Goal: Task Accomplishment & Management: Manage account settings

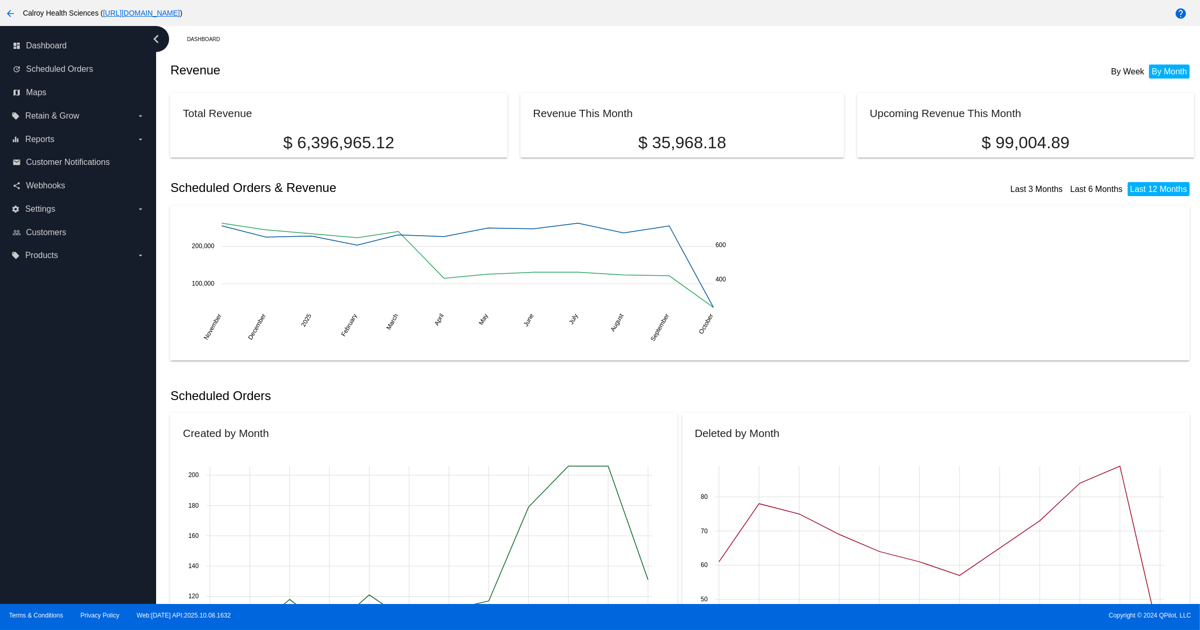
click at [10, 13] on mat-icon "arrow_back" at bounding box center [10, 13] width 12 height 12
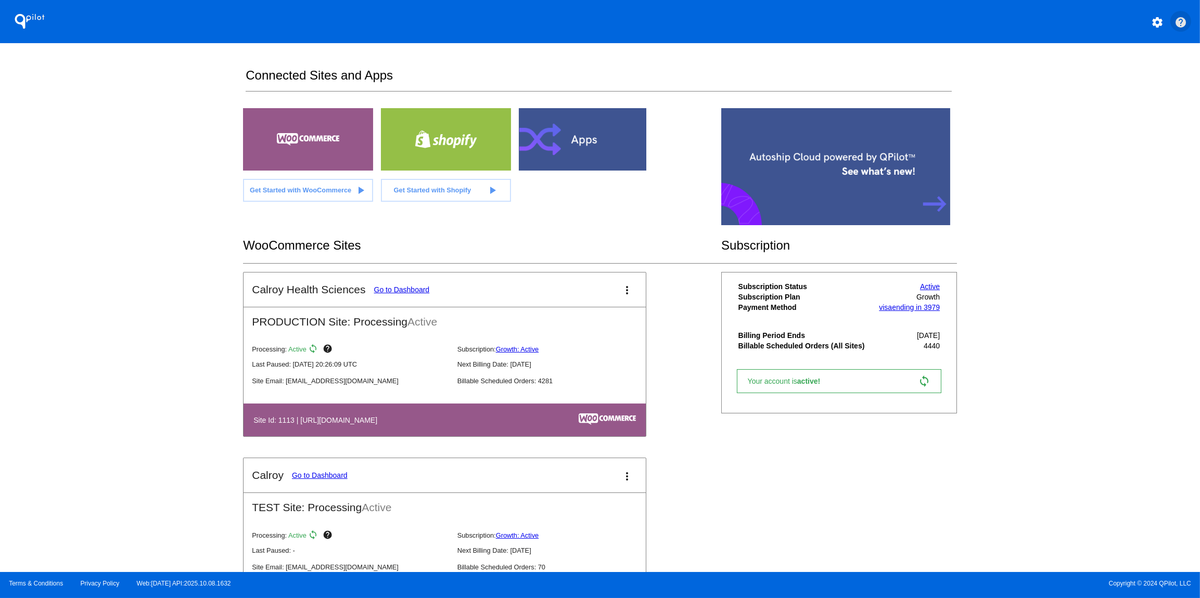
click at [1181, 22] on mat-icon "help" at bounding box center [1180, 22] width 12 height 12
click at [414, 291] on link "Go to Dashboard" at bounding box center [402, 290] width 56 height 8
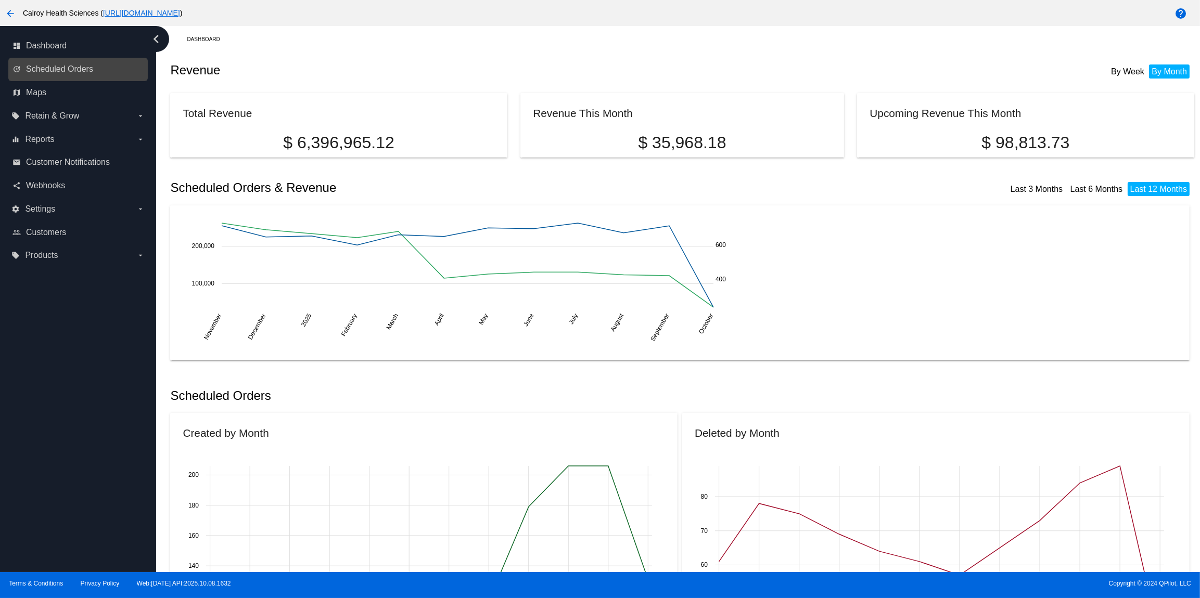
click at [51, 65] on link "update Scheduled Orders" at bounding box center [78, 69] width 132 height 17
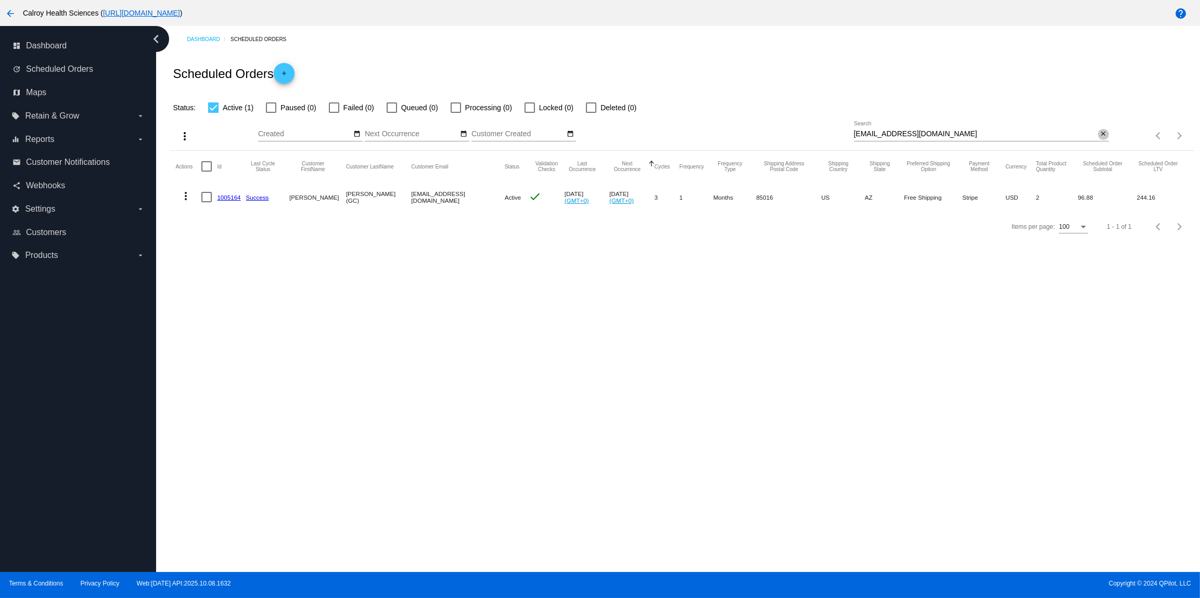
click at [1102, 134] on mat-icon "close" at bounding box center [1103, 134] width 7 height 8
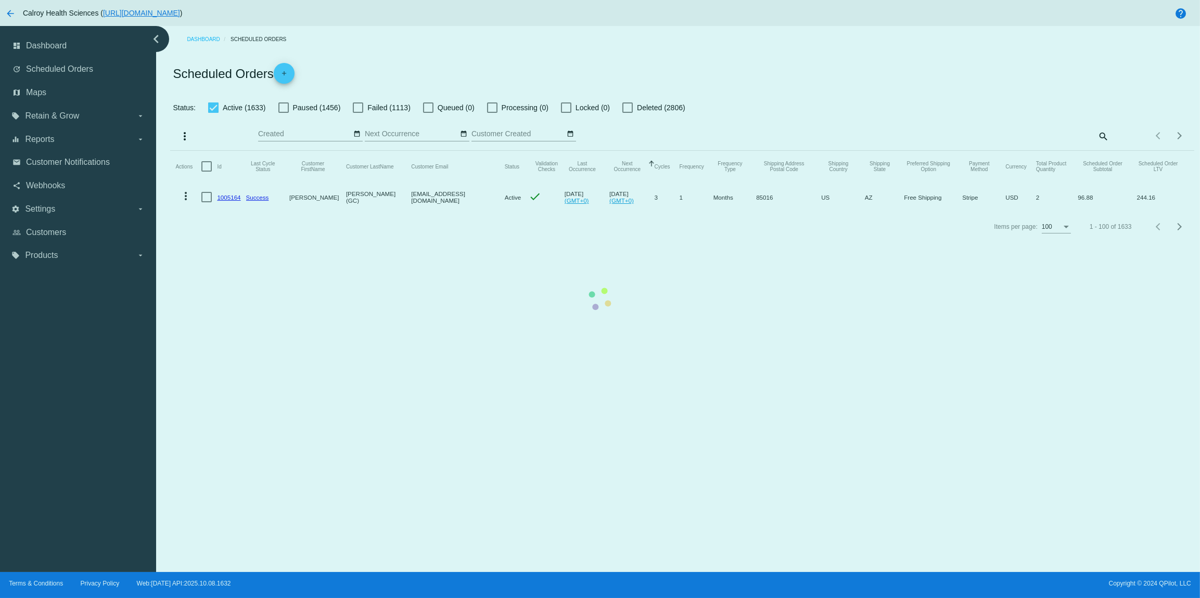
click at [1104, 151] on mat-table "Actions Id Last Cycle Status Customer FirstName Customer LastName Customer Emai…" at bounding box center [682, 181] width 1024 height 61
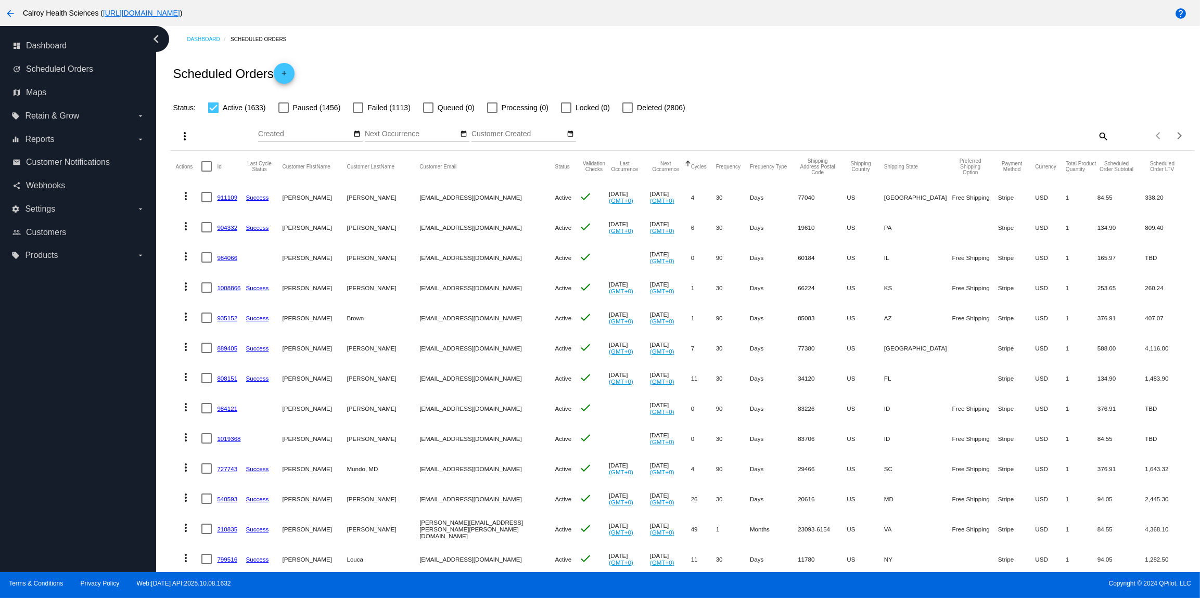
click at [1103, 137] on mat-icon "search" at bounding box center [1102, 136] width 12 height 16
click at [1029, 138] on input "Search" at bounding box center [981, 134] width 255 height 8
paste input "[EMAIL_ADDRESS][DOMAIN_NAME]"
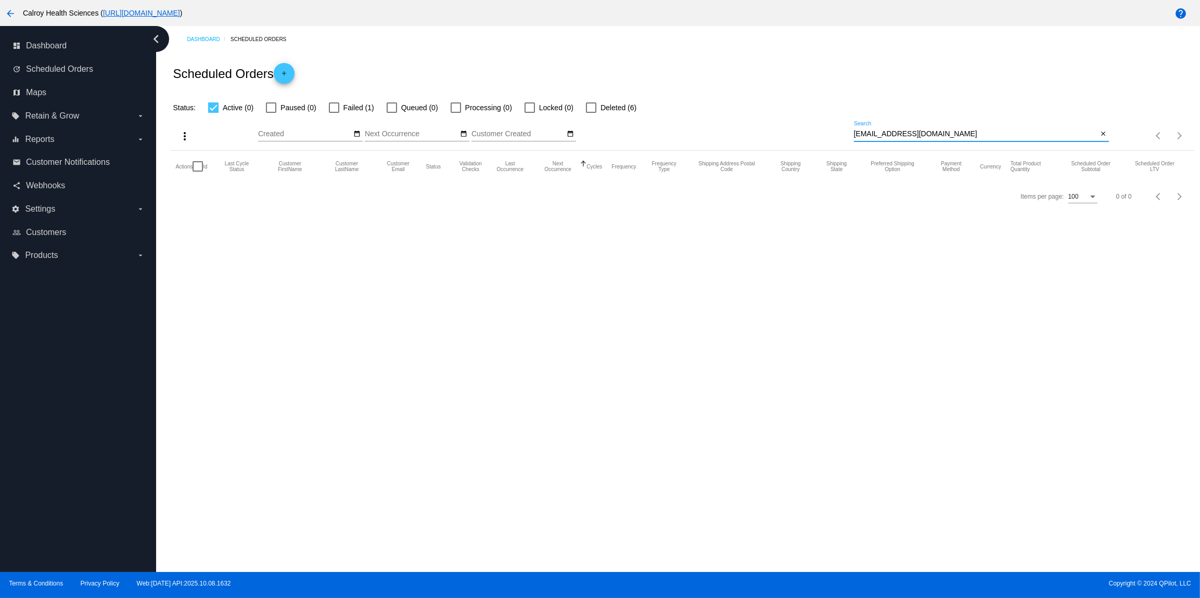
type input "[EMAIL_ADDRESS][DOMAIN_NAME]"
drag, startPoint x: 211, startPoint y: 108, endPoint x: 231, endPoint y: 109, distance: 19.3
click at [211, 108] on div at bounding box center [213, 108] width 10 height 10
click at [213, 113] on input "Active (0)" at bounding box center [213, 113] width 1 height 1
checkbox input "false"
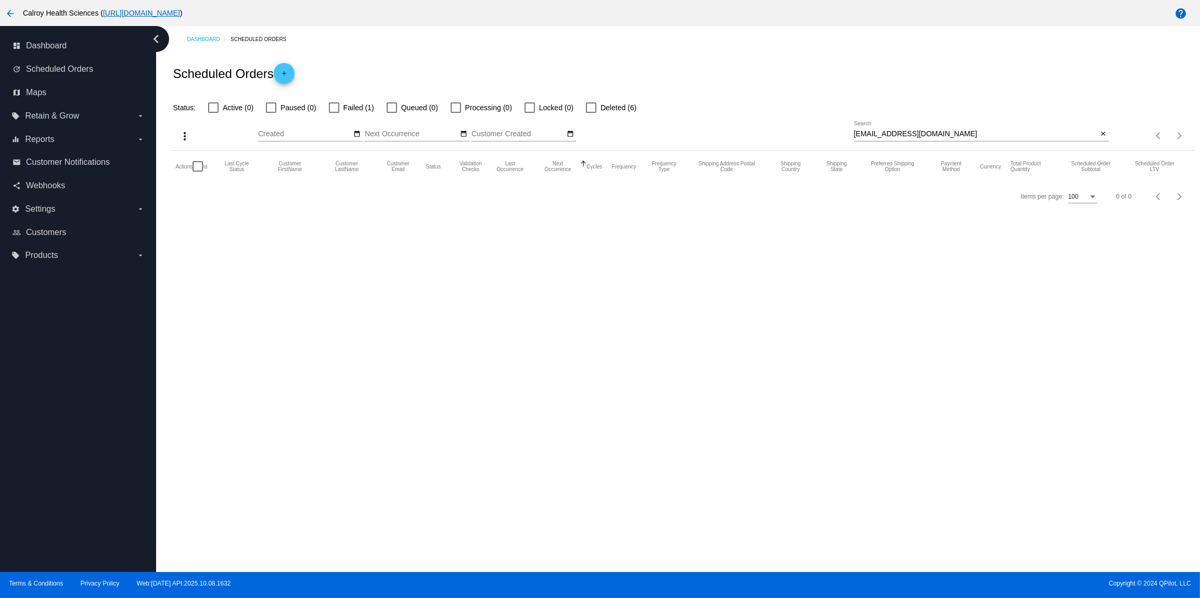
click at [337, 109] on div at bounding box center [334, 108] width 10 height 10
click at [334, 113] on input "Failed (1)" at bounding box center [334, 113] width 1 height 1
checkbox input "true"
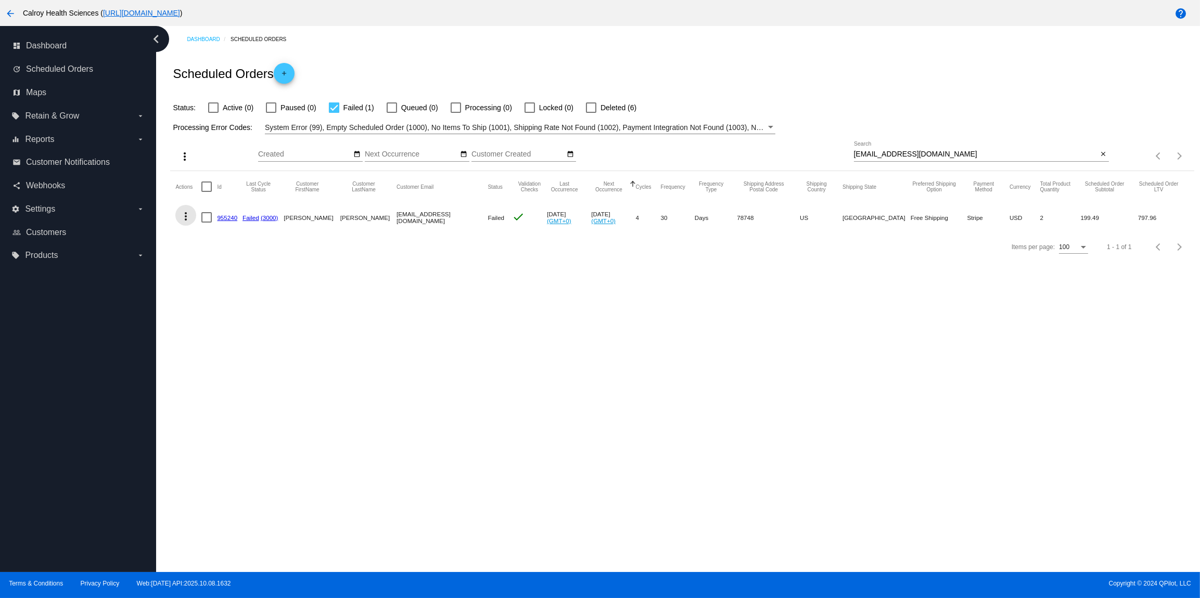
click at [188, 218] on mat-icon "more_vert" at bounding box center [186, 216] width 12 height 12
click at [231, 237] on button "info View Event Logs" at bounding box center [227, 241] width 104 height 25
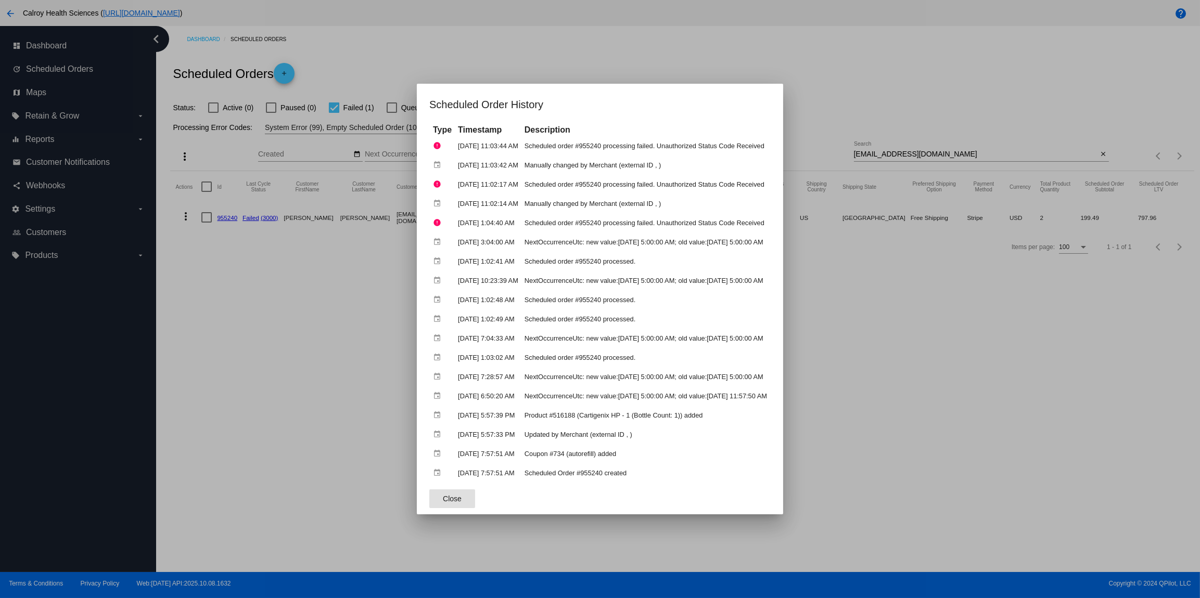
click at [648, 65] on div at bounding box center [600, 299] width 1200 height 598
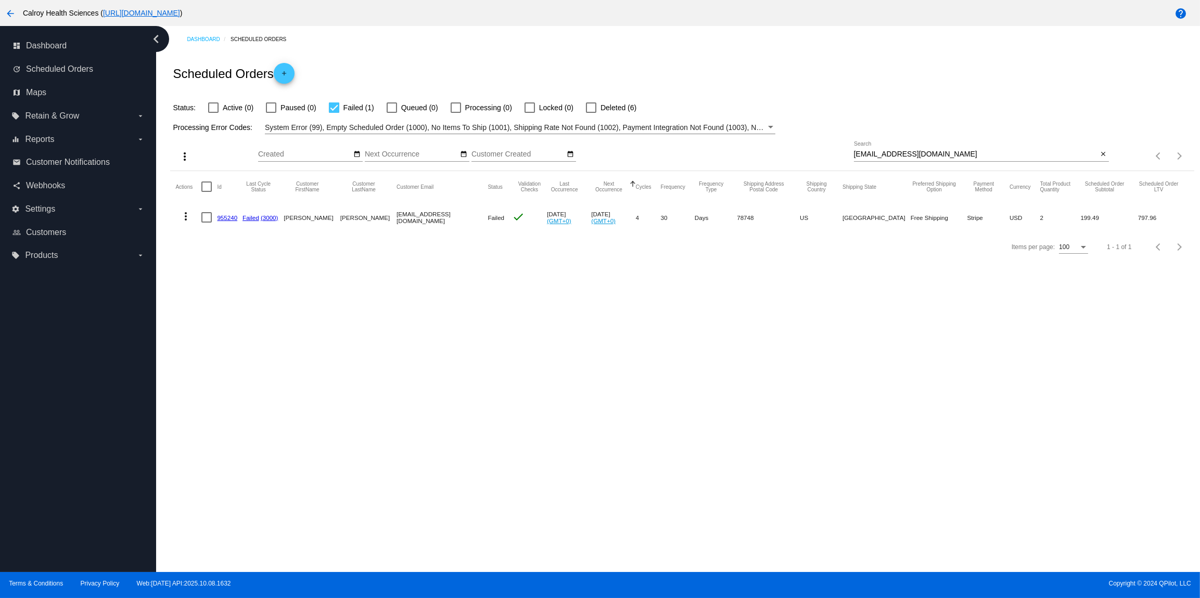
click at [186, 216] on mat-icon "more_vert" at bounding box center [186, 216] width 12 height 12
click at [234, 315] on span "Restart Processing" at bounding box center [237, 317] width 61 height 8
click at [184, 216] on mat-icon "more_vert" at bounding box center [186, 216] width 12 height 12
click at [232, 240] on span "View Event Logs" at bounding box center [234, 242] width 54 height 8
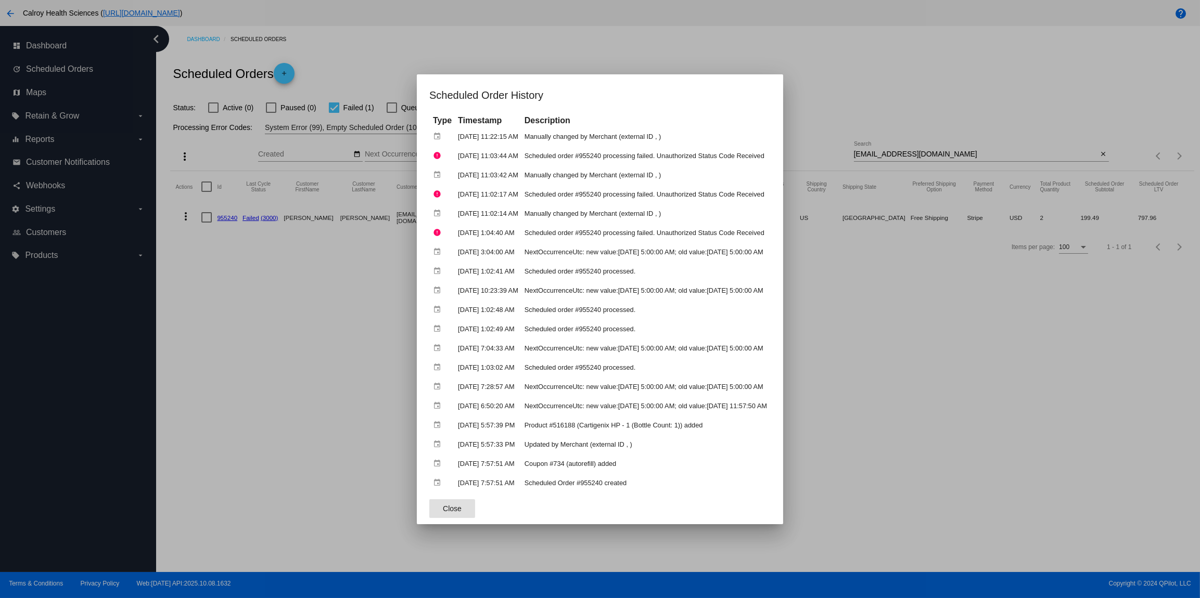
click at [429, 509] on button "Close" at bounding box center [452, 509] width 46 height 19
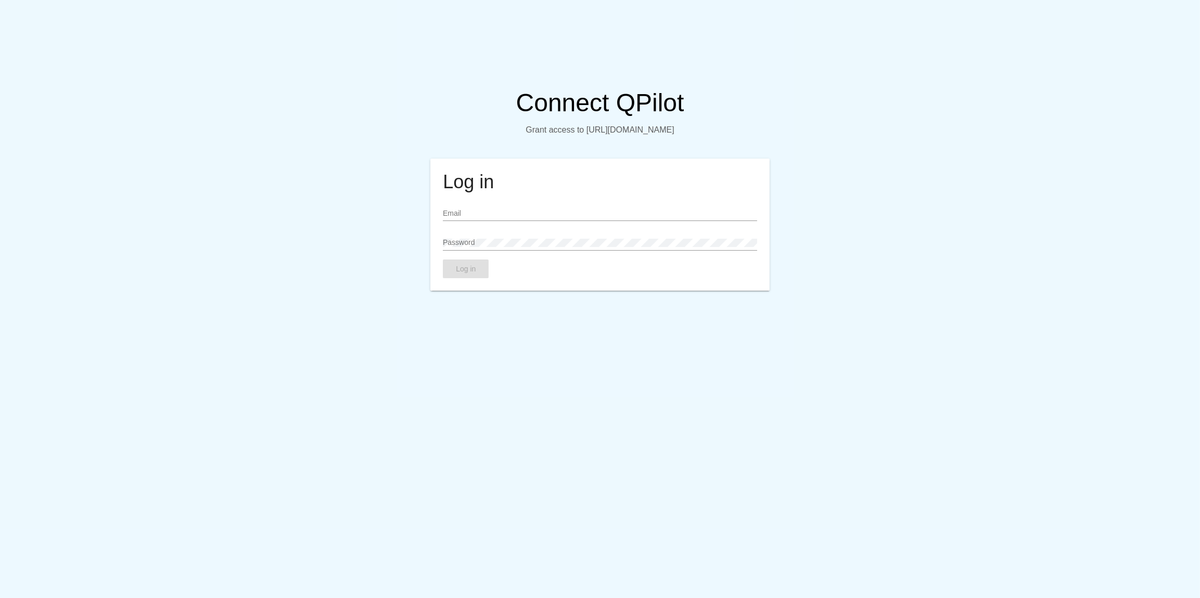
type input "admin@arterosil.com"
click at [478, 270] on button "Log in" at bounding box center [466, 269] width 46 height 19
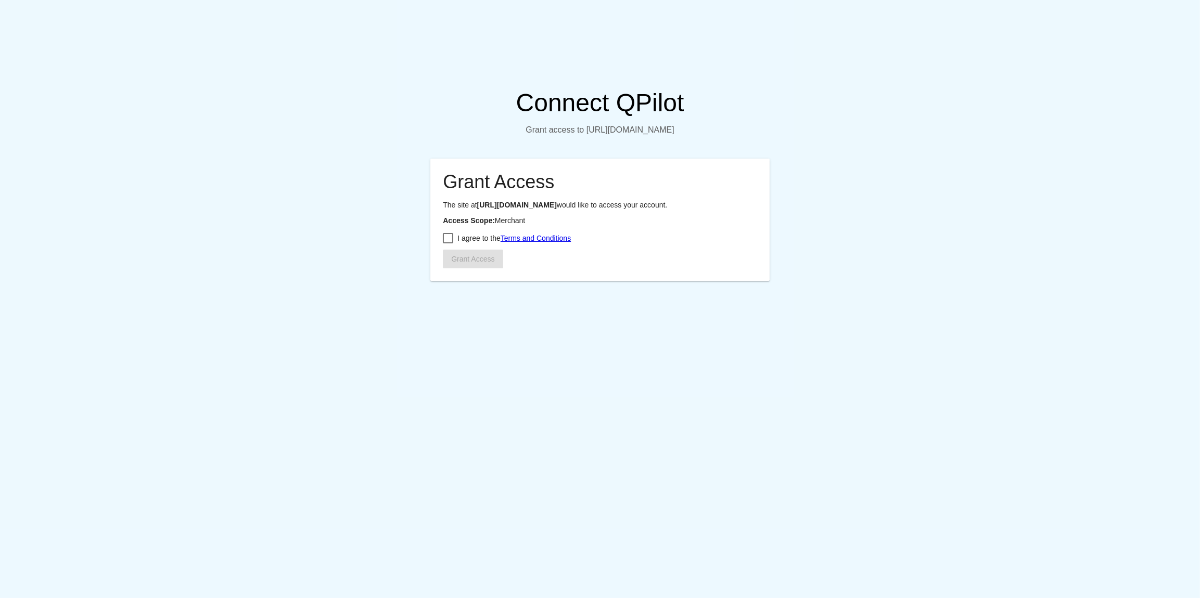
click at [450, 244] on div at bounding box center [448, 238] width 10 height 10
click at [448, 244] on input "I agree to the Terms and Conditions" at bounding box center [447, 244] width 1 height 1
checkbox input "true"
click at [478, 263] on span "Grant Access" at bounding box center [472, 259] width 43 height 8
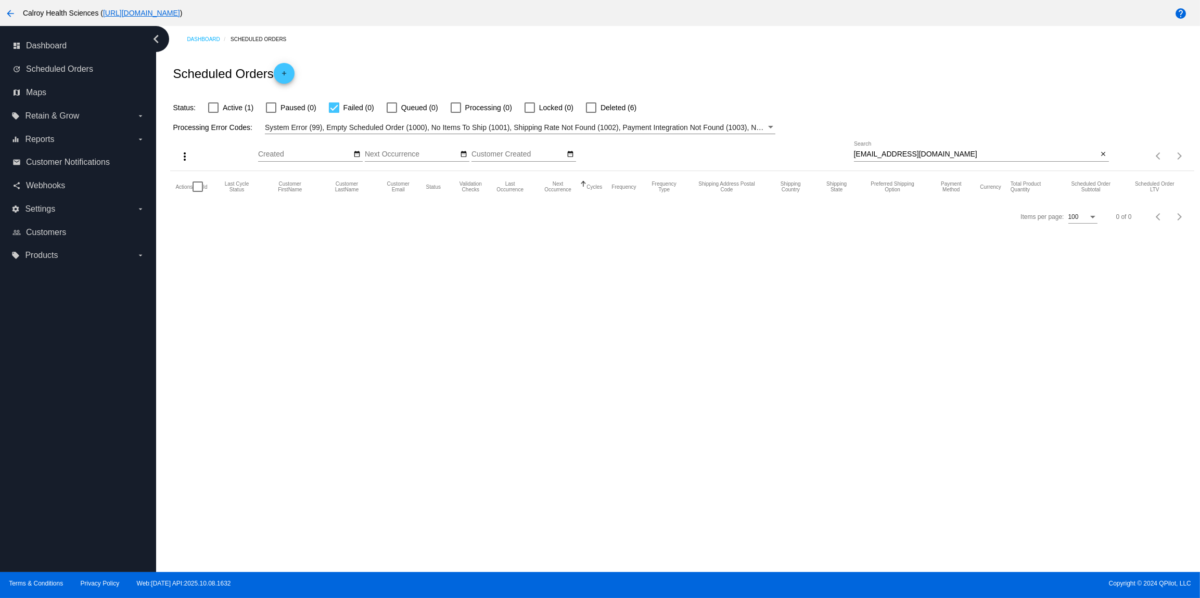
click at [332, 109] on div at bounding box center [334, 108] width 10 height 10
click at [215, 109] on div at bounding box center [213, 108] width 10 height 10
click at [213, 113] on input "Active (1)" at bounding box center [213, 113] width 1 height 1
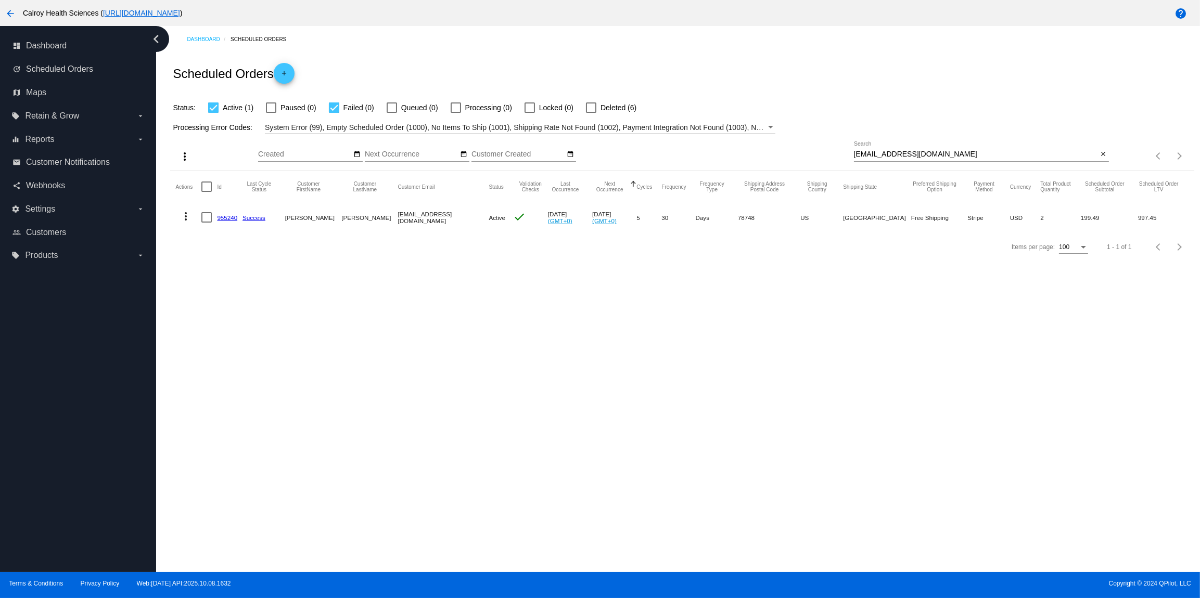
click at [188, 218] on mat-icon "more_vert" at bounding box center [186, 216] width 12 height 12
click at [251, 245] on span "View Event Logs" at bounding box center [234, 242] width 54 height 8
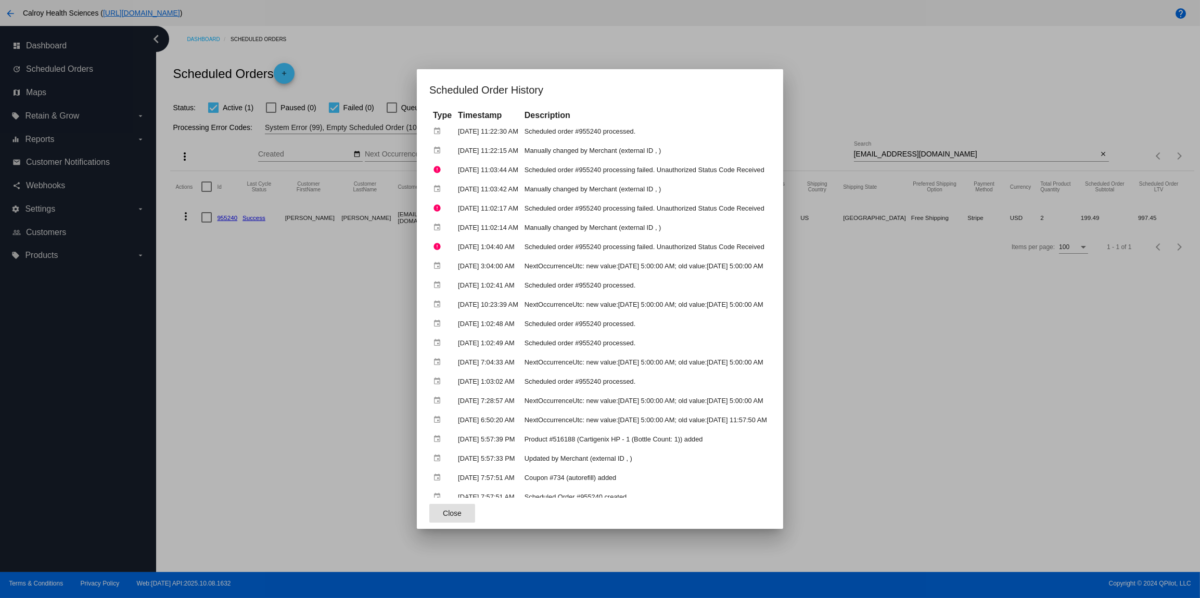
click at [629, 51] on div at bounding box center [600, 299] width 1200 height 598
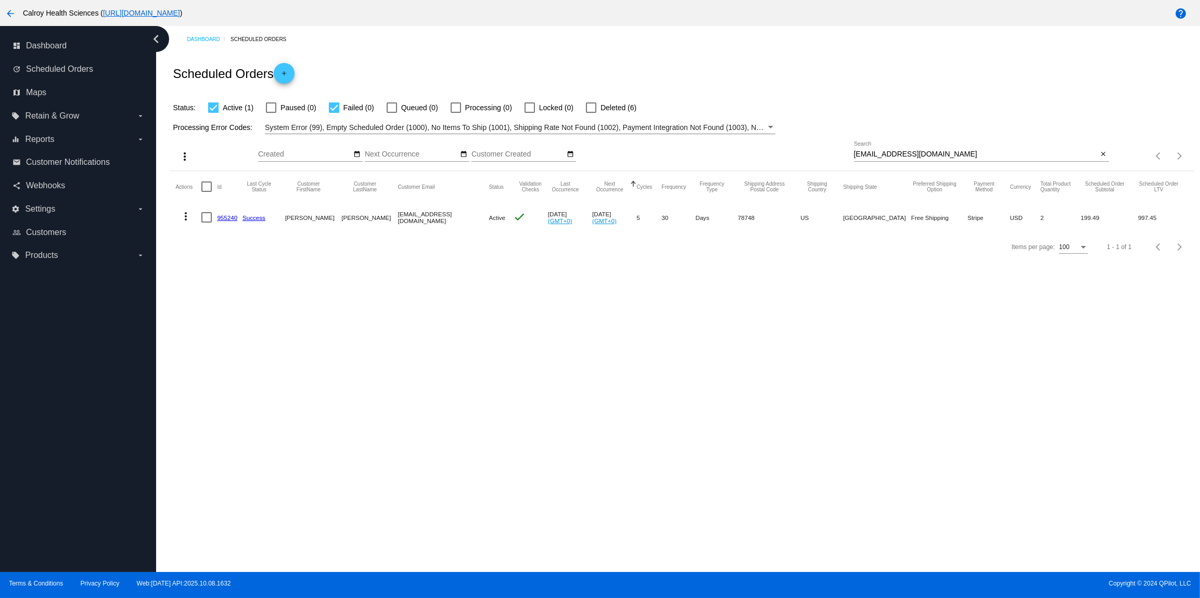
click at [216, 107] on div at bounding box center [213, 108] width 10 height 10
click at [213, 113] on input "Active (1)" at bounding box center [213, 113] width 1 height 1
checkbox input "false"
click at [420, 156] on input "Next Occurrence" at bounding box center [412, 154] width 94 height 8
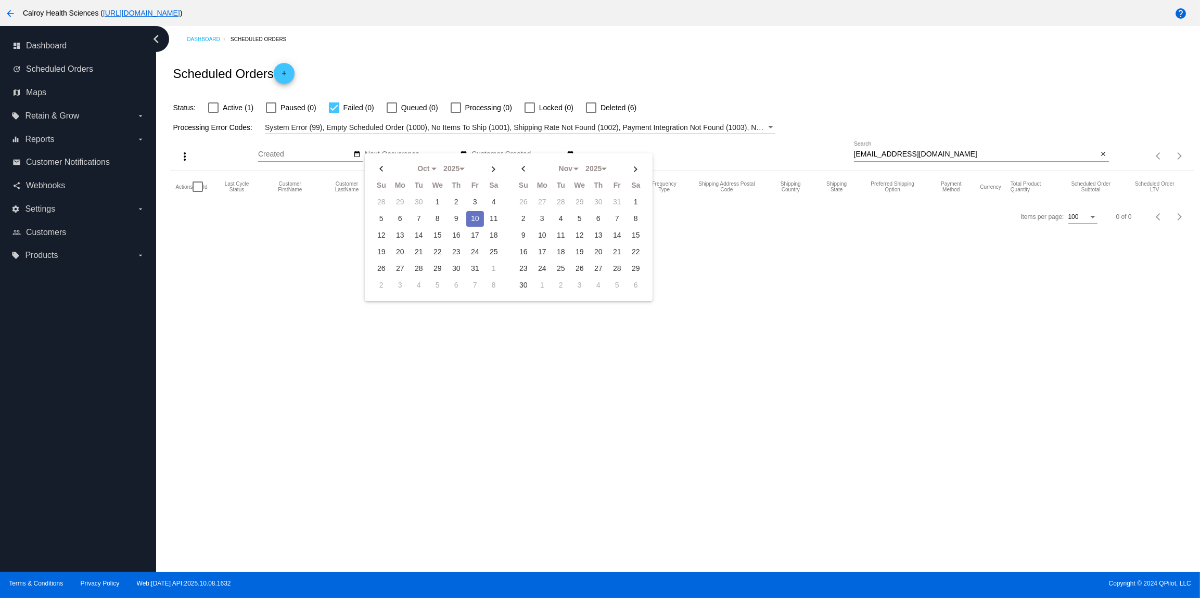
click at [477, 220] on td "10" at bounding box center [475, 219] width 18 height 16
click at [303, 238] on div "Dashboard Scheduled Orders Scheduled Orders add Status: Active (1) Paused (0) F…" at bounding box center [678, 299] width 1044 height 546
click at [411, 163] on div "Oct Jan Feb Mar Apr Su Mo Tu We Th" at bounding box center [417, 157] width 105 height 30
click at [406, 155] on input "Next Occurrence" at bounding box center [412, 154] width 94 height 8
click at [473, 220] on td "10" at bounding box center [475, 219] width 18 height 16
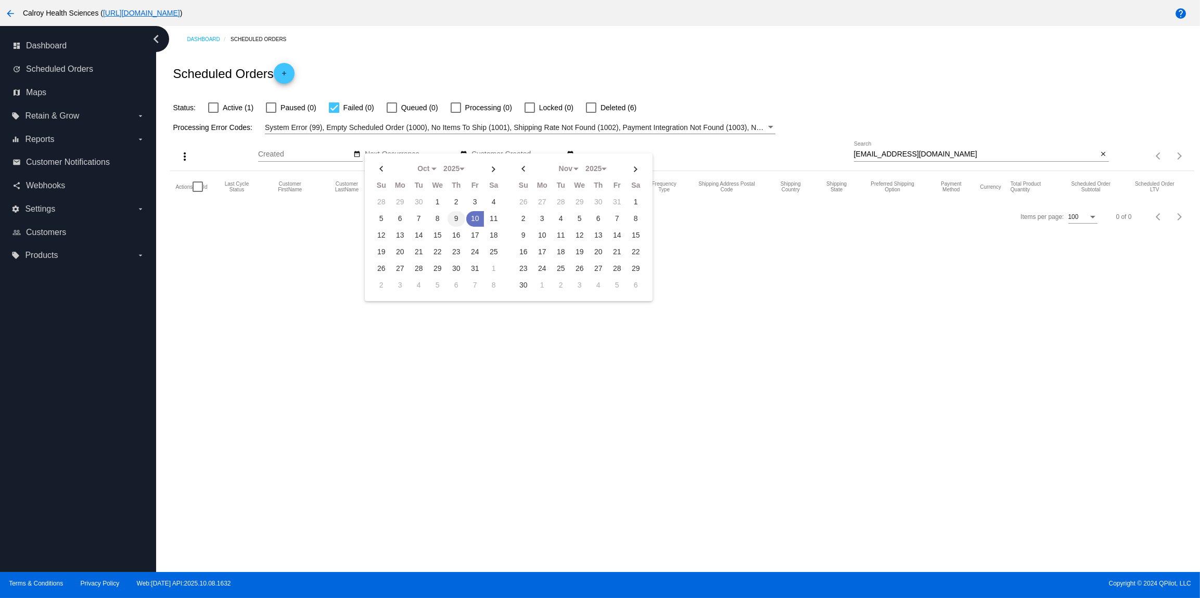
click at [458, 216] on td "9" at bounding box center [456, 219] width 18 height 16
click at [472, 218] on td "10" at bounding box center [475, 219] width 18 height 16
type input "[DATE] - [DATE]"
click at [211, 107] on div at bounding box center [213, 108] width 10 height 10
click at [213, 113] on input "Active (0)" at bounding box center [213, 113] width 1 height 1
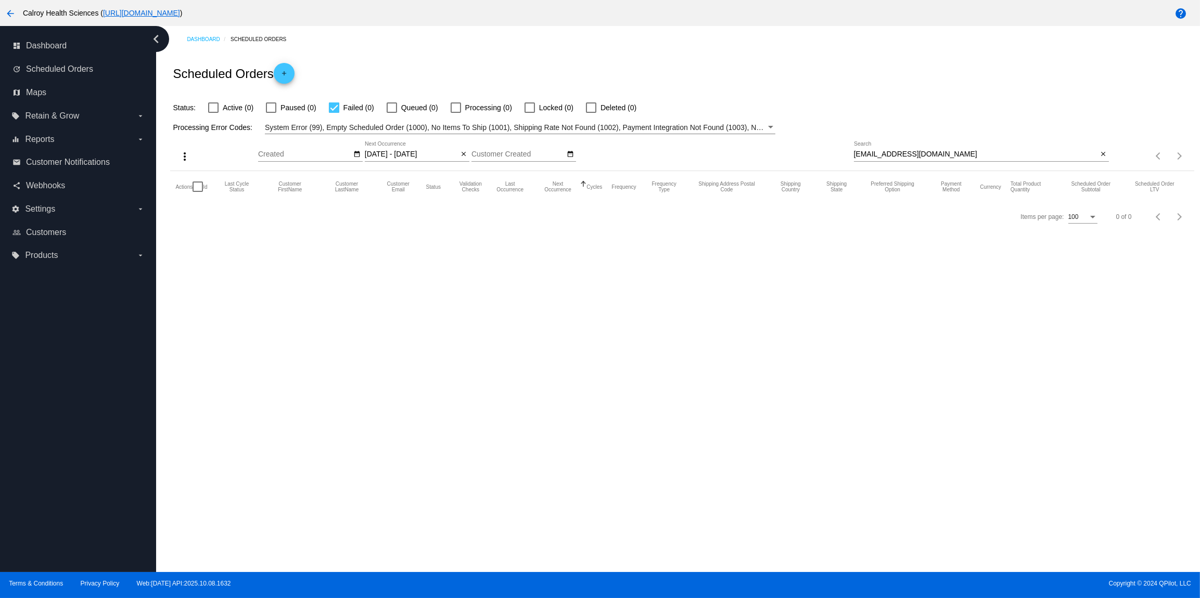
checkbox input "true"
click at [363, 51] on div "Dashboard Scheduled Orders Scheduled Orders add Status: Active (0) Paused (0) F…" at bounding box center [681, 129] width 1035 height 206
click at [418, 156] on input "[DATE] - [DATE]" at bounding box center [412, 154] width 94 height 8
click at [455, 216] on td "9" at bounding box center [456, 219] width 18 height 16
click at [492, 217] on td "11" at bounding box center [494, 219] width 18 height 16
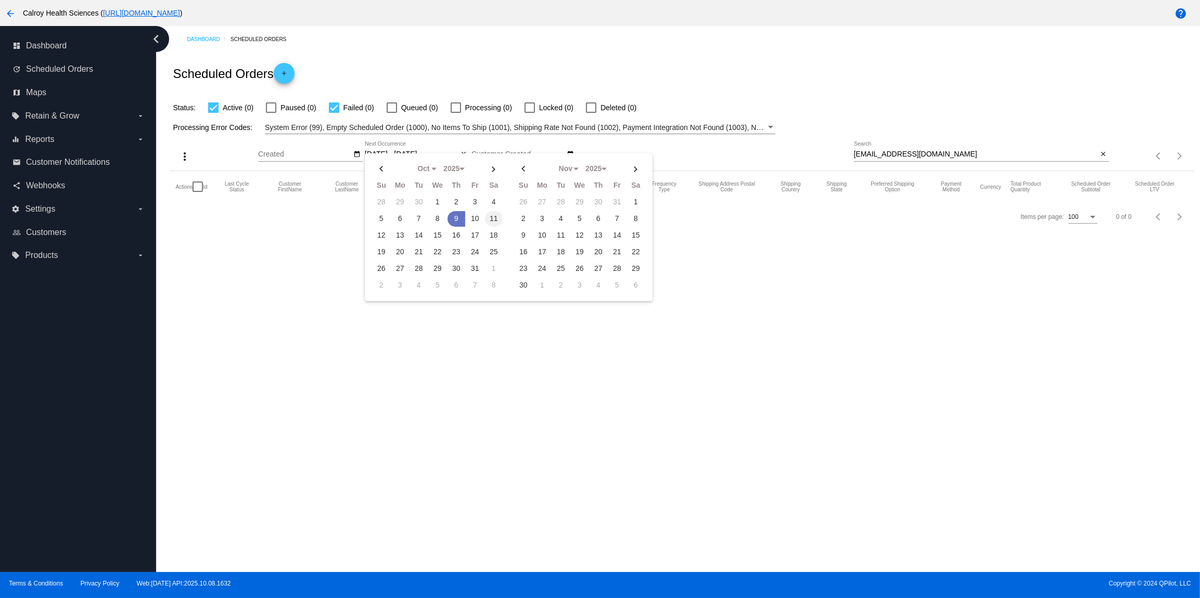
type input "[DATE] - [DATE]"
click at [334, 108] on div at bounding box center [334, 108] width 10 height 10
click at [334, 113] on input "Failed (0)" at bounding box center [334, 113] width 1 height 1
checkbox input "false"
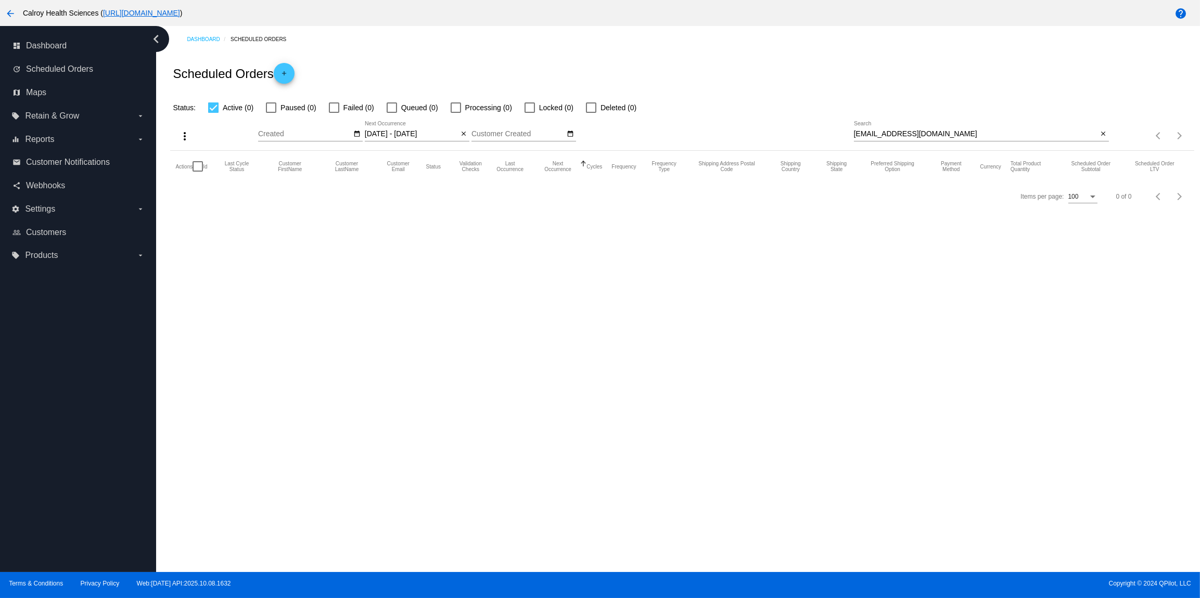
click at [210, 107] on div at bounding box center [213, 108] width 10 height 10
click at [213, 113] on input "Active (0)" at bounding box center [213, 113] width 1 height 1
checkbox input "false"
click at [466, 136] on mat-icon "close" at bounding box center [463, 134] width 7 height 8
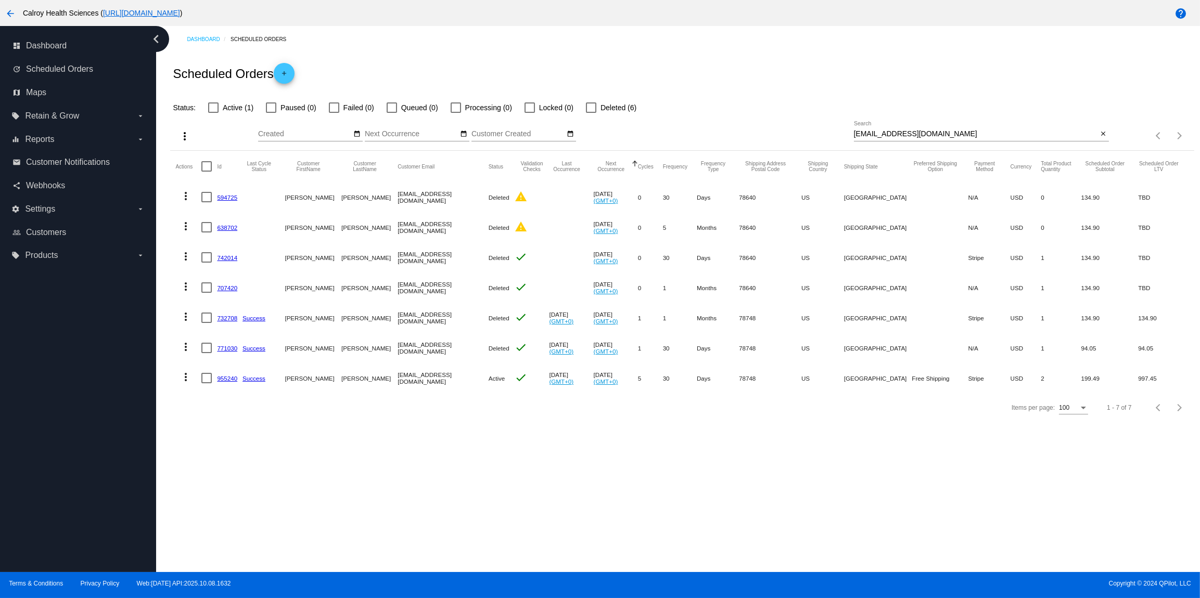
click at [413, 140] on div "Oct Jan Feb Mar Apr Su Mo Tu We Th" at bounding box center [412, 131] width 94 height 20
click at [405, 137] on input "Next Occurrence" at bounding box center [412, 134] width 94 height 8
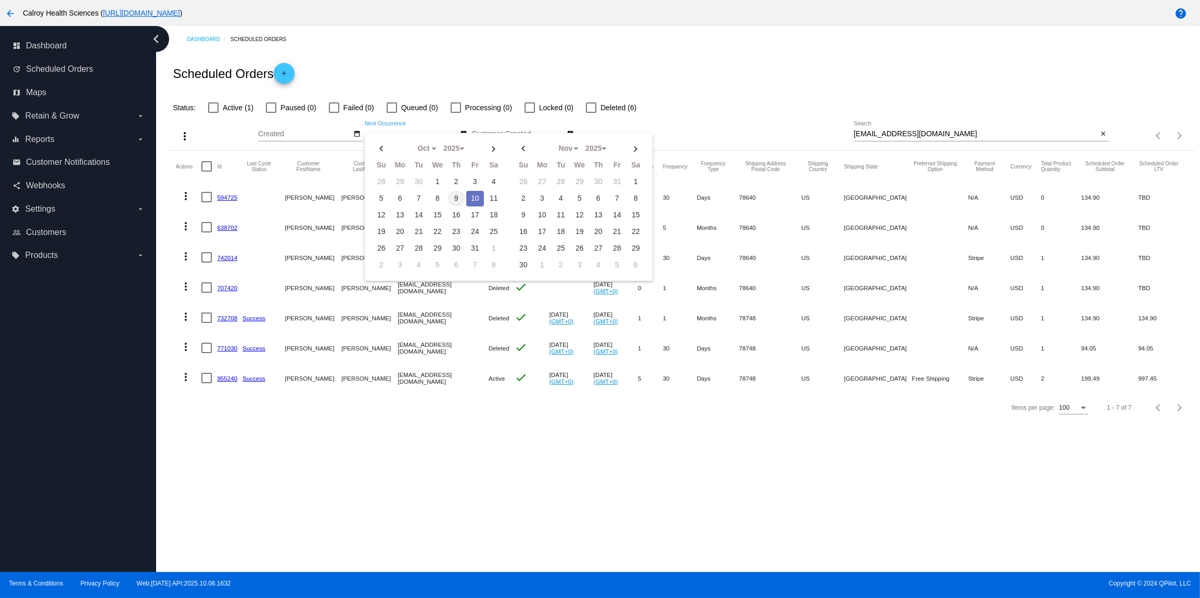
click at [453, 197] on td "9" at bounding box center [456, 199] width 18 height 16
click at [475, 199] on td "10" at bounding box center [475, 199] width 18 height 16
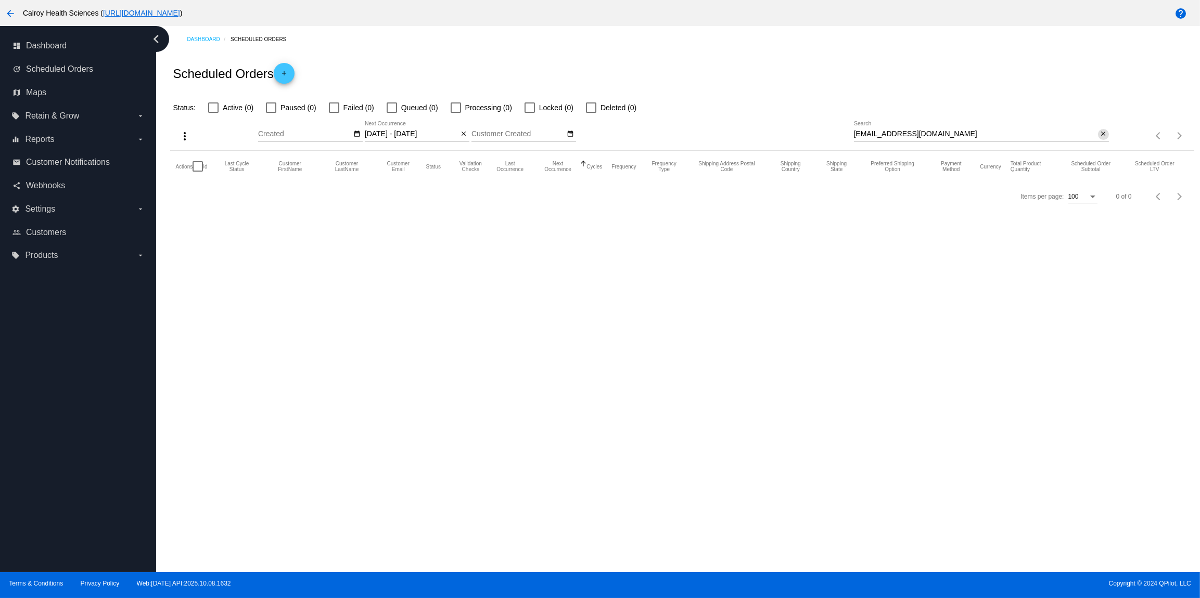
click at [1107, 138] on mat-icon "close" at bounding box center [1103, 134] width 7 height 8
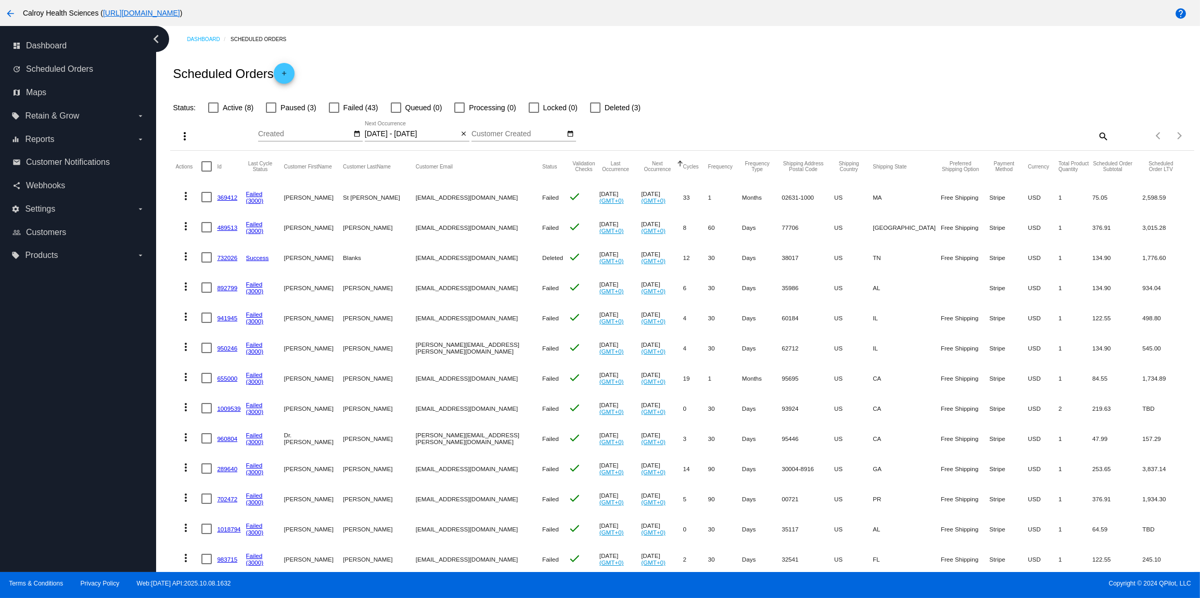
click at [396, 133] on input "[DATE] - [DATE]" at bounding box center [412, 134] width 94 height 8
click at [470, 197] on td "10" at bounding box center [475, 199] width 18 height 16
click at [471, 198] on td "10" at bounding box center [475, 199] width 18 height 16
type input "[DATE] - [DATE]"
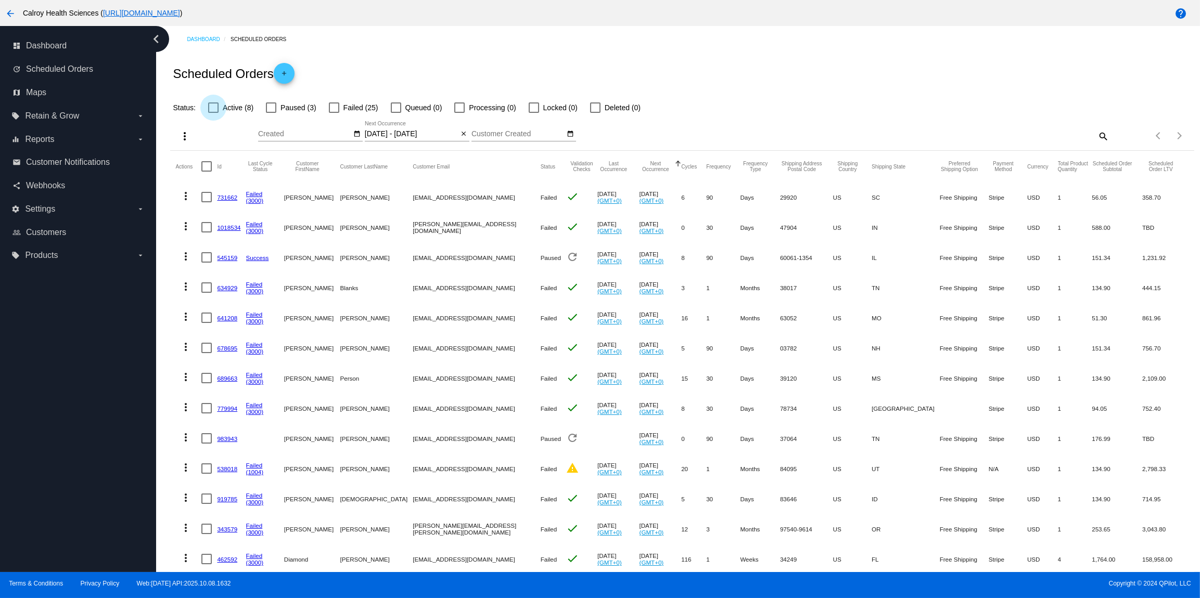
click at [211, 110] on div at bounding box center [213, 108] width 10 height 10
click at [213, 113] on input "Active (8)" at bounding box center [213, 113] width 1 height 1
checkbox input "true"
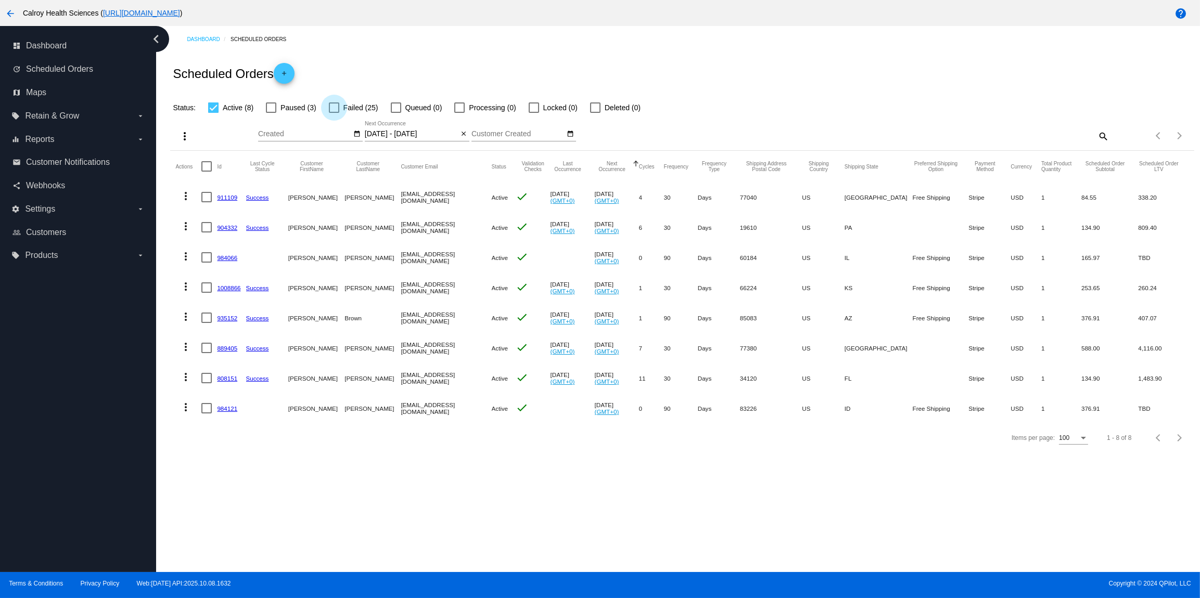
click at [331, 108] on div at bounding box center [334, 108] width 10 height 10
click at [334, 113] on input "Failed (25)" at bounding box center [334, 113] width 1 height 1
checkbox input "true"
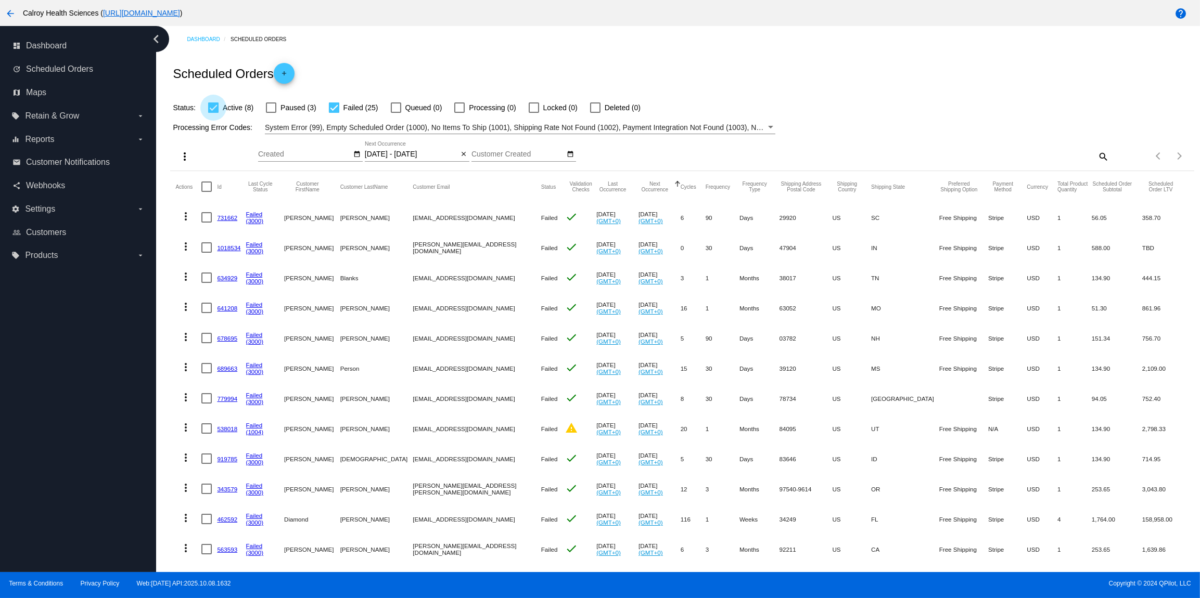
click at [211, 108] on div at bounding box center [213, 108] width 10 height 10
click at [213, 113] on input "Active (8)" at bounding box center [213, 113] width 1 height 1
checkbox input "false"
click at [186, 218] on mat-icon "more_vert" at bounding box center [186, 216] width 12 height 12
click at [214, 241] on span "View Event Logs" at bounding box center [234, 242] width 54 height 8
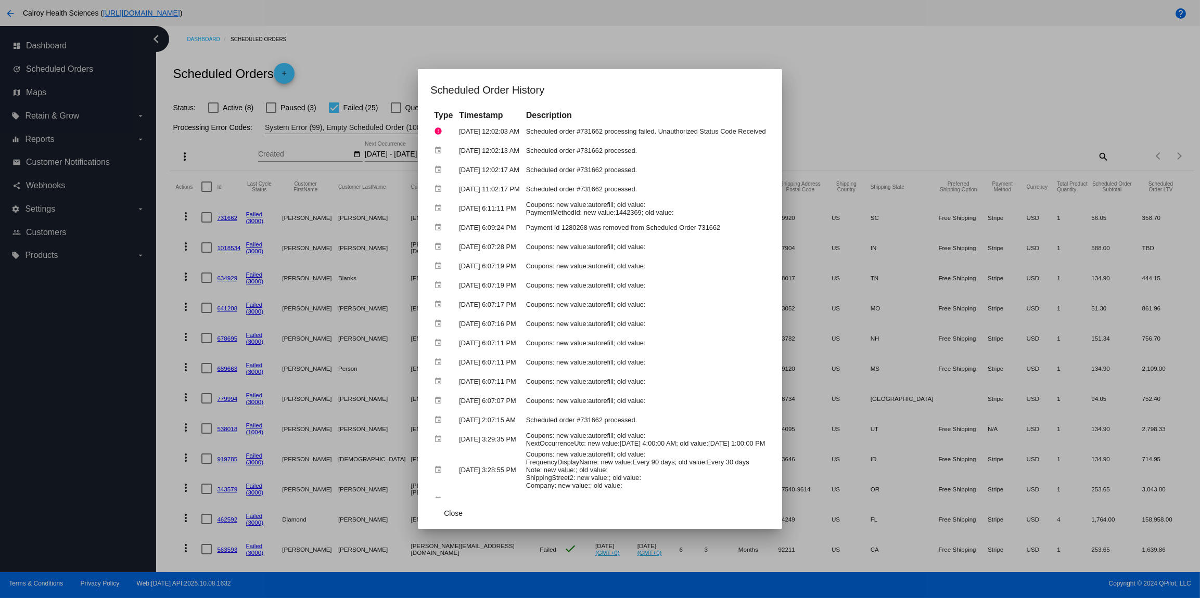
drag, startPoint x: 772, startPoint y: 130, endPoint x: 444, endPoint y: 128, distance: 327.3
click at [444, 128] on tr "error [DATE] 12:02:03 AM Scheduled order #731662 processing failed. Unauthorize…" at bounding box center [599, 131] width 337 height 18
click at [646, 134] on td "Scheduled order #731662 processing failed. Unauthorized Status Code Received" at bounding box center [645, 131] width 245 height 18
drag, startPoint x: 439, startPoint y: 132, endPoint x: 770, endPoint y: 135, distance: 330.4
click at [769, 135] on tr "error [DATE] 12:02:03 AM Scheduled order #731662 processing failed. Unauthorize…" at bounding box center [599, 131] width 337 height 18
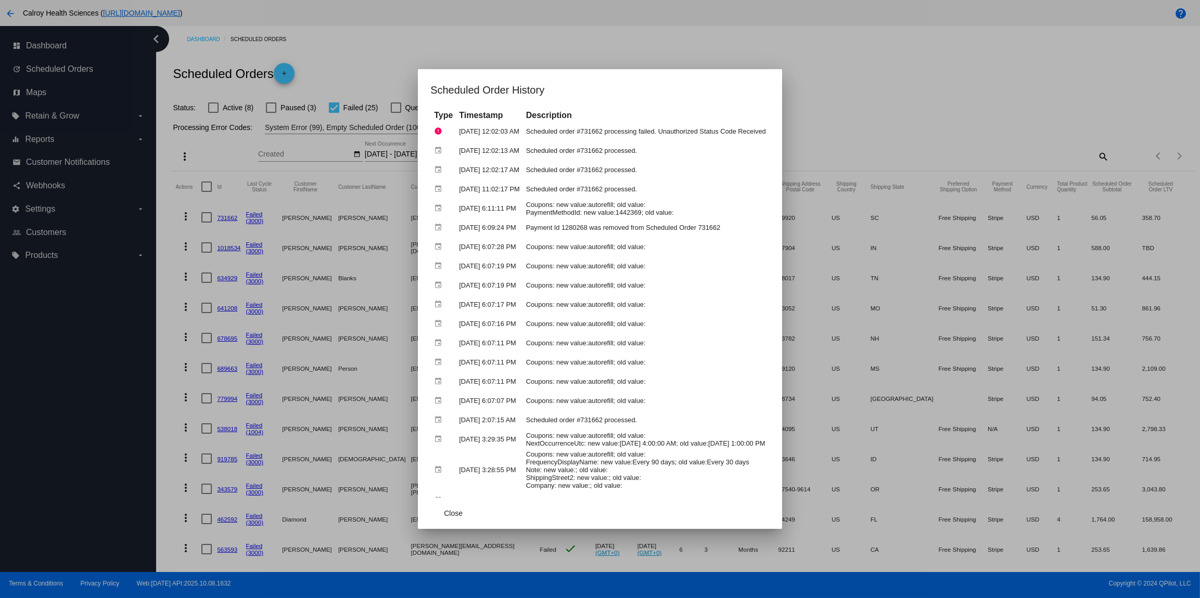
copy tr "[DATE] 12:02:03 AM"
drag, startPoint x: 695, startPoint y: 170, endPoint x: 686, endPoint y: 165, distance: 10.7
click at [690, 167] on td "Scheduled order #731662 processed." at bounding box center [645, 170] width 245 height 18
drag, startPoint x: 578, startPoint y: 142, endPoint x: 562, endPoint y: 138, distance: 16.7
click at [573, 140] on table "Type Timestamp Description error [DATE] 12:02:03 AM Scheduled order #731662 pro…" at bounding box center [599, 348] width 339 height 479
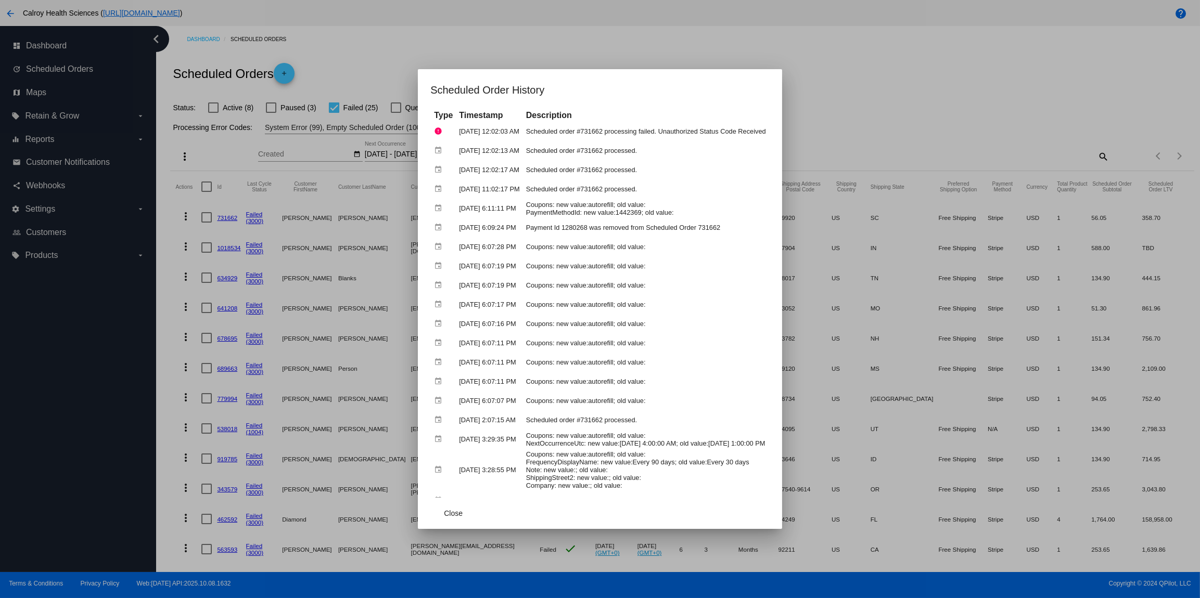
drag, startPoint x: 526, startPoint y: 131, endPoint x: 769, endPoint y: 133, distance: 243.0
click at [768, 133] on td "Scheduled order #731662 processing failed. Unauthorized Status Code Received" at bounding box center [645, 131] width 245 height 18
copy tr "[DATE] 12:02:03 AM"
drag, startPoint x: 769, startPoint y: 132, endPoint x: 439, endPoint y: 131, distance: 329.9
click at [439, 131] on tr "error [DATE] 12:02:03 AM Scheduled order #731662 processing failed. Unauthorize…" at bounding box center [599, 131] width 337 height 18
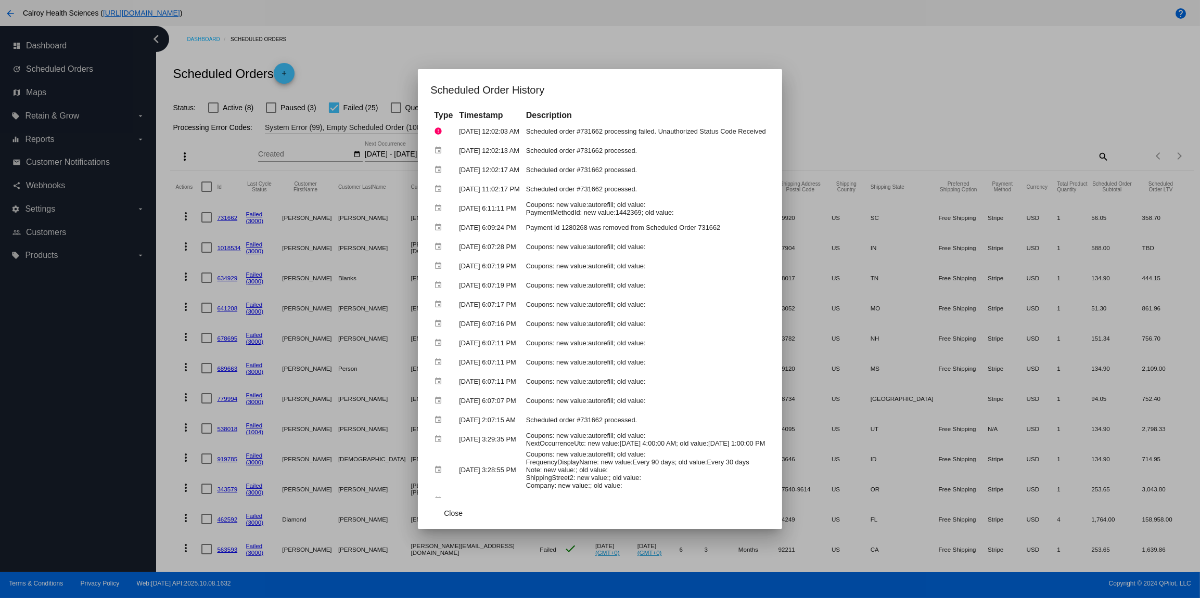
click at [857, 88] on div at bounding box center [600, 299] width 1200 height 598
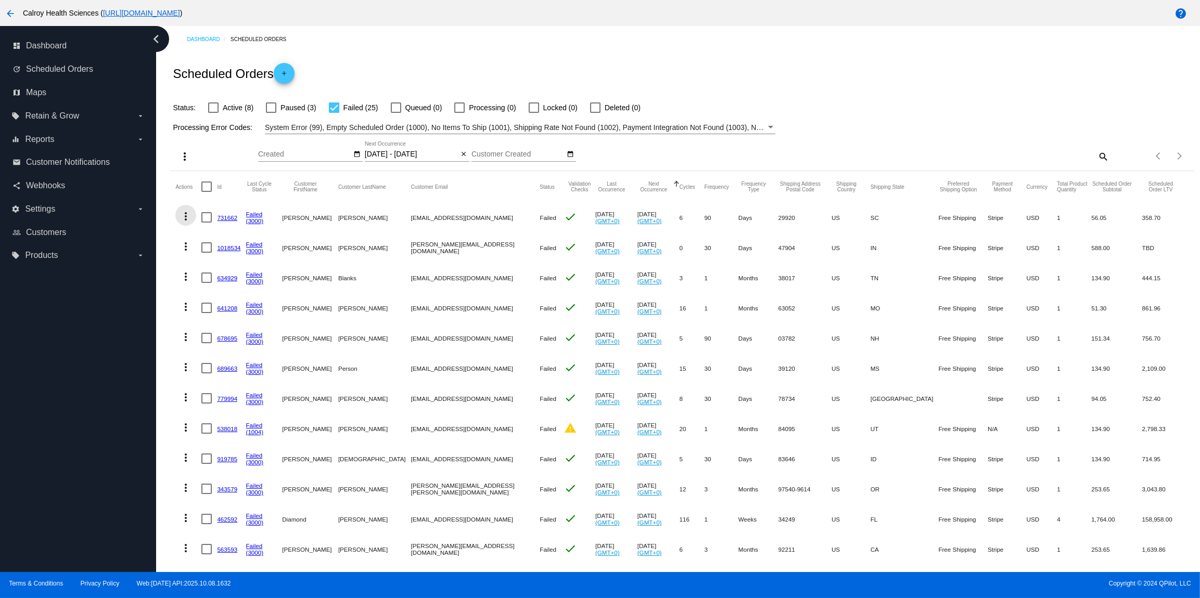
click at [186, 219] on mat-icon "more_vert" at bounding box center [186, 216] width 12 height 12
click at [222, 242] on span "View Event Logs" at bounding box center [234, 242] width 54 height 8
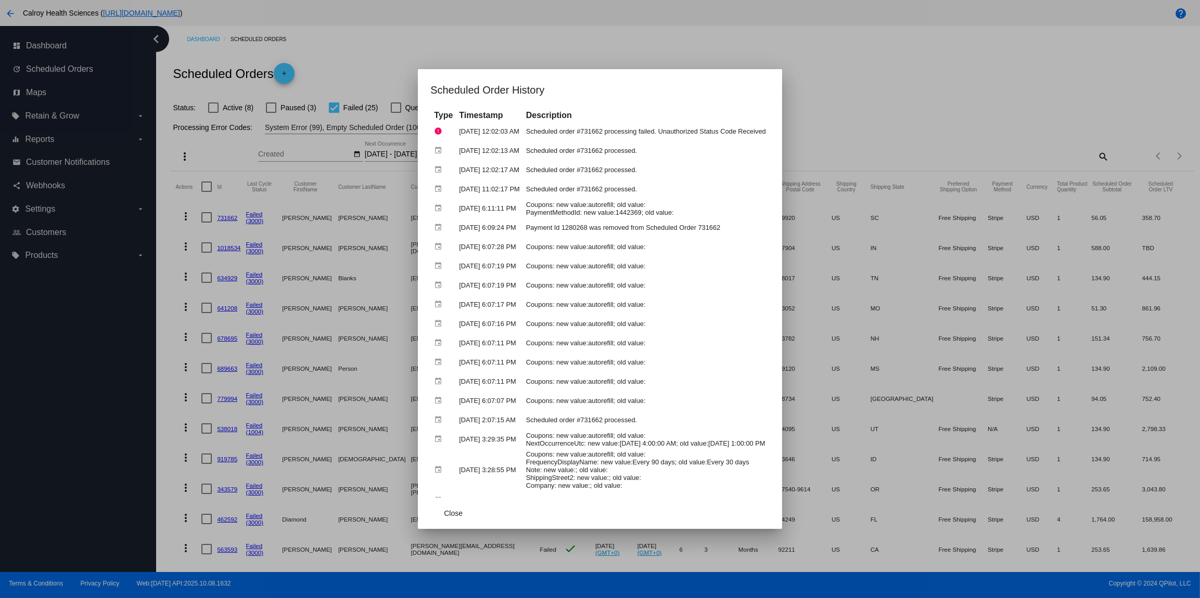
drag, startPoint x: 770, startPoint y: 133, endPoint x: 581, endPoint y: 134, distance: 188.9
click at [581, 134] on td "Scheduled order #731662 processing failed. Unauthorized Status Code Received" at bounding box center [645, 131] width 245 height 18
click at [758, 57] on div at bounding box center [600, 299] width 1200 height 598
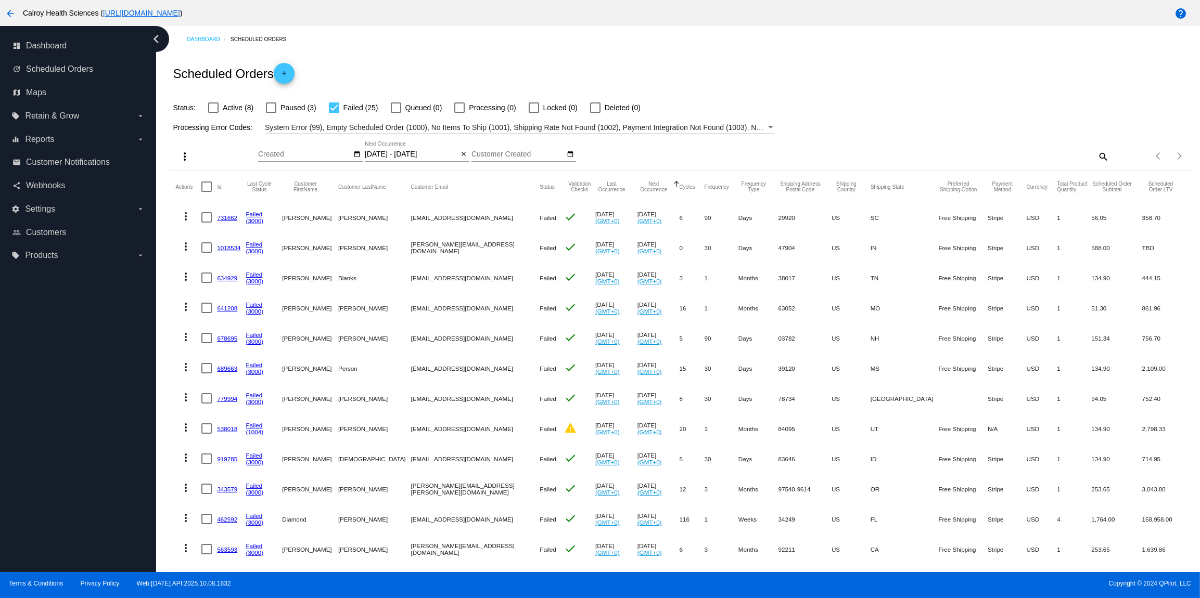
click at [185, 216] on mat-icon "more_vert" at bounding box center [186, 216] width 12 height 12
click at [224, 235] on button "info View Event Logs" at bounding box center [227, 241] width 104 height 25
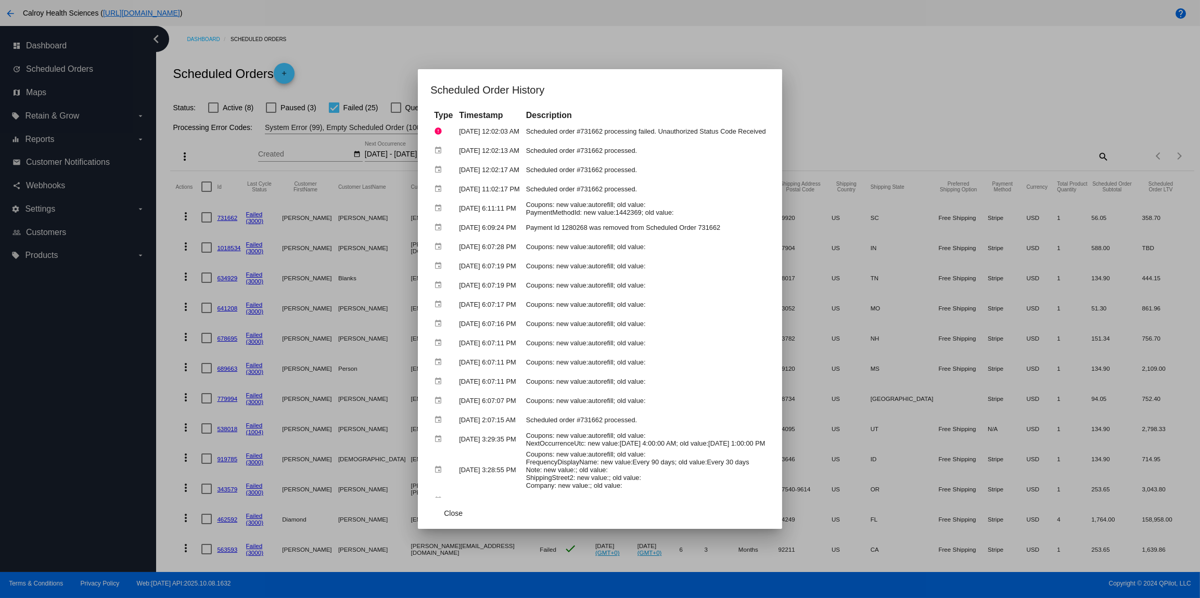
drag, startPoint x: 928, startPoint y: 75, endPoint x: 922, endPoint y: 74, distance: 6.4
click at [928, 75] on div at bounding box center [600, 299] width 1200 height 598
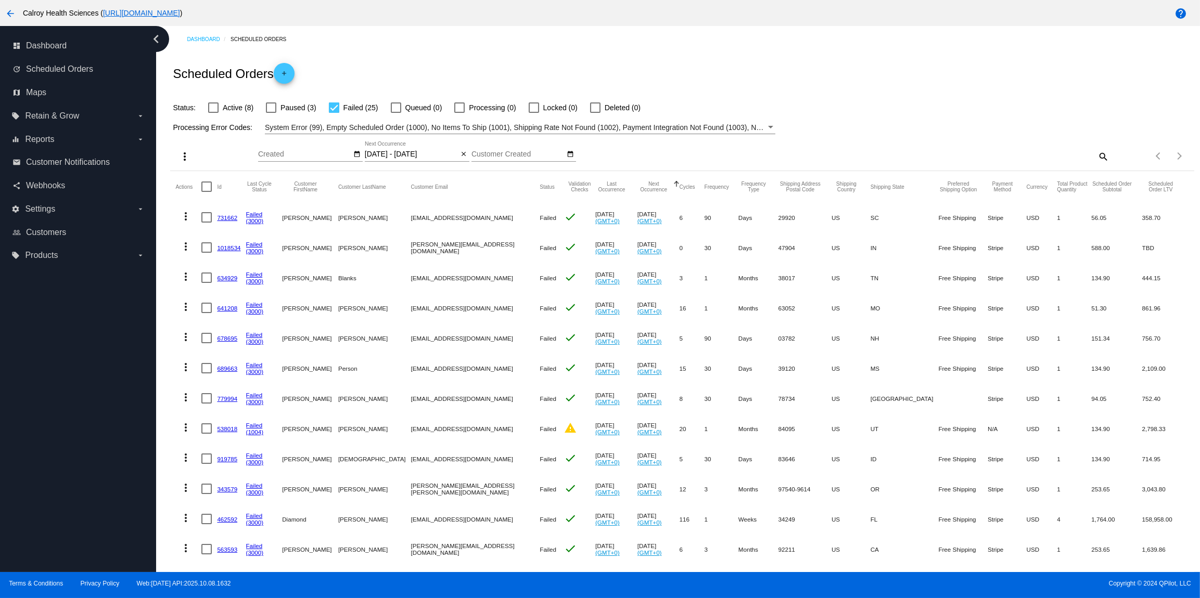
click at [187, 250] on mat-icon "more_vert" at bounding box center [186, 246] width 12 height 12
click at [230, 271] on span "View Event Logs" at bounding box center [234, 272] width 54 height 8
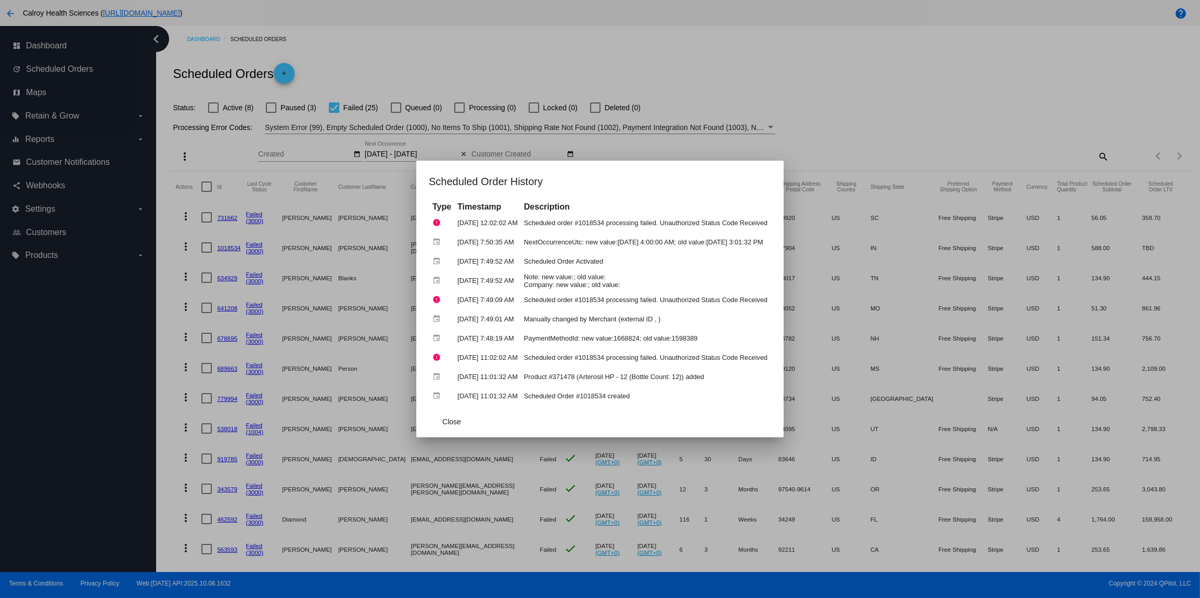
drag, startPoint x: 766, startPoint y: 223, endPoint x: 630, endPoint y: 211, distance: 136.9
click at [603, 223] on td "Scheduled order #1018534 processing failed. Unauthorized Status Code Received" at bounding box center [645, 223] width 249 height 18
click at [915, 116] on div at bounding box center [600, 299] width 1200 height 598
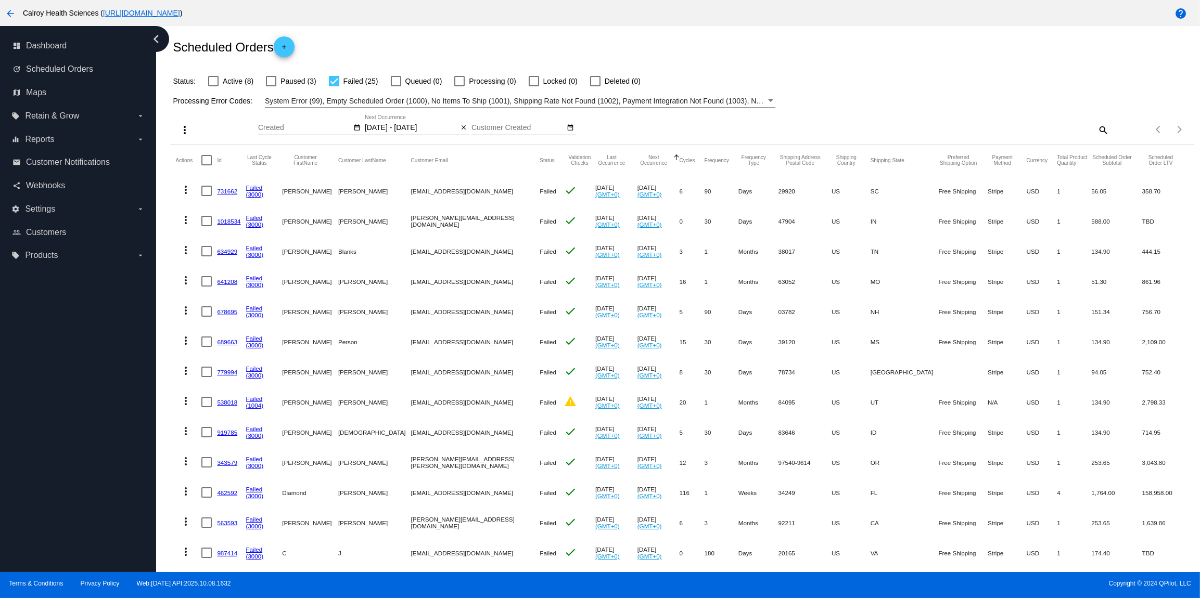
scroll to position [22, 0]
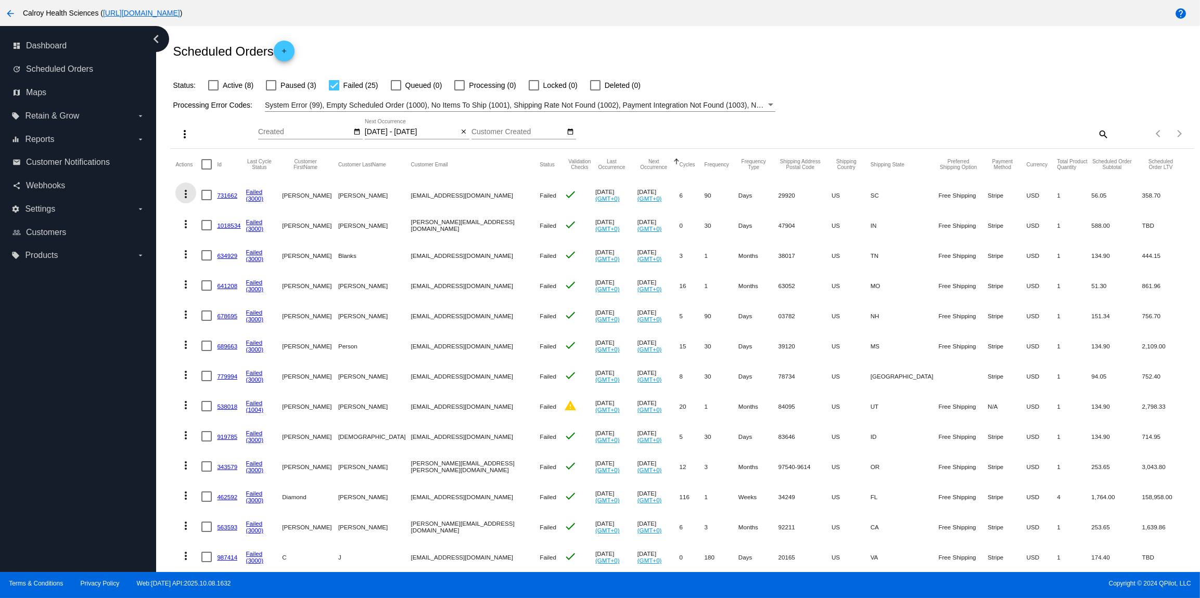
click at [186, 197] on mat-icon "more_vert" at bounding box center [186, 194] width 12 height 12
click at [231, 298] on span "Restart Processing" at bounding box center [237, 294] width 61 height 8
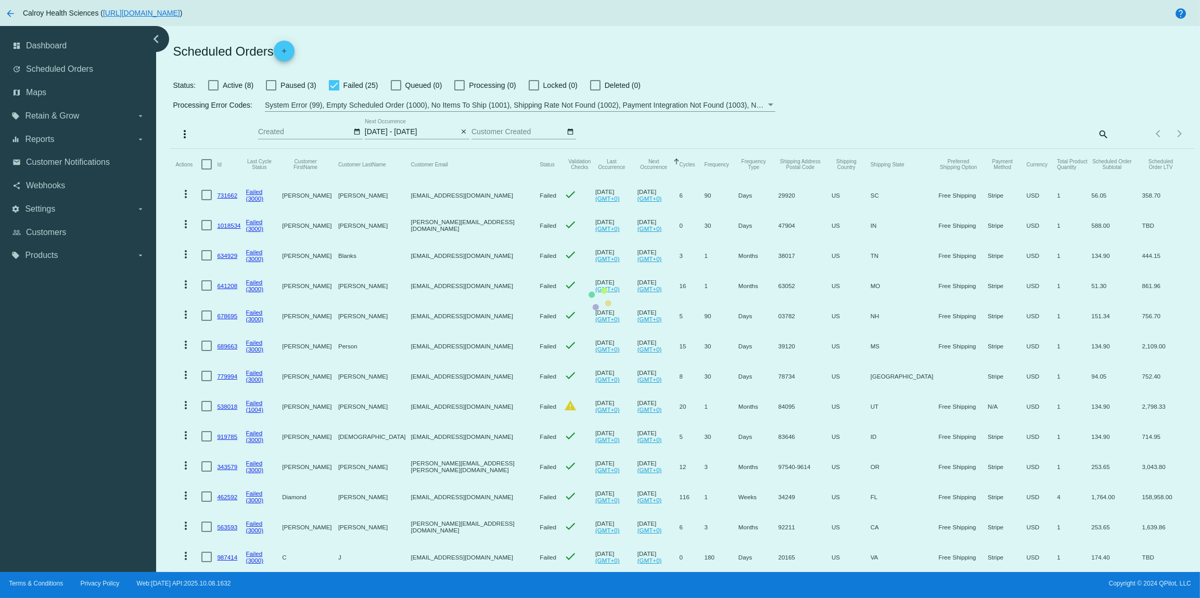
click at [184, 225] on mat-table "Actions Id Last Cycle Status Customer FirstName Customer LastName Customer Emai…" at bounding box center [682, 542] width 1024 height 786
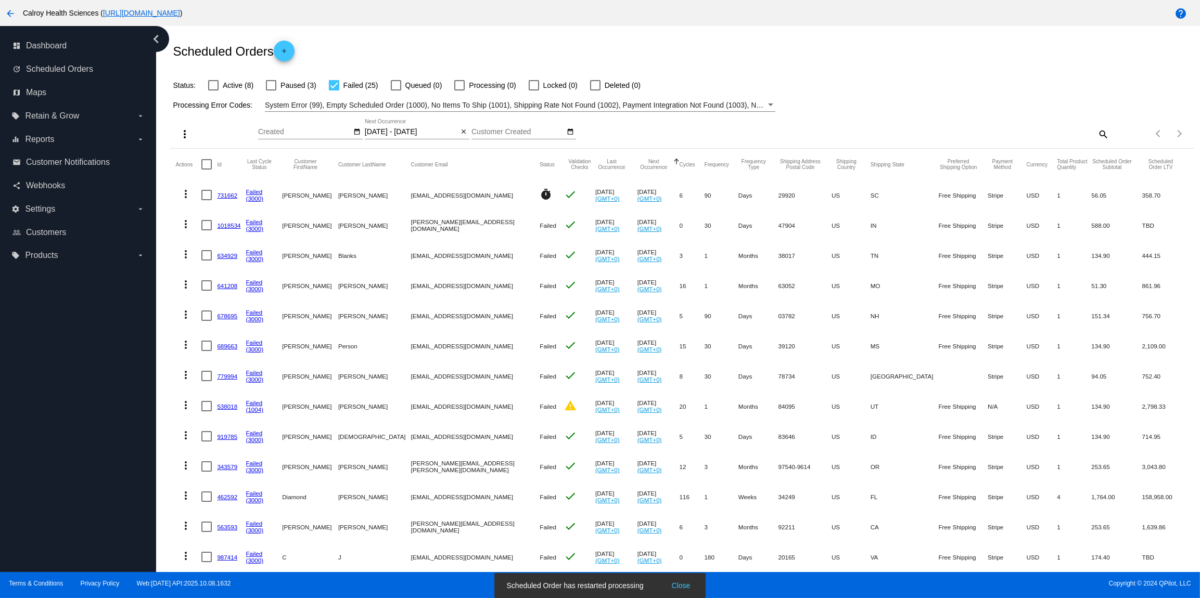
click at [185, 226] on mat-icon "more_vert" at bounding box center [186, 224] width 12 height 12
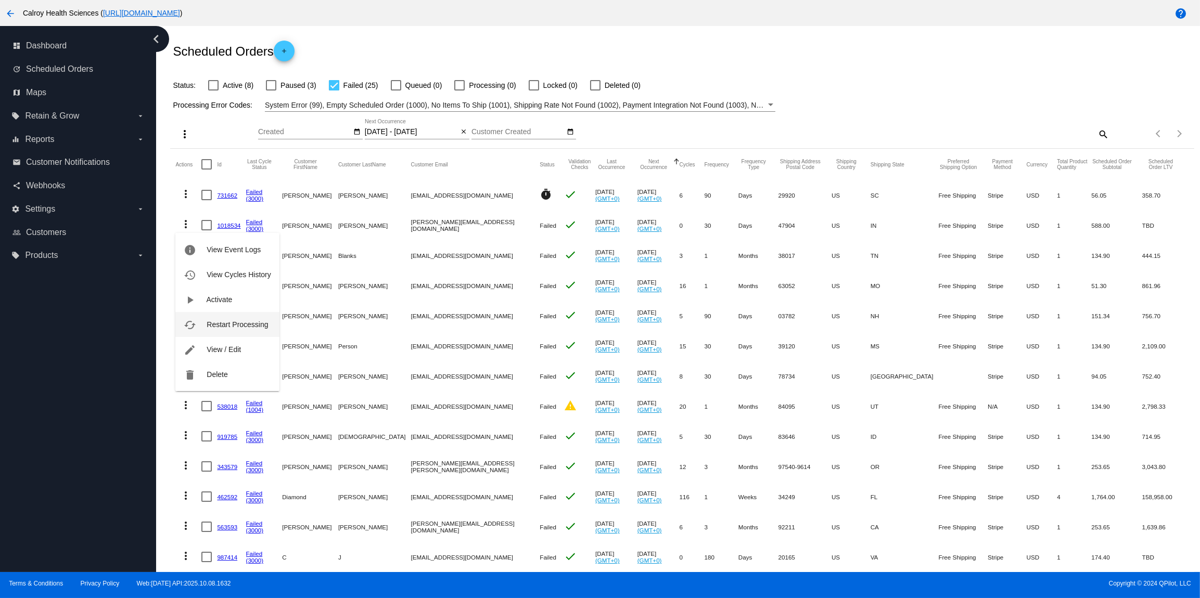
click at [223, 323] on span "Restart Processing" at bounding box center [237, 325] width 61 height 8
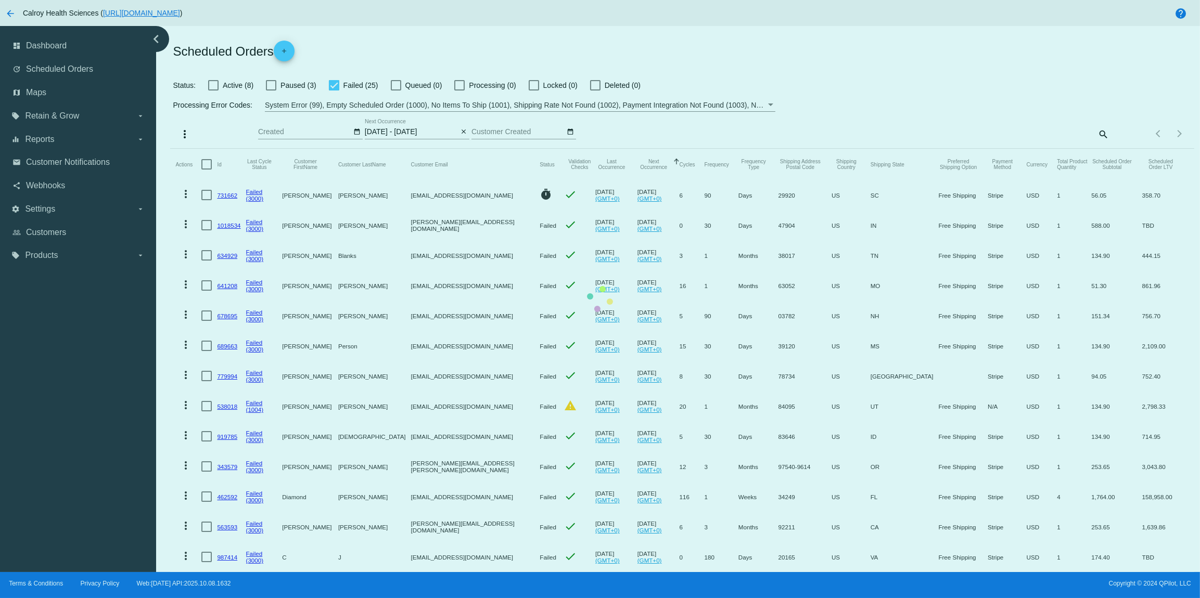
click at [184, 258] on mat-table "Actions Id Last Cycle Status Customer FirstName Customer LastName Customer Emai…" at bounding box center [682, 542] width 1024 height 786
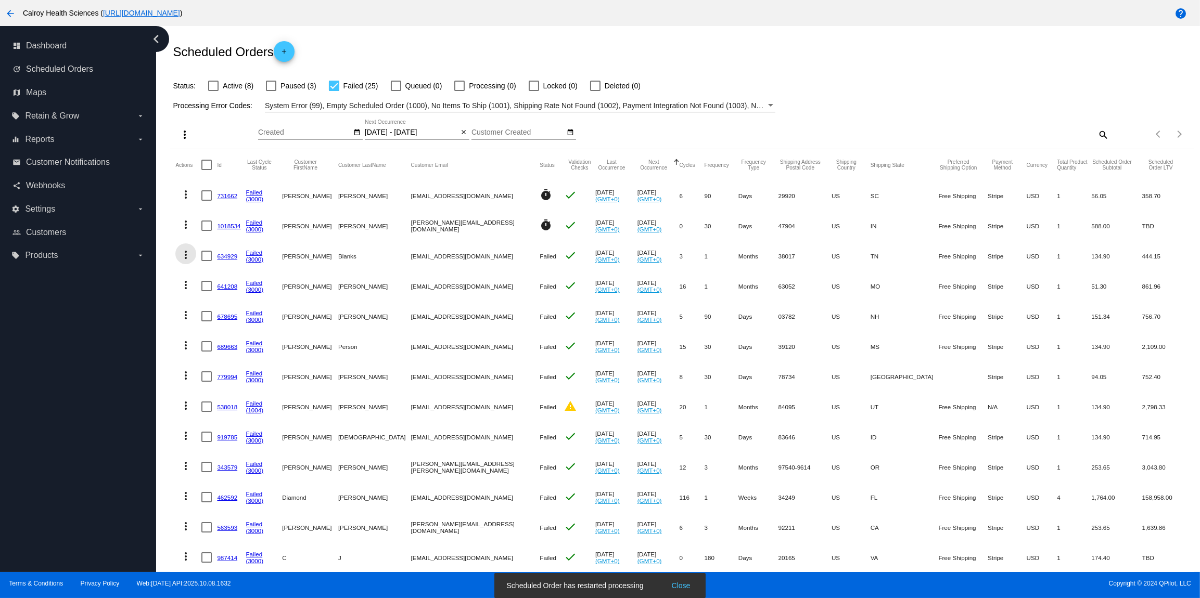
click at [184, 257] on mat-icon "more_vert" at bounding box center [186, 255] width 12 height 12
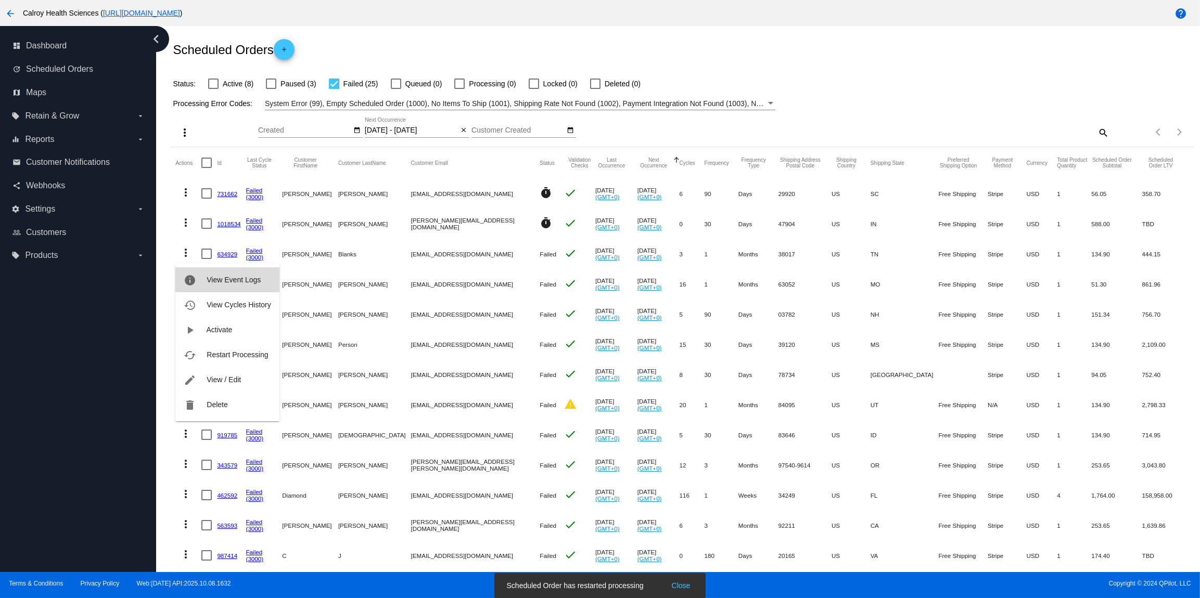
click at [220, 283] on span "View Event Logs" at bounding box center [234, 280] width 54 height 8
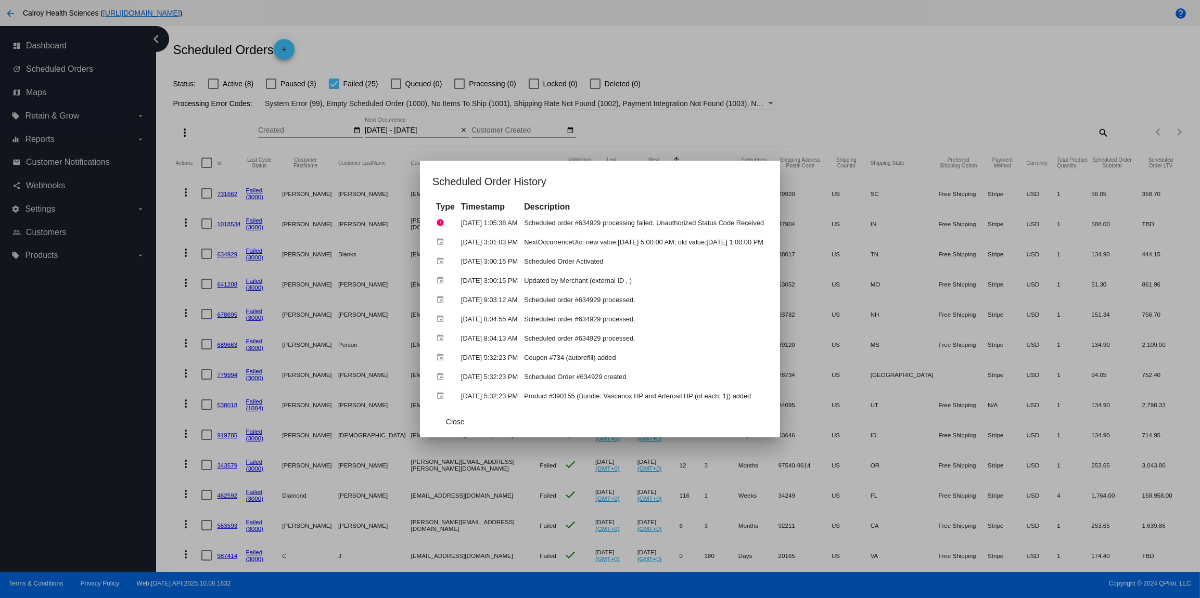
click at [678, 125] on div at bounding box center [600, 299] width 1200 height 598
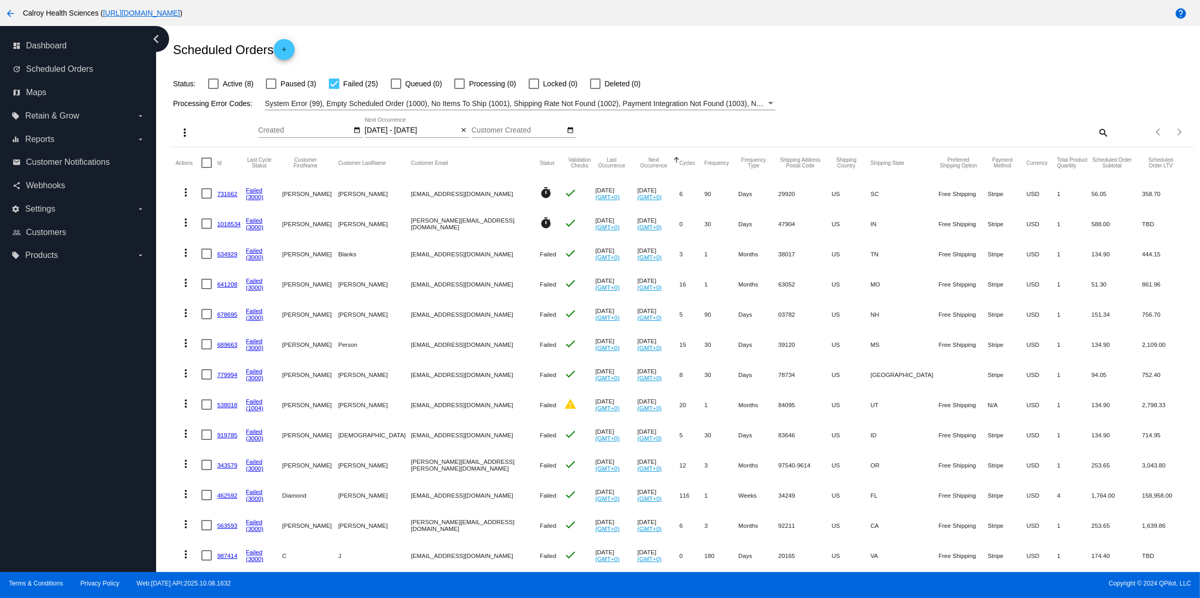
click at [187, 255] on mat-icon "more_vert" at bounding box center [186, 253] width 12 height 12
click at [219, 350] on span "Restart Processing" at bounding box center [237, 353] width 61 height 8
click at [186, 285] on mat-icon "more_vert" at bounding box center [186, 283] width 12 height 12
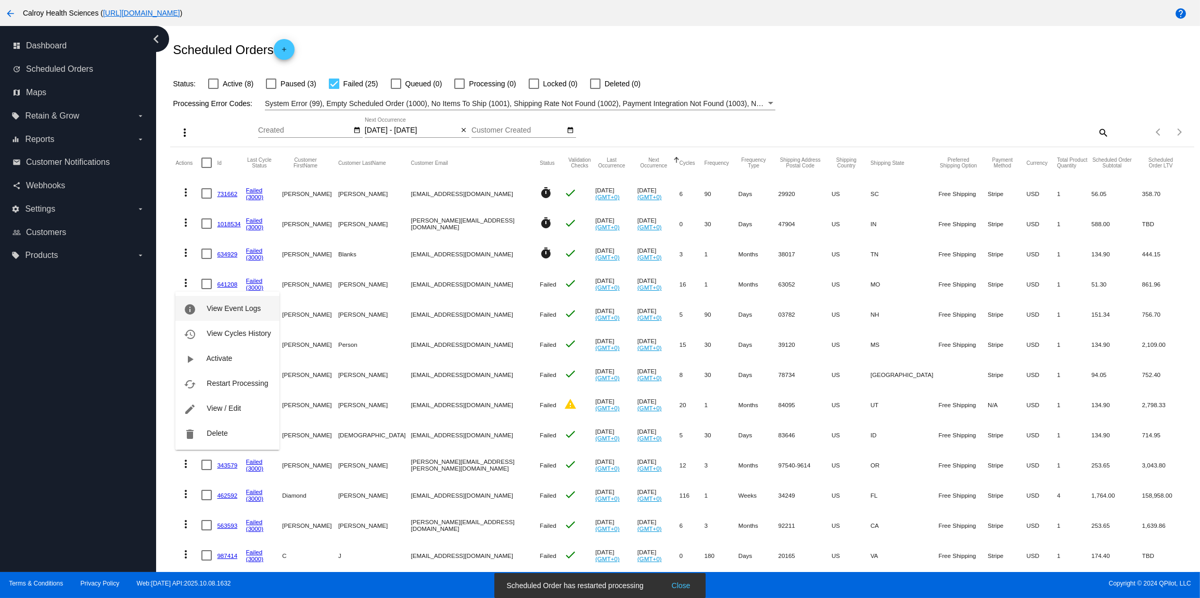
click at [244, 308] on span "View Event Logs" at bounding box center [234, 308] width 54 height 8
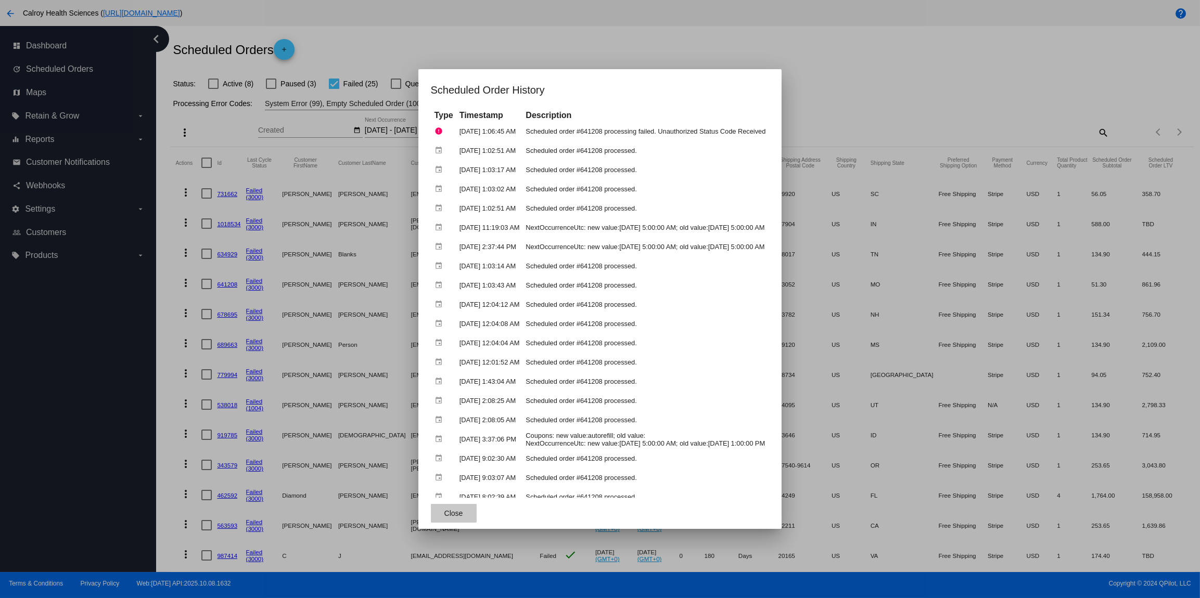
click at [444, 516] on span "Close" at bounding box center [453, 513] width 19 height 8
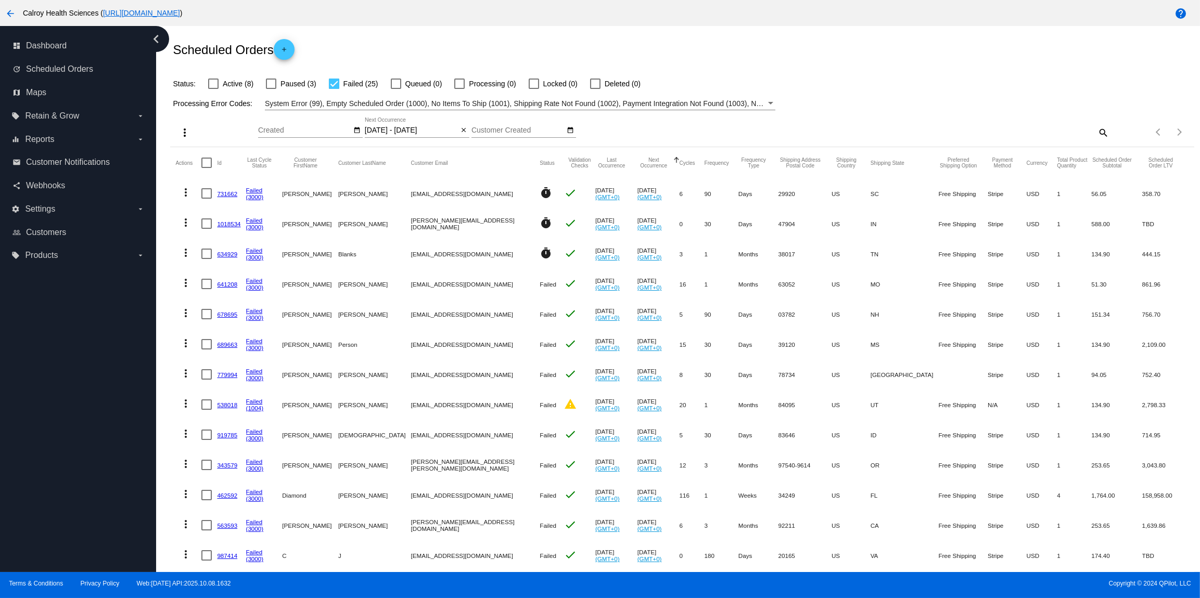
click at [186, 286] on mat-icon "more_vert" at bounding box center [186, 283] width 12 height 12
click at [213, 383] on span "Restart Processing" at bounding box center [237, 383] width 61 height 8
click at [186, 314] on mat-icon "more_vert" at bounding box center [186, 313] width 12 height 12
click at [227, 338] on span "View Event Logs" at bounding box center [234, 339] width 54 height 8
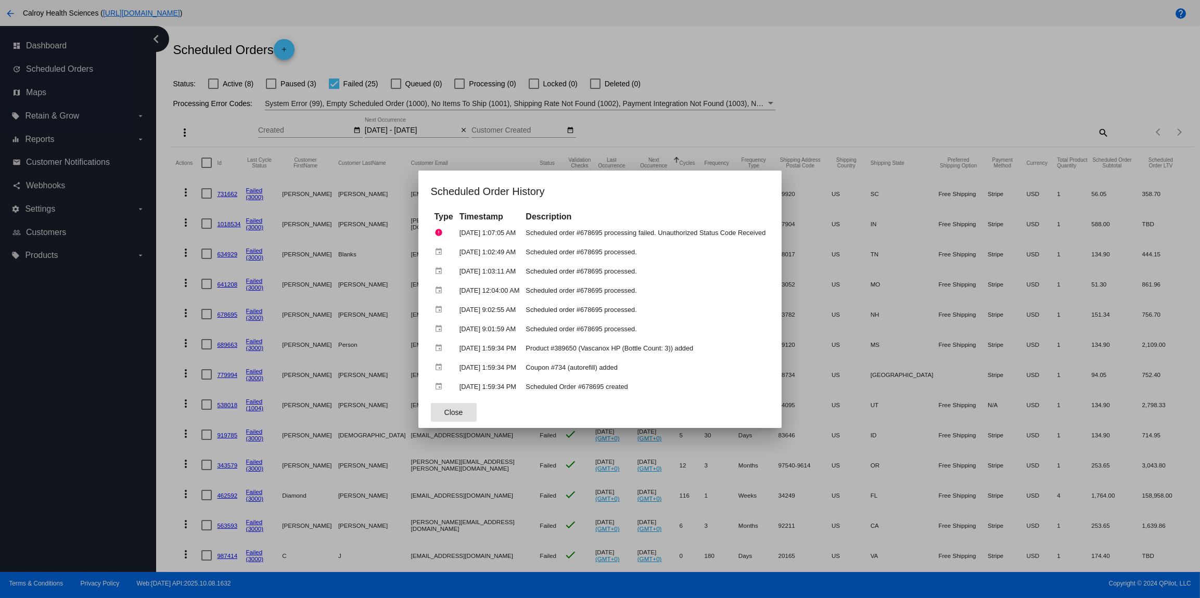
click at [444, 415] on span "Close" at bounding box center [453, 412] width 19 height 8
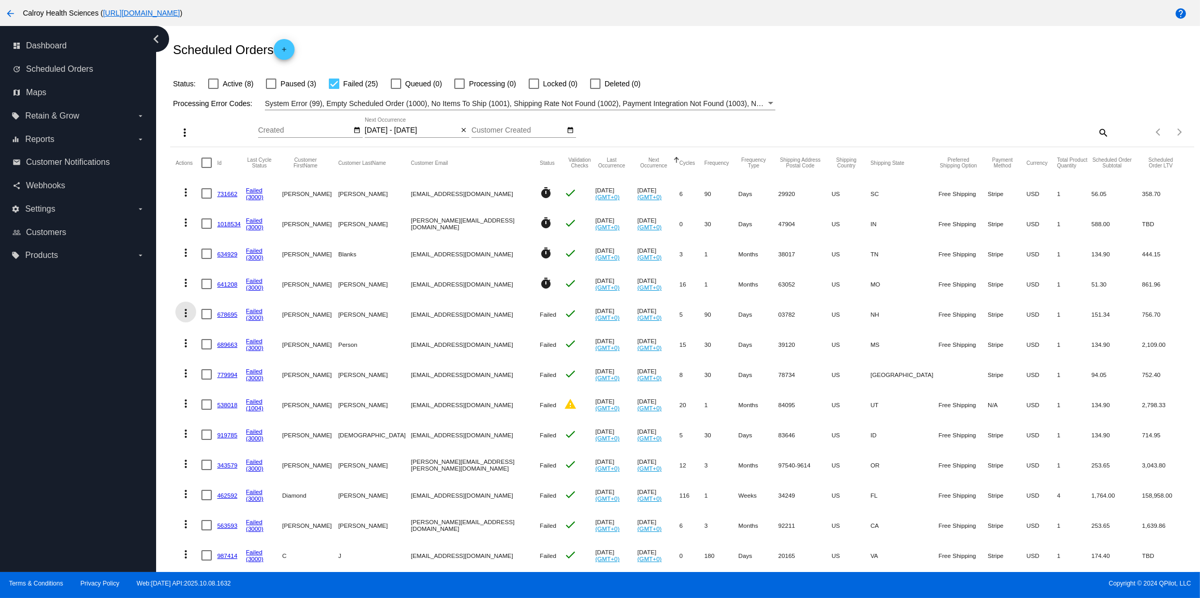
click at [185, 313] on mat-icon "more_vert" at bounding box center [186, 313] width 12 height 12
click at [236, 412] on span "Restart Processing" at bounding box center [237, 414] width 61 height 8
click at [186, 342] on mat-icon "more_vert" at bounding box center [186, 343] width 12 height 12
click at [232, 370] on span "View Event Logs" at bounding box center [234, 369] width 54 height 8
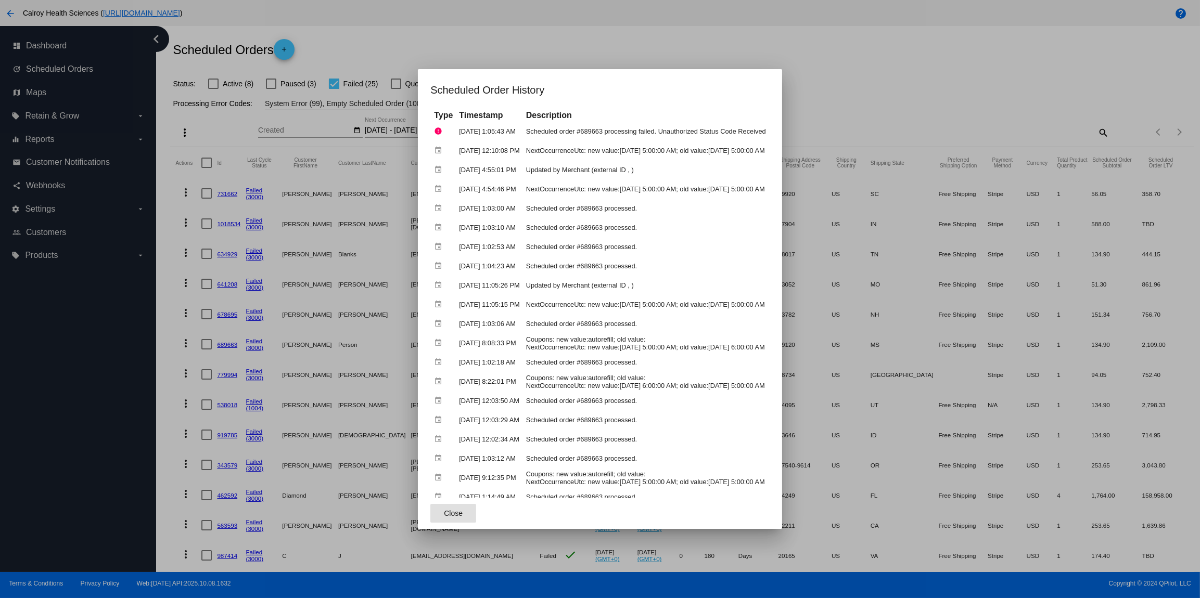
click at [430, 507] on button "Close" at bounding box center [453, 513] width 46 height 19
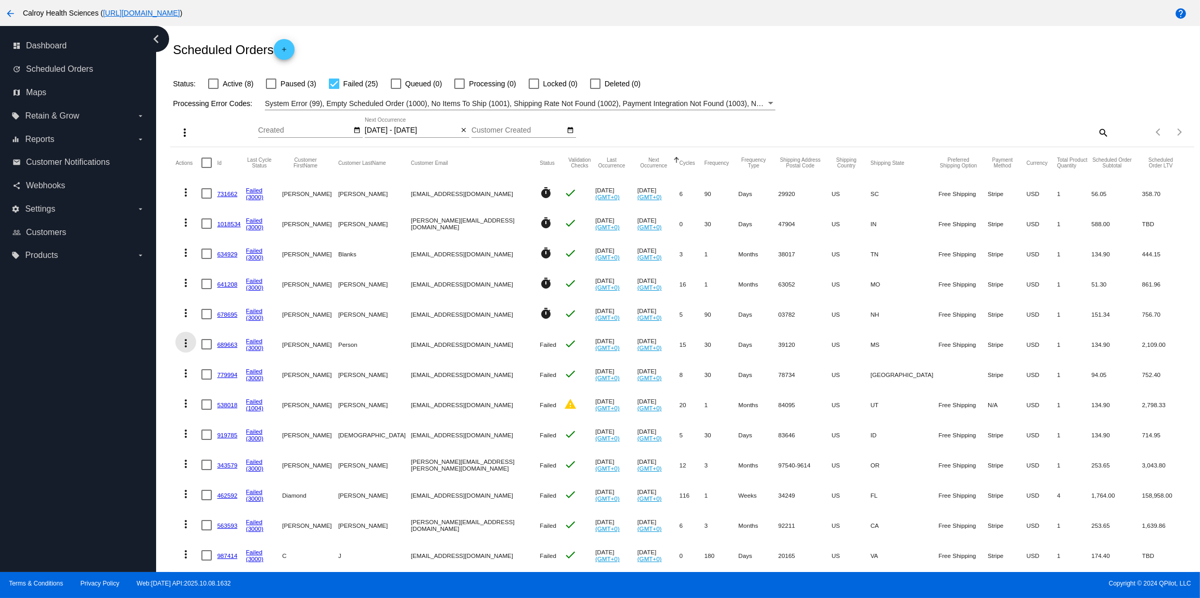
click at [185, 344] on mat-icon "more_vert" at bounding box center [186, 343] width 12 height 12
click at [242, 445] on span "Restart Processing" at bounding box center [237, 444] width 61 height 8
click at [187, 375] on mat-icon "more_vert" at bounding box center [186, 373] width 12 height 12
click at [244, 397] on span "View Event Logs" at bounding box center [234, 399] width 54 height 8
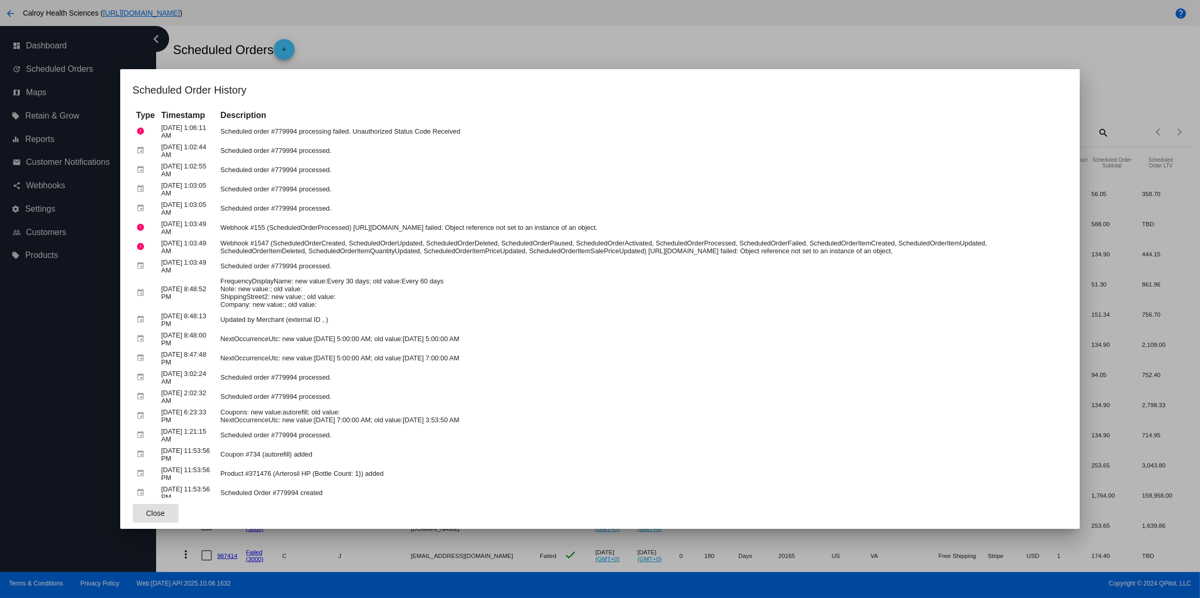
click at [497, 40] on div at bounding box center [600, 299] width 1200 height 598
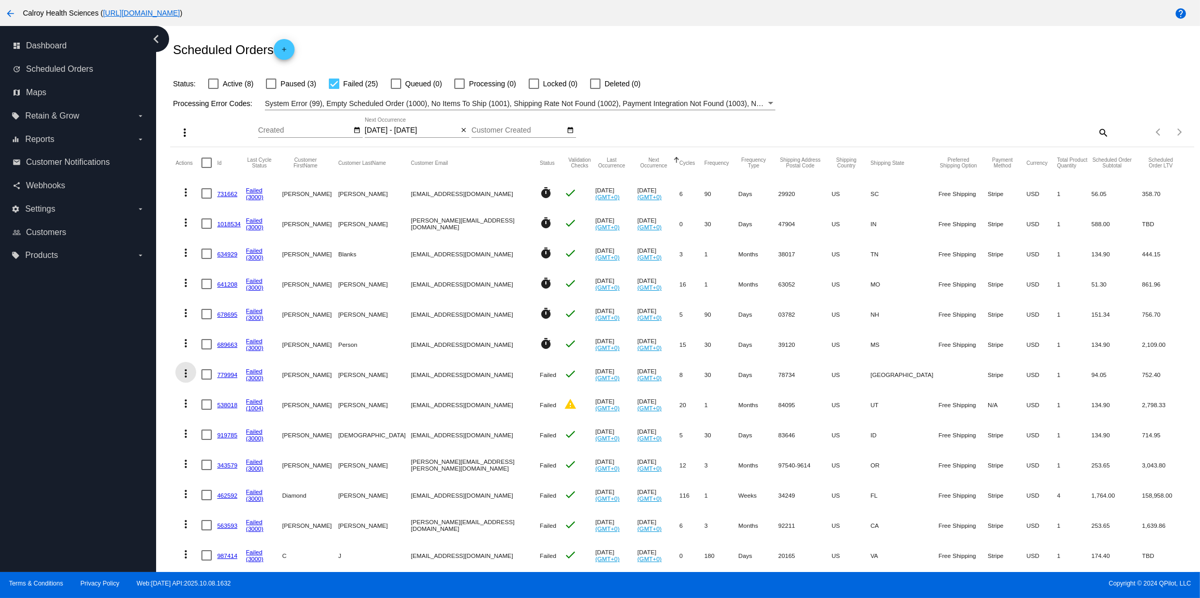
click at [187, 376] on mat-icon "more_vert" at bounding box center [186, 373] width 12 height 12
click at [236, 475] on span "Restart Processing" at bounding box center [237, 474] width 61 height 8
click at [187, 407] on mat-icon "more_vert" at bounding box center [186, 404] width 12 height 12
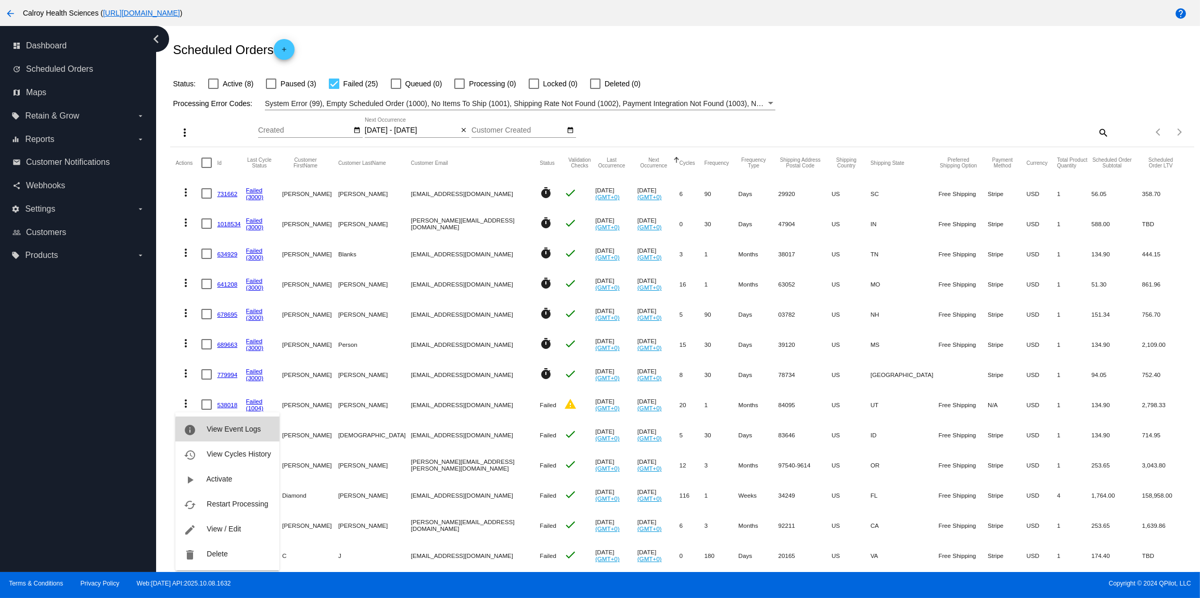
click at [236, 432] on span "View Event Logs" at bounding box center [234, 429] width 54 height 8
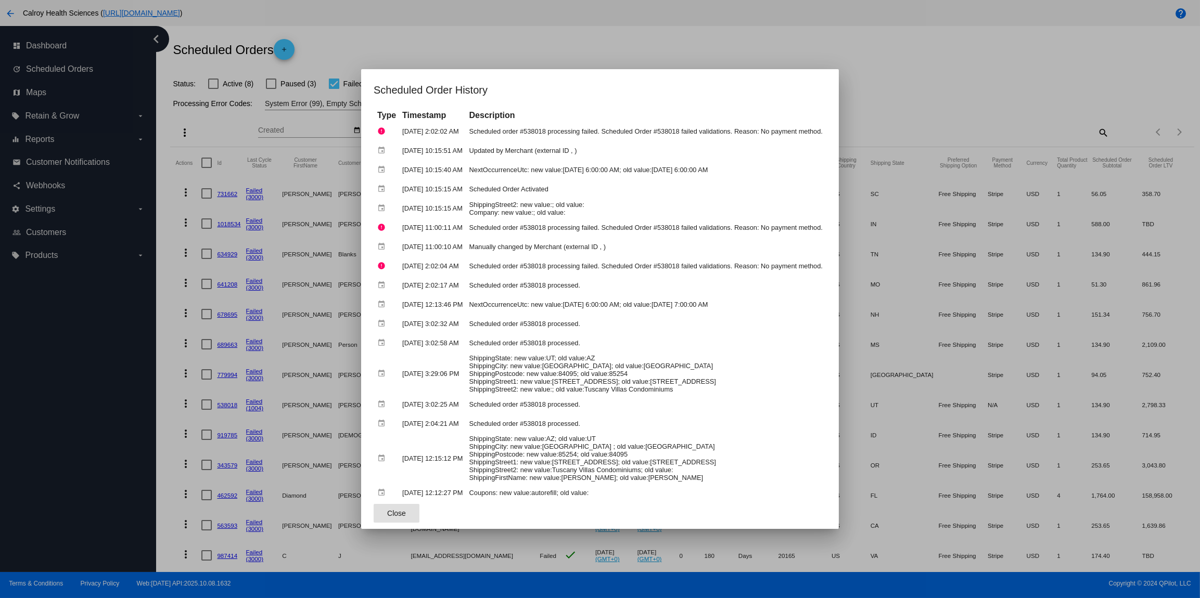
click at [397, 53] on div at bounding box center [600, 299] width 1200 height 598
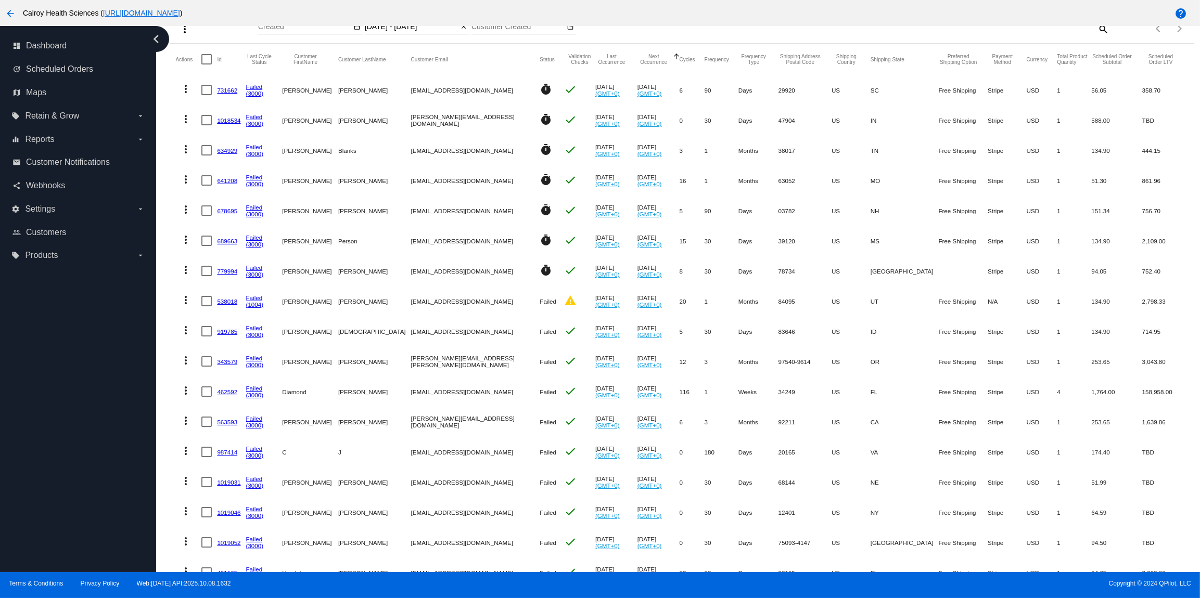
scroll to position [133, 0]
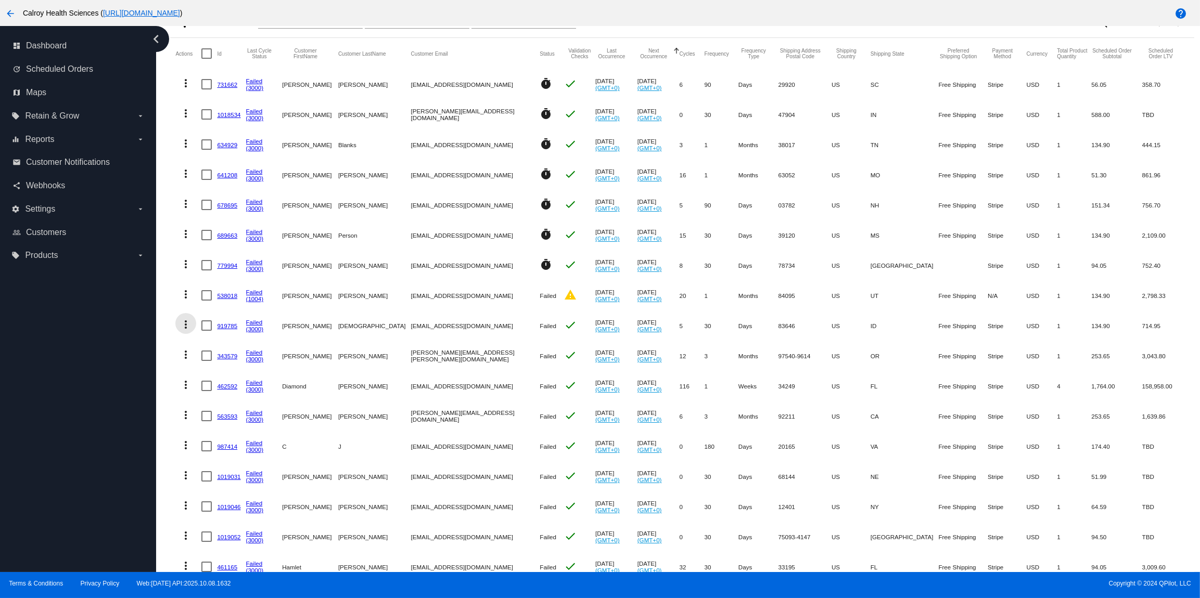
click at [185, 330] on mat-icon "more_vert" at bounding box center [186, 324] width 12 height 12
click at [241, 352] on span "View Event Logs" at bounding box center [234, 350] width 54 height 8
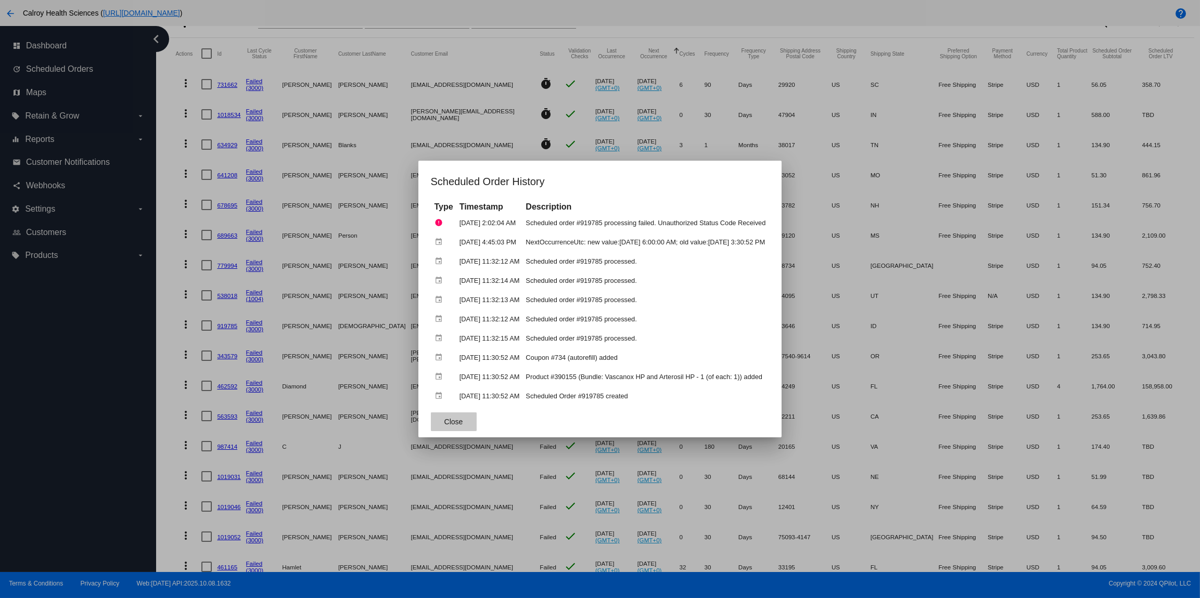
drag, startPoint x: 424, startPoint y: 417, endPoint x: 413, endPoint y: 416, distance: 10.5
click at [431, 417] on button "Close" at bounding box center [454, 422] width 46 height 19
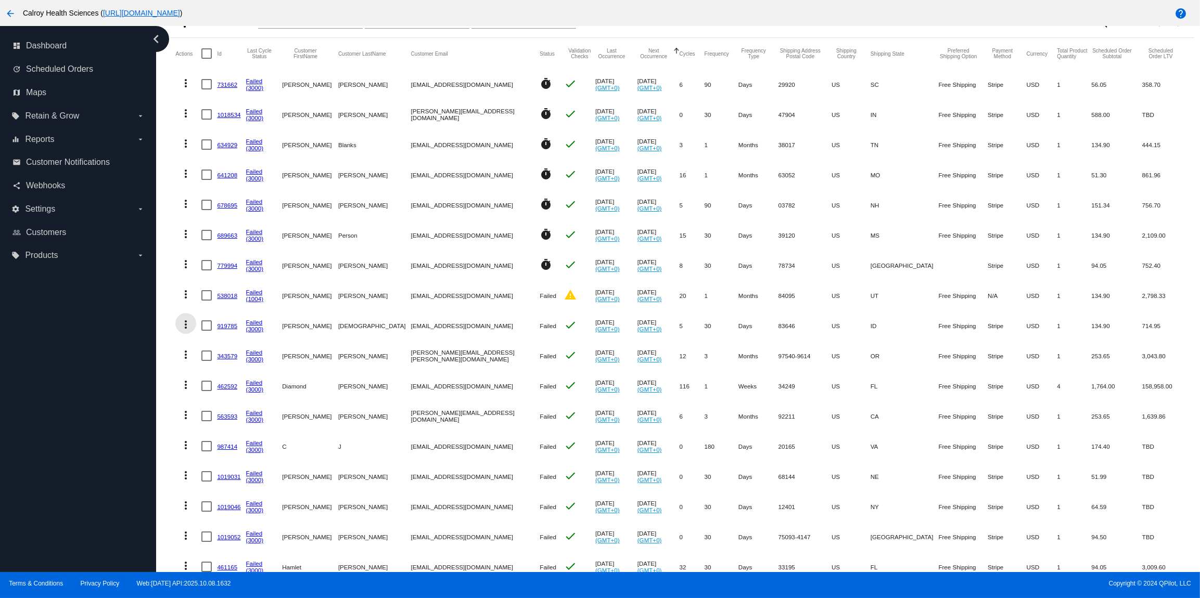
click at [187, 324] on mat-icon "more_vert" at bounding box center [186, 324] width 12 height 12
click at [234, 422] on span "Restart Processing" at bounding box center [237, 425] width 61 height 8
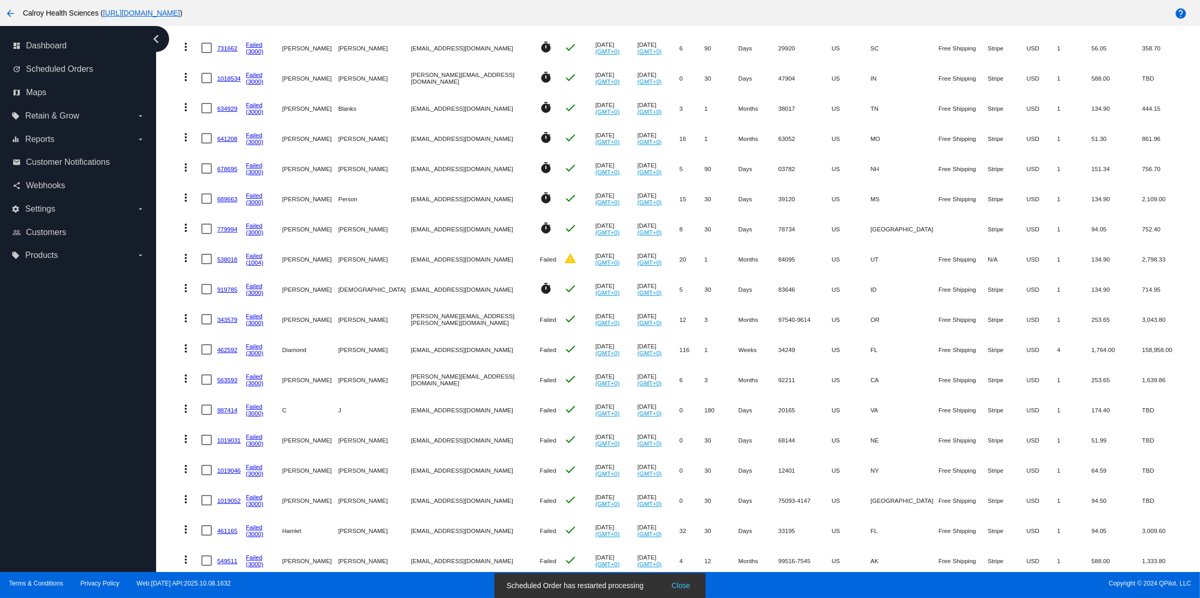
scroll to position [176, 0]
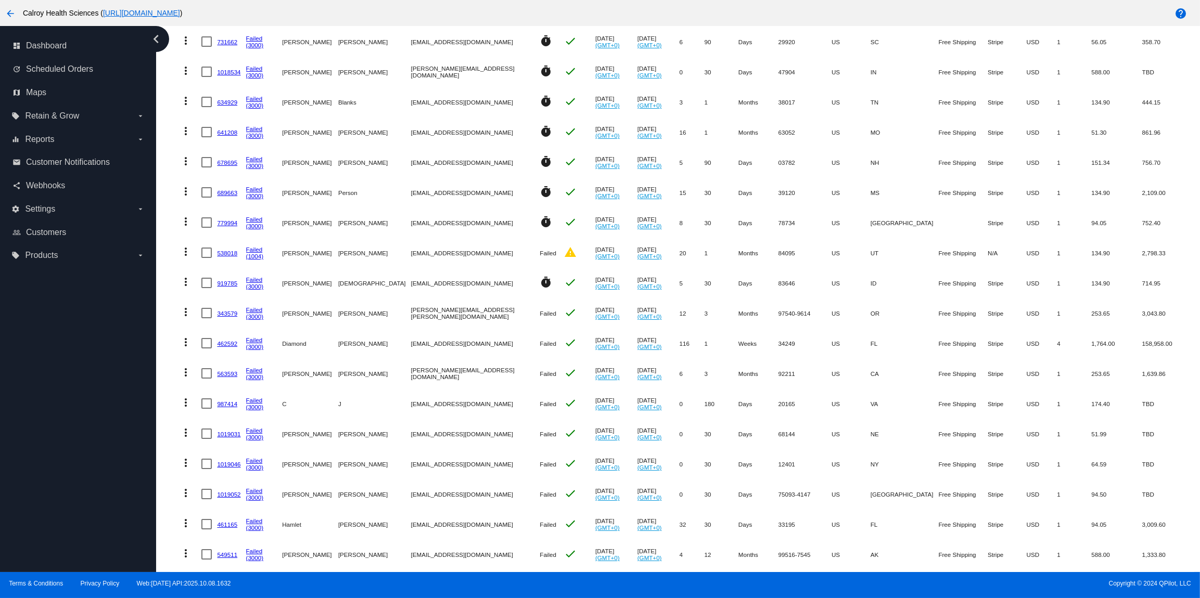
click at [186, 312] on mat-icon "more_vert" at bounding box center [186, 312] width 12 height 12
click at [232, 337] on span "View Event Logs" at bounding box center [234, 338] width 54 height 8
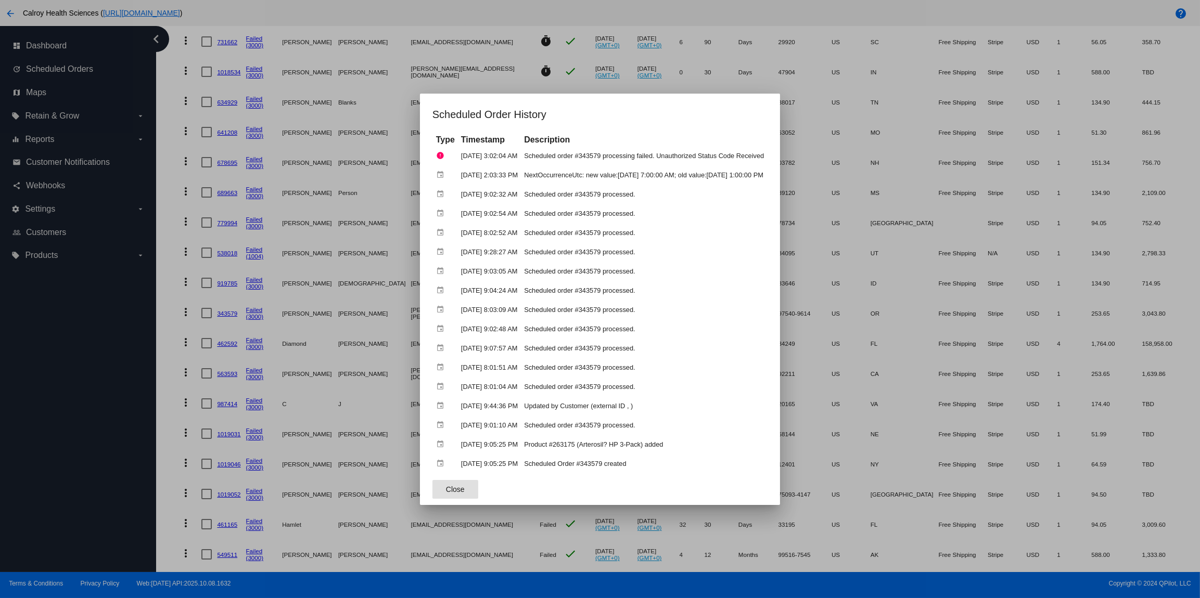
click at [446, 494] on span "Close" at bounding box center [455, 489] width 19 height 8
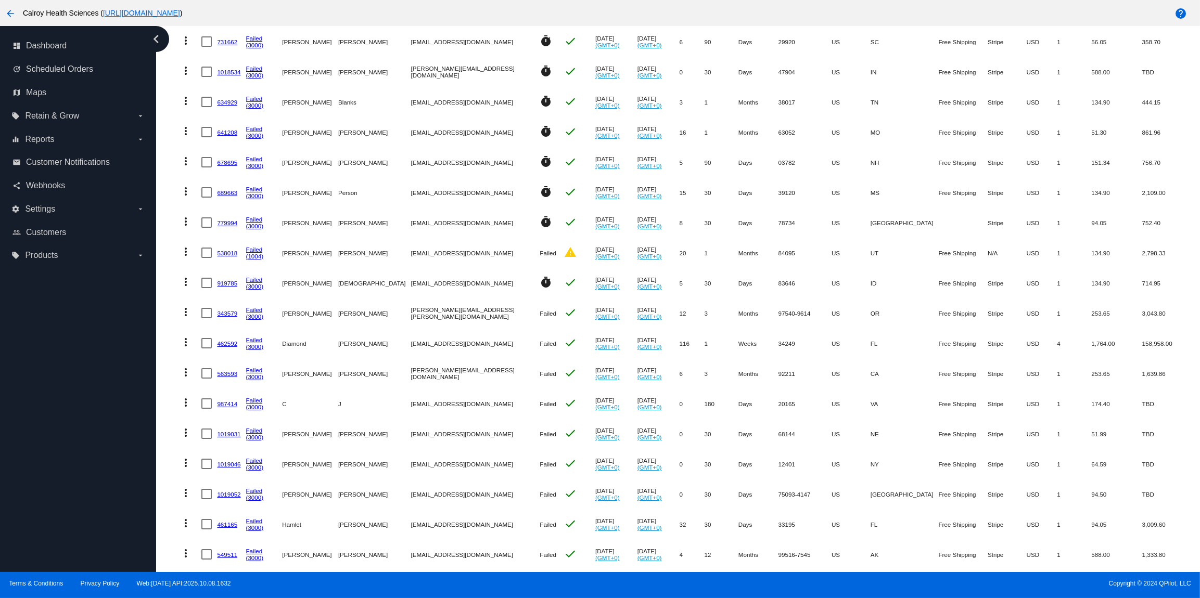
click at [189, 313] on mat-icon "more_vert" at bounding box center [186, 312] width 12 height 12
click at [247, 412] on span "Restart Processing" at bounding box center [237, 412] width 61 height 8
click at [188, 344] on mat-icon "more_vert" at bounding box center [186, 342] width 12 height 12
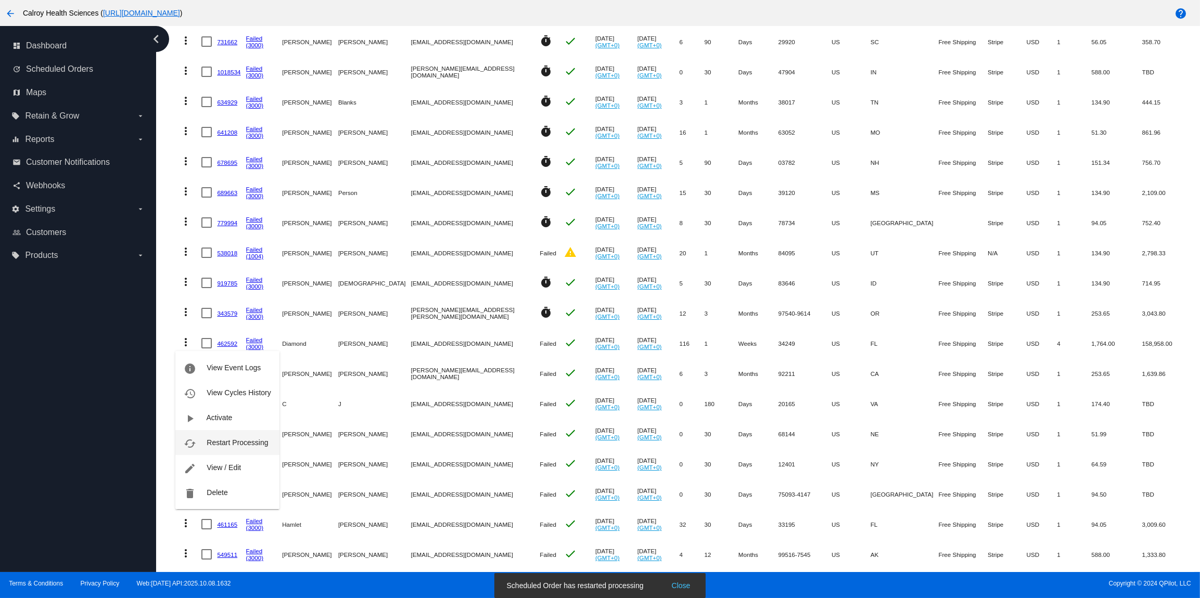
click at [237, 438] on button "cached Restart Processing" at bounding box center [227, 442] width 104 height 25
click at [187, 374] on mat-icon "more_vert" at bounding box center [186, 372] width 12 height 12
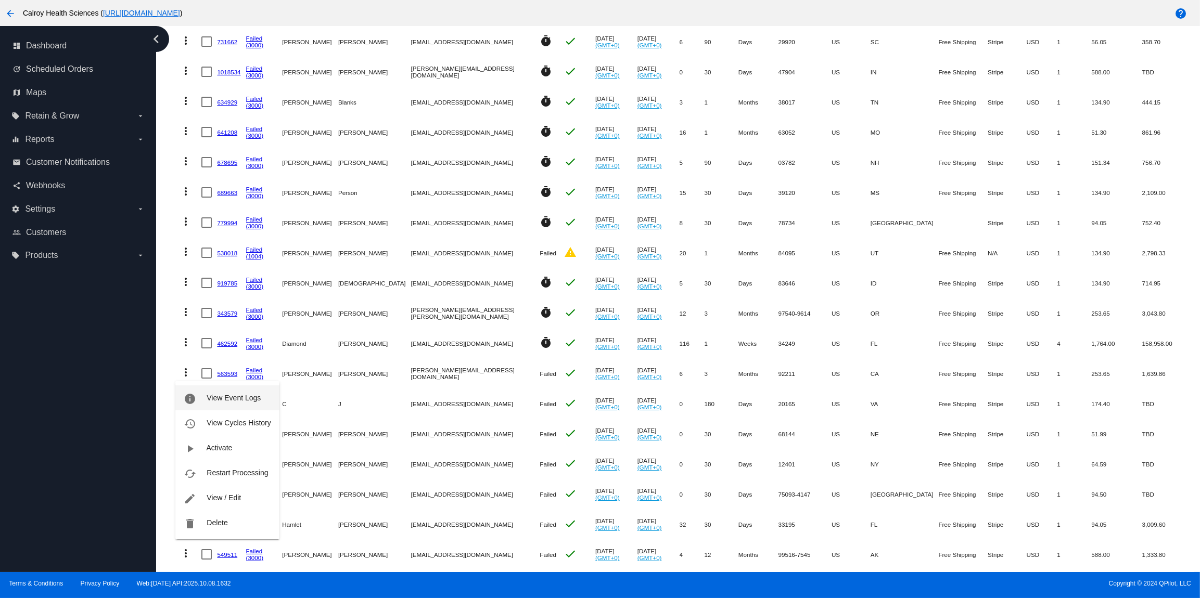
click at [237, 400] on span "View Event Logs" at bounding box center [234, 398] width 54 height 8
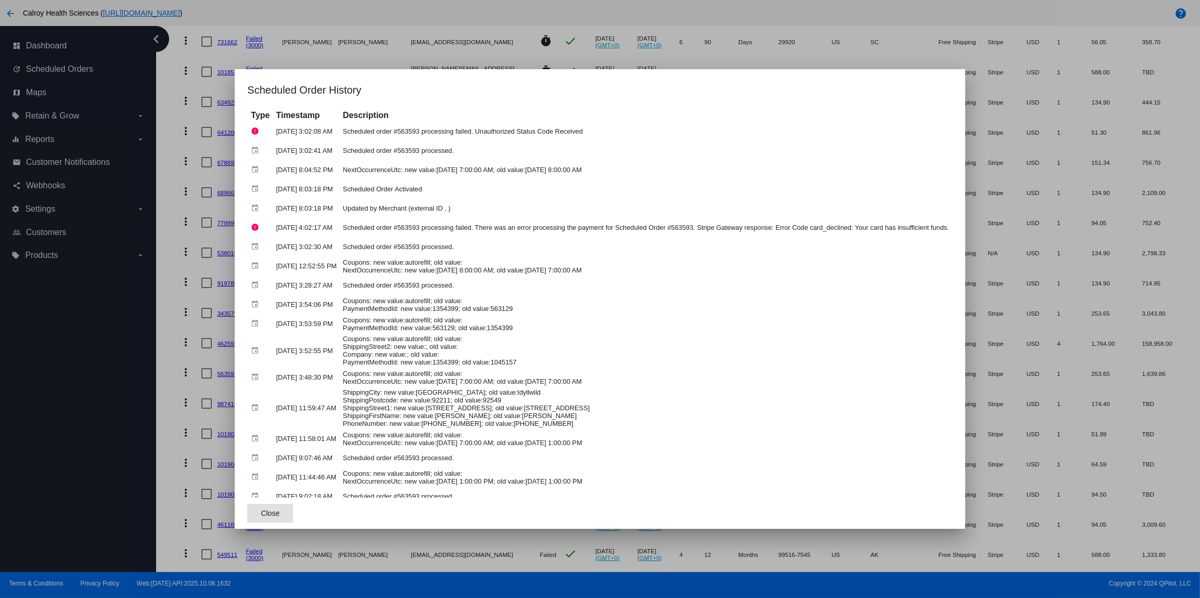
click at [172, 198] on div at bounding box center [600, 299] width 1200 height 598
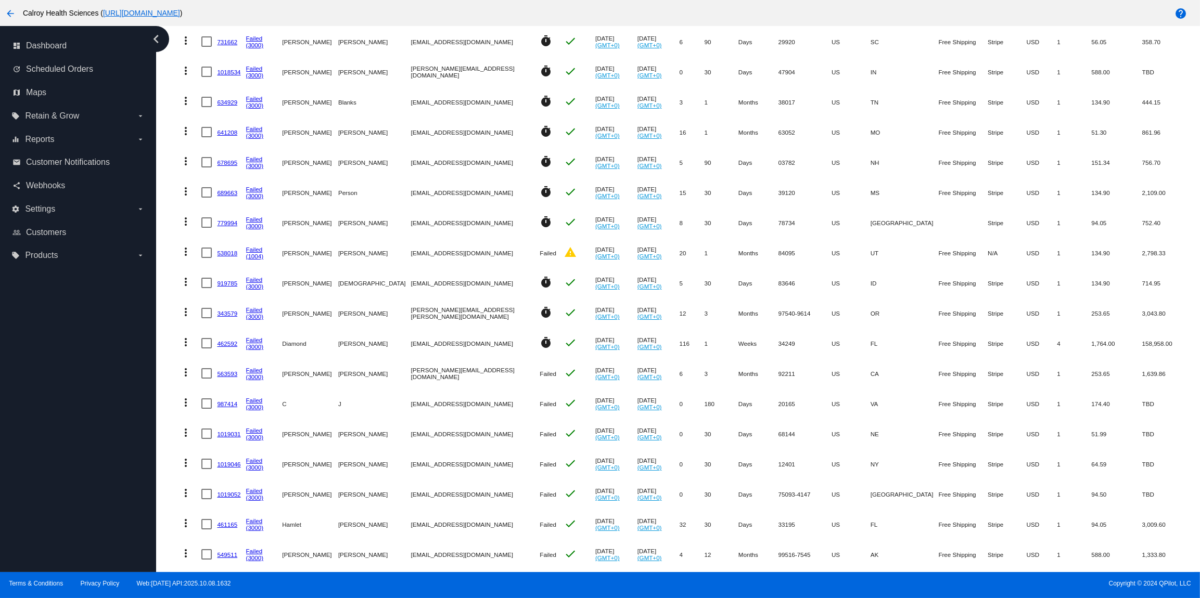
click at [186, 375] on mat-icon "more_vert" at bounding box center [186, 372] width 12 height 12
click at [225, 474] on span "Restart Processing" at bounding box center [237, 473] width 61 height 8
click at [188, 403] on mat-icon "more_vert" at bounding box center [186, 402] width 12 height 12
click at [219, 423] on button "info View Event Logs" at bounding box center [227, 428] width 104 height 25
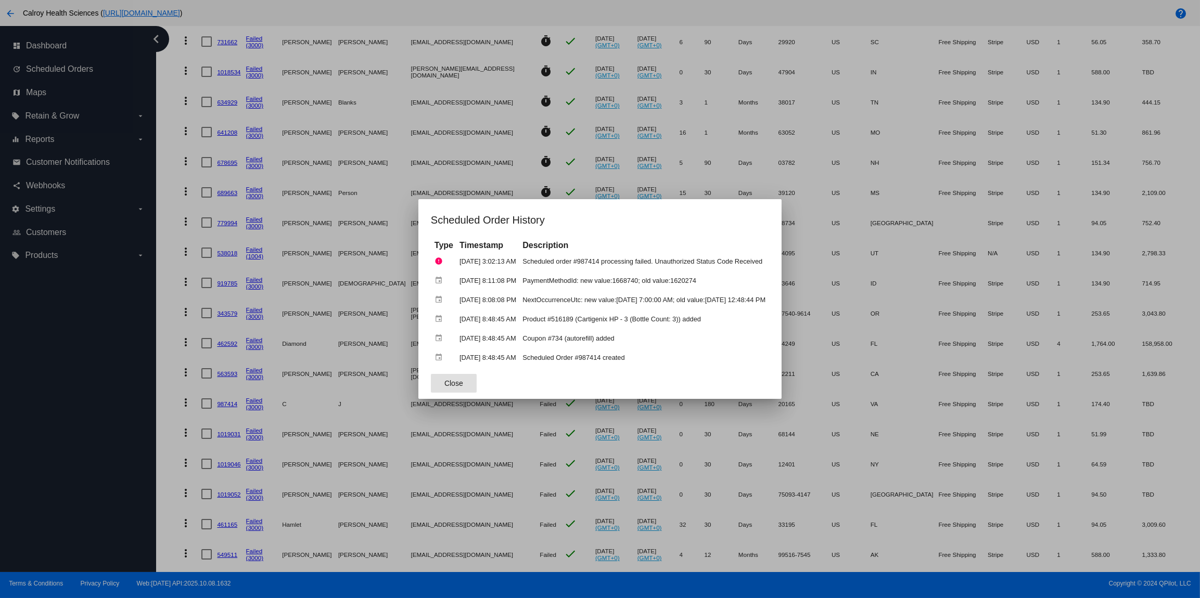
click at [442, 385] on button "Close" at bounding box center [454, 383] width 46 height 19
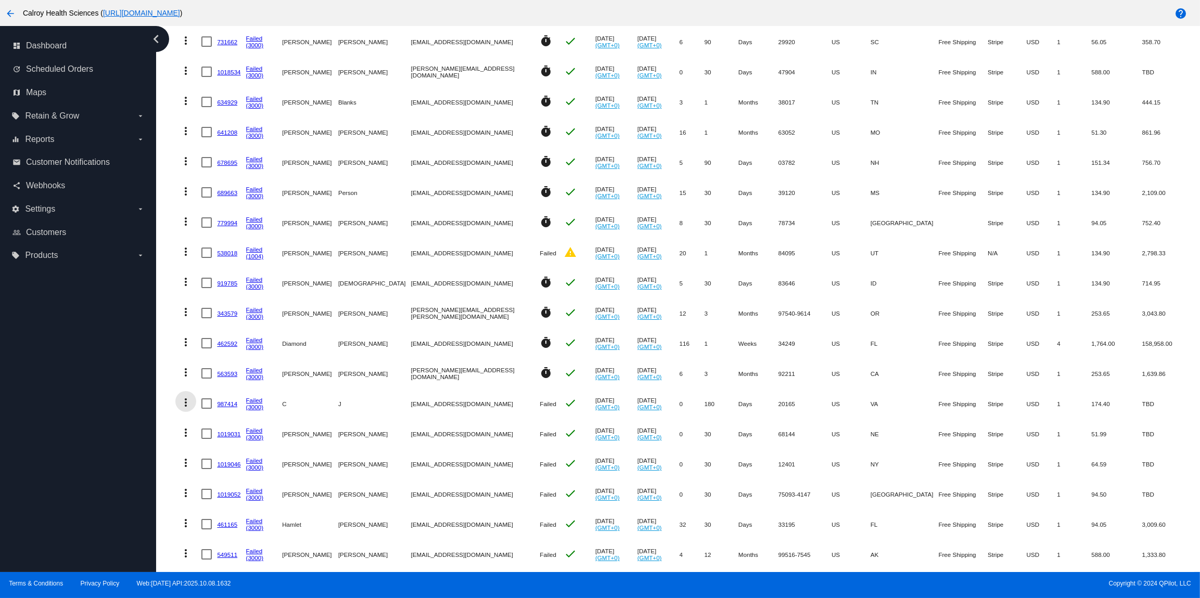
click at [187, 405] on mat-icon "more_vert" at bounding box center [186, 402] width 12 height 12
click at [232, 504] on span "Restart Processing" at bounding box center [237, 503] width 61 height 8
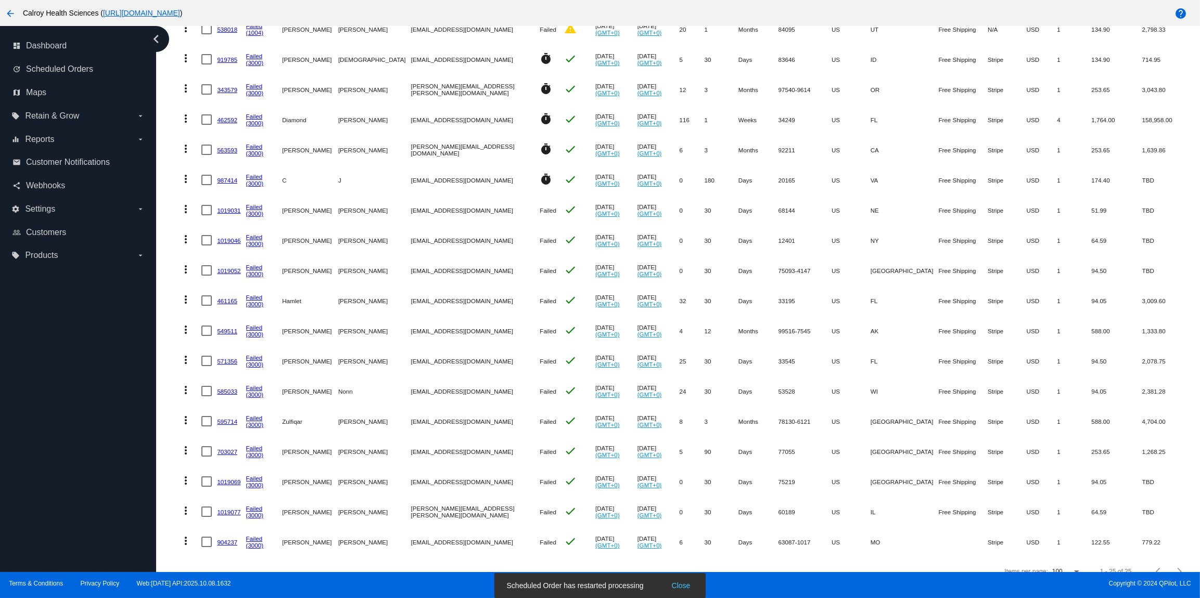
scroll to position [401, 0]
click at [188, 210] on mat-icon "more_vert" at bounding box center [186, 208] width 12 height 12
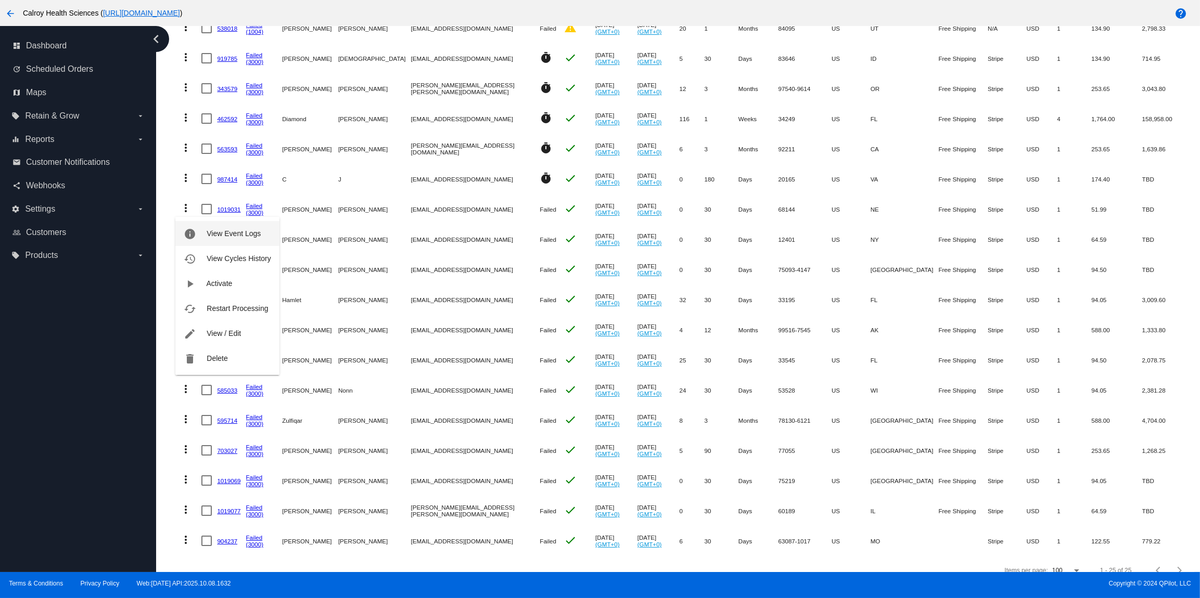
click at [238, 230] on span "View Event Logs" at bounding box center [234, 233] width 54 height 8
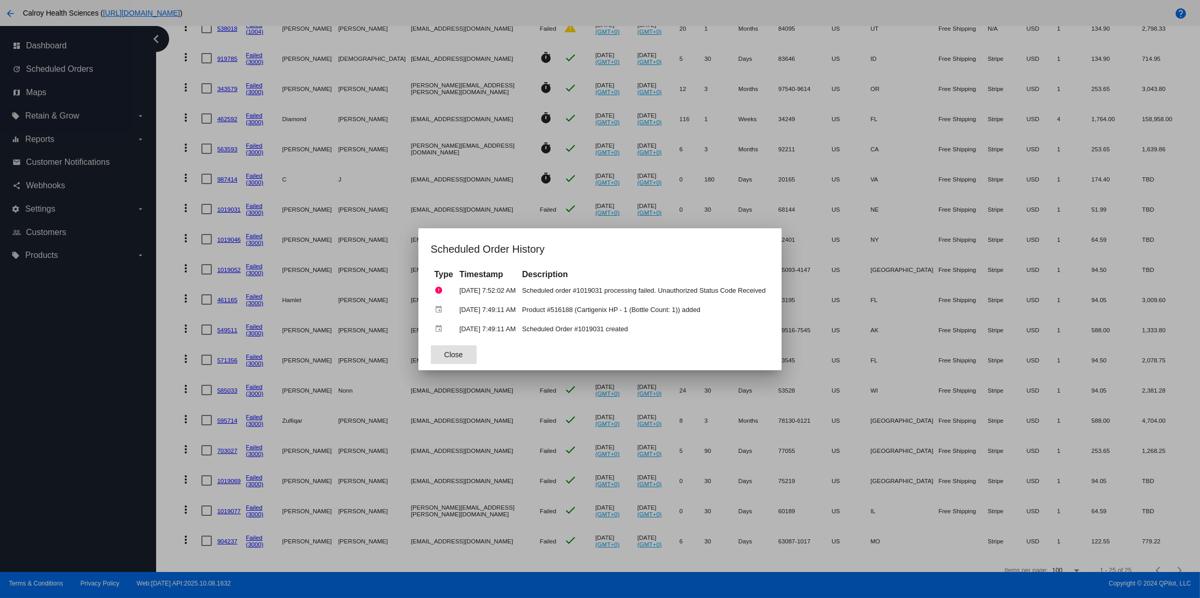
click at [445, 355] on span "Close" at bounding box center [453, 355] width 19 height 8
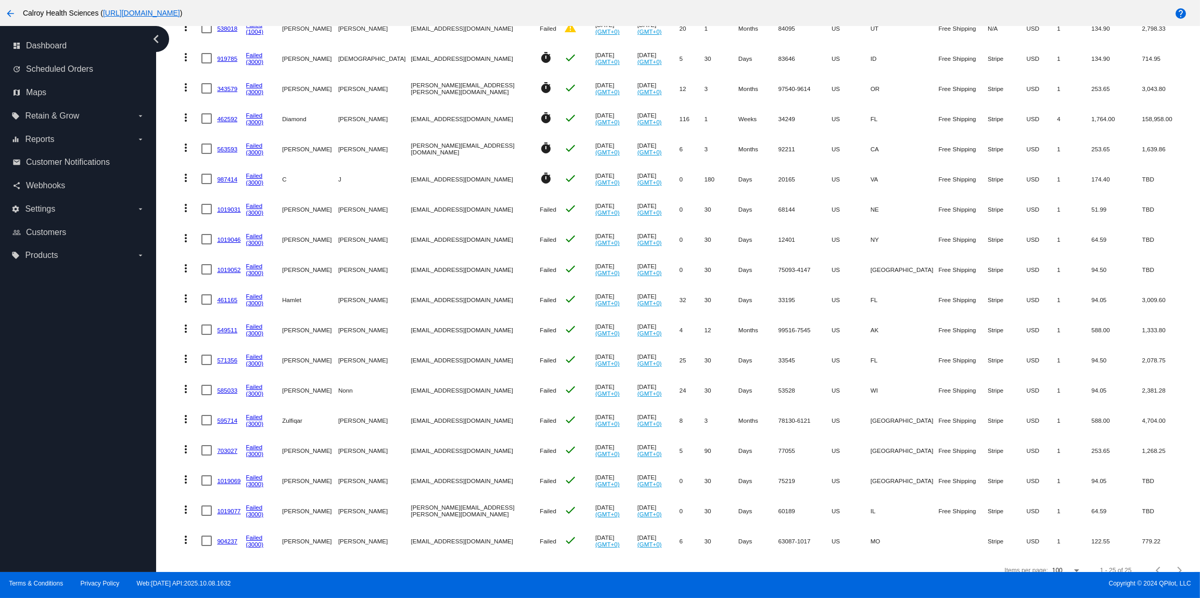
click at [186, 209] on mat-icon "more_vert" at bounding box center [186, 208] width 12 height 12
click at [234, 312] on span "Restart Processing" at bounding box center [237, 308] width 61 height 8
click at [186, 241] on mat-icon "more_vert" at bounding box center [186, 238] width 12 height 12
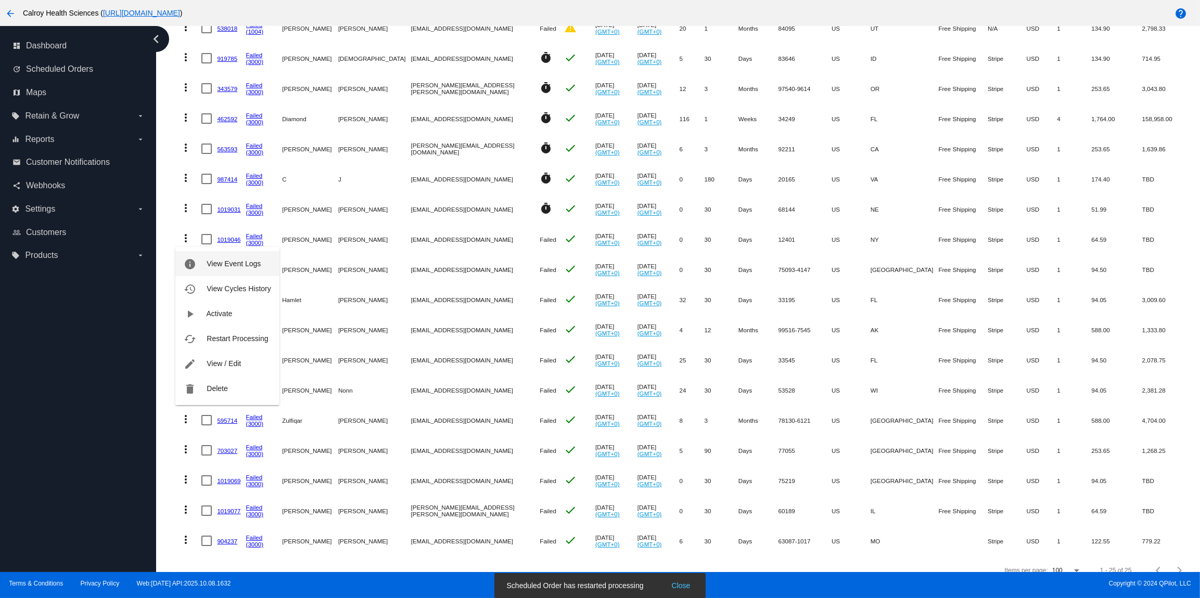
click at [217, 264] on span "View Event Logs" at bounding box center [234, 264] width 54 height 8
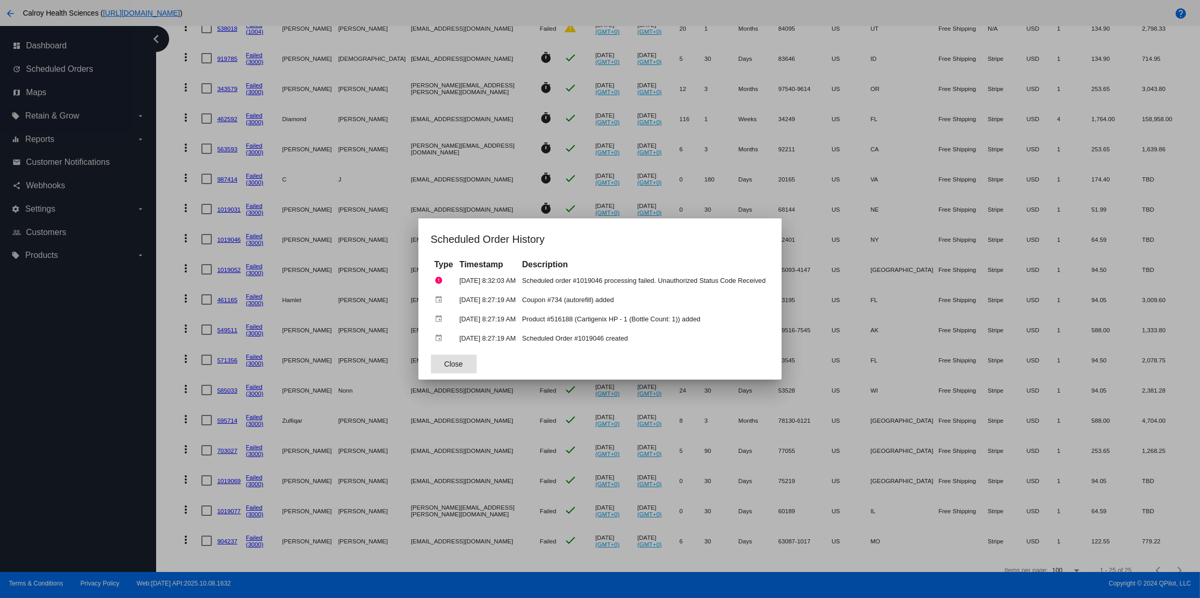
click at [449, 364] on span "Close" at bounding box center [453, 364] width 19 height 8
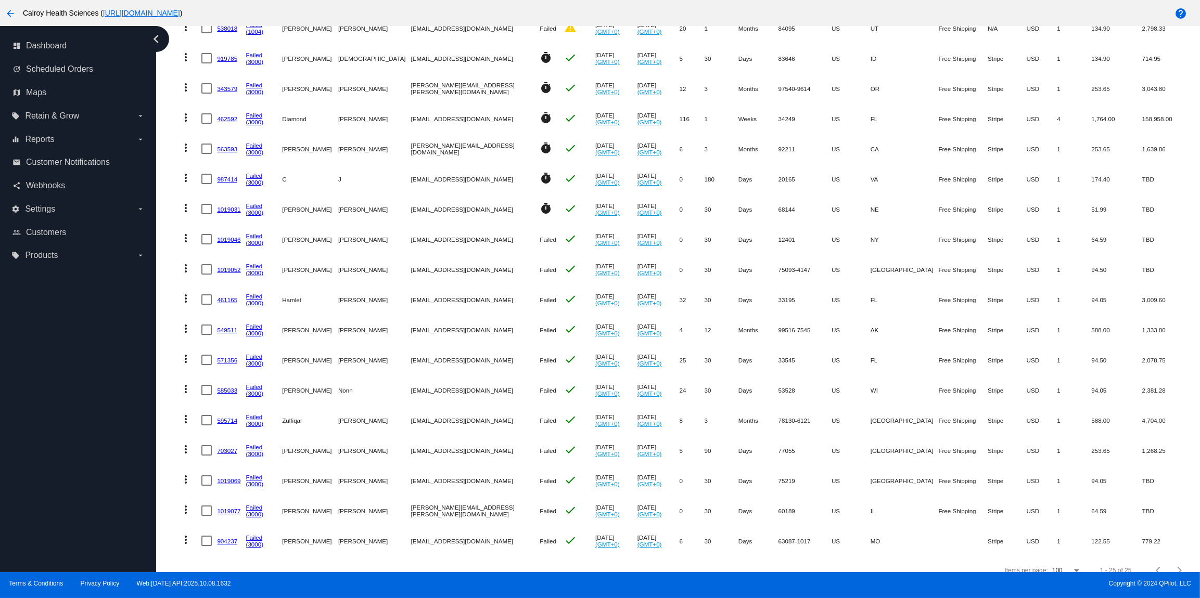
click at [186, 238] on mat-icon "more_vert" at bounding box center [186, 238] width 12 height 12
click at [228, 341] on span "Restart Processing" at bounding box center [237, 339] width 61 height 8
click at [187, 271] on mat-icon "more_vert" at bounding box center [186, 268] width 12 height 12
click at [223, 297] on span "View Event Logs" at bounding box center [234, 294] width 54 height 8
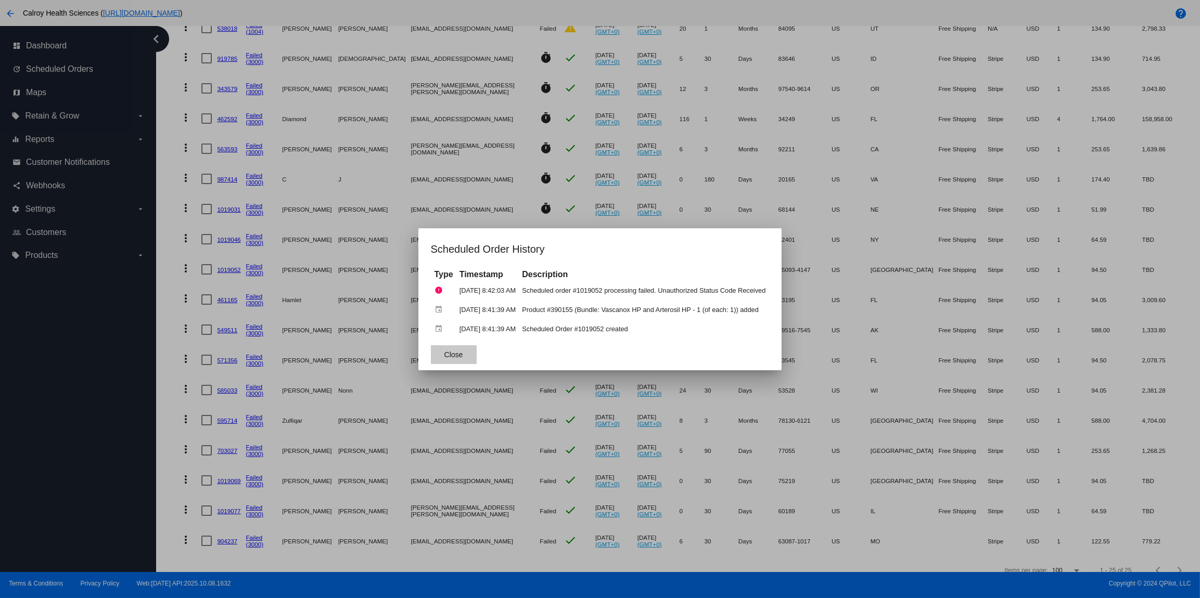
click at [443, 360] on button "Close" at bounding box center [454, 355] width 46 height 19
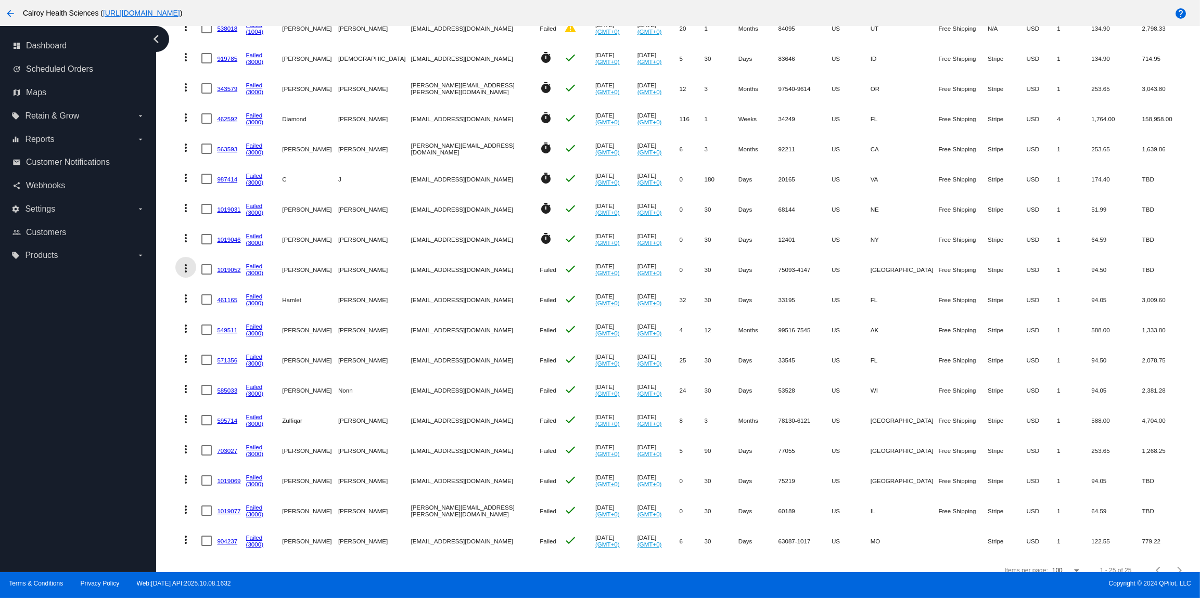
click at [186, 270] on mat-icon "more_vert" at bounding box center [186, 268] width 12 height 12
click at [225, 366] on span "Restart Processing" at bounding box center [237, 369] width 61 height 8
click at [187, 300] on mat-icon "more_vert" at bounding box center [186, 298] width 12 height 12
click at [234, 324] on span "View Event Logs" at bounding box center [234, 324] width 54 height 8
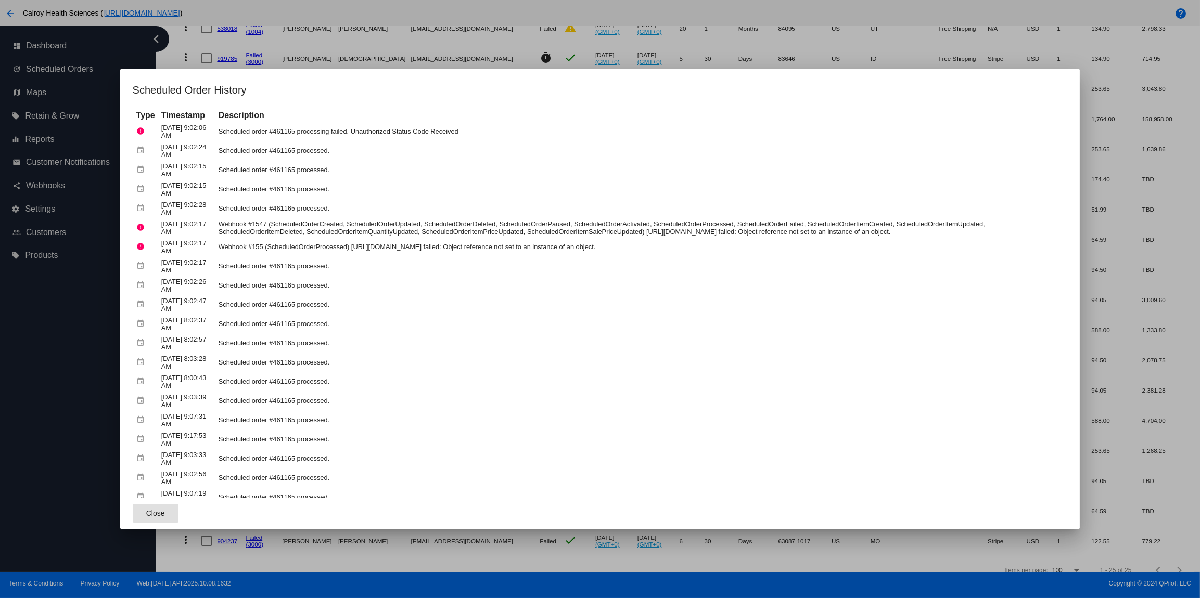
click at [166, 62] on div at bounding box center [600, 299] width 1200 height 598
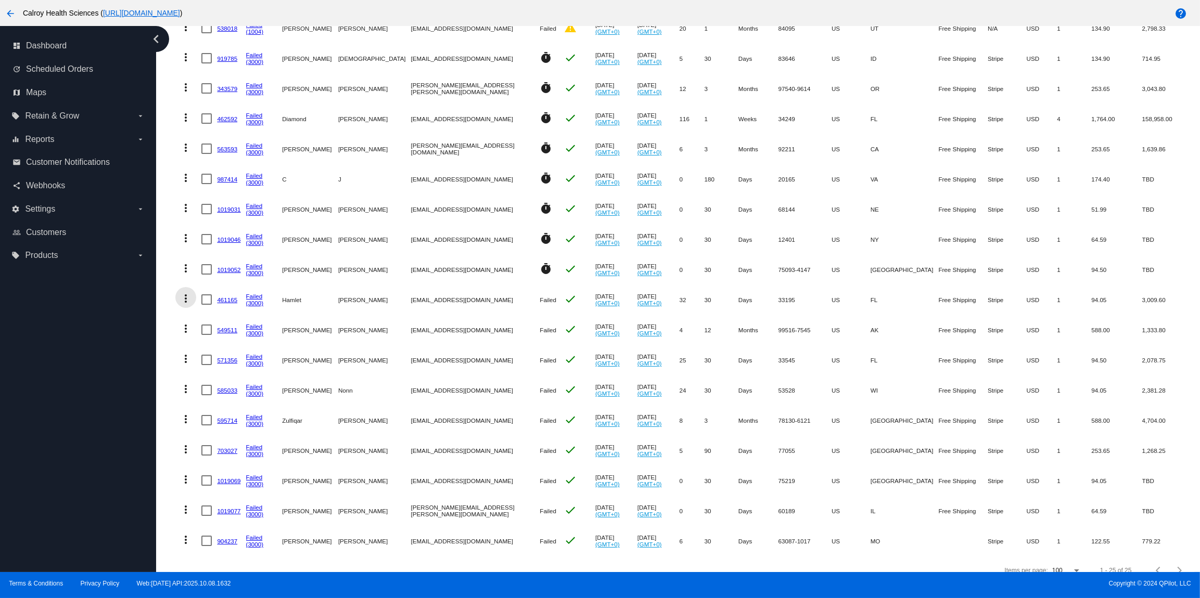
click at [188, 300] on mat-icon "more_vert" at bounding box center [186, 298] width 12 height 12
click at [220, 398] on span "Restart Processing" at bounding box center [237, 399] width 61 height 8
click at [189, 329] on mat-icon "more_vert" at bounding box center [186, 329] width 12 height 12
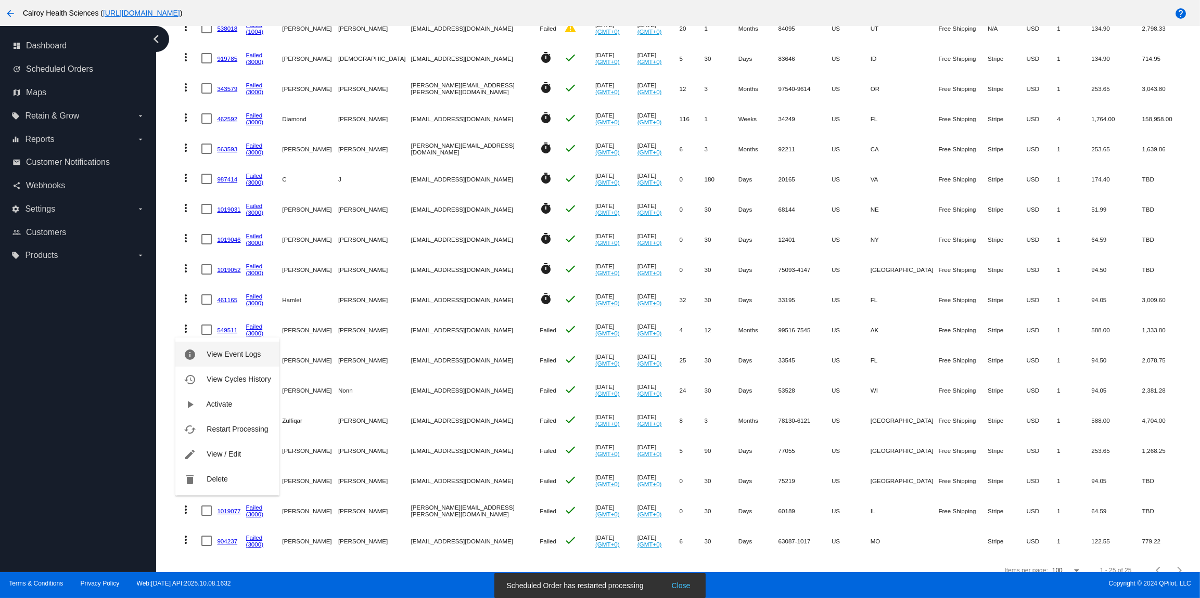
click at [226, 349] on button "info View Event Logs" at bounding box center [227, 354] width 104 height 25
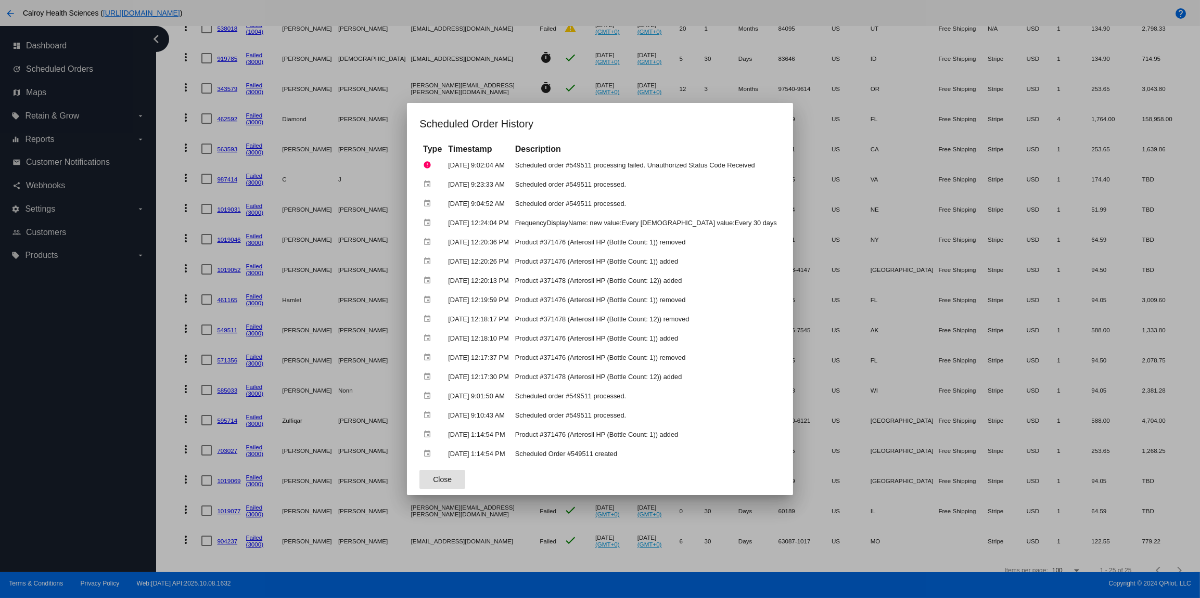
click at [449, 477] on span "Close" at bounding box center [442, 480] width 19 height 8
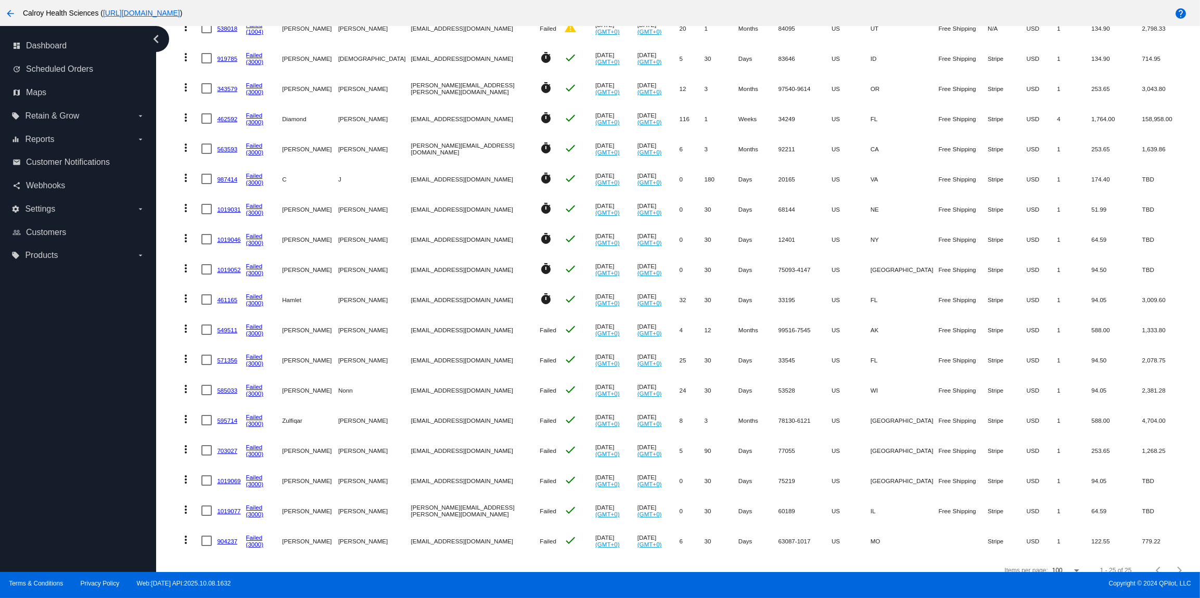
click at [187, 329] on mat-icon "more_vert" at bounding box center [186, 329] width 12 height 12
click at [240, 432] on span "Restart Processing" at bounding box center [237, 429] width 61 height 8
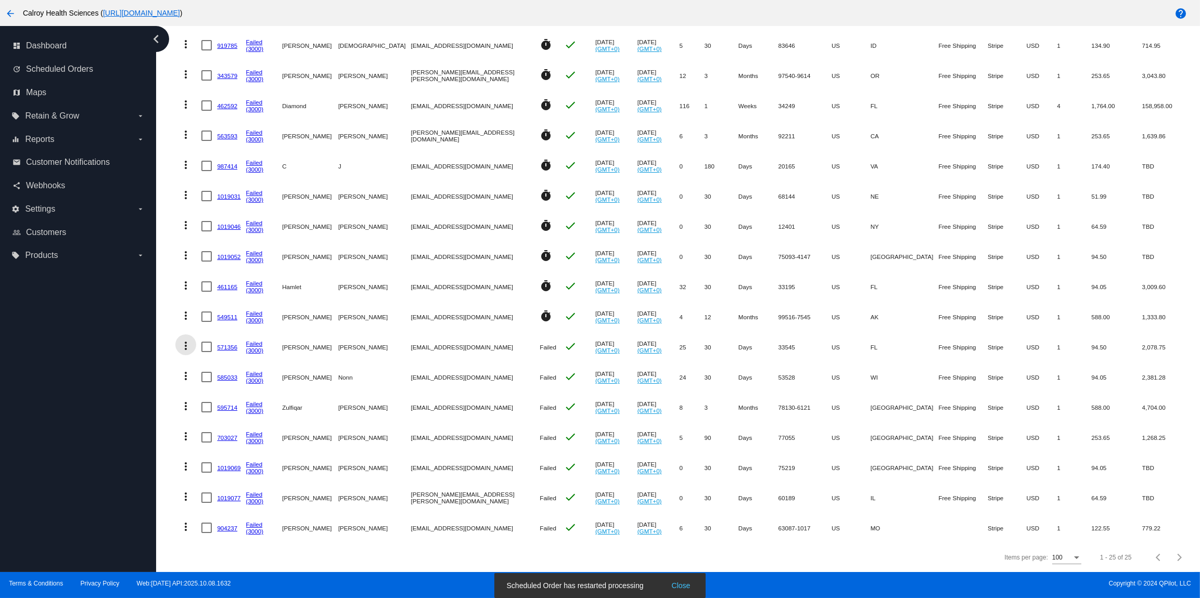
click at [185, 348] on mat-icon "more_vert" at bounding box center [186, 346] width 12 height 12
click at [233, 372] on span "View Event Logs" at bounding box center [234, 371] width 54 height 8
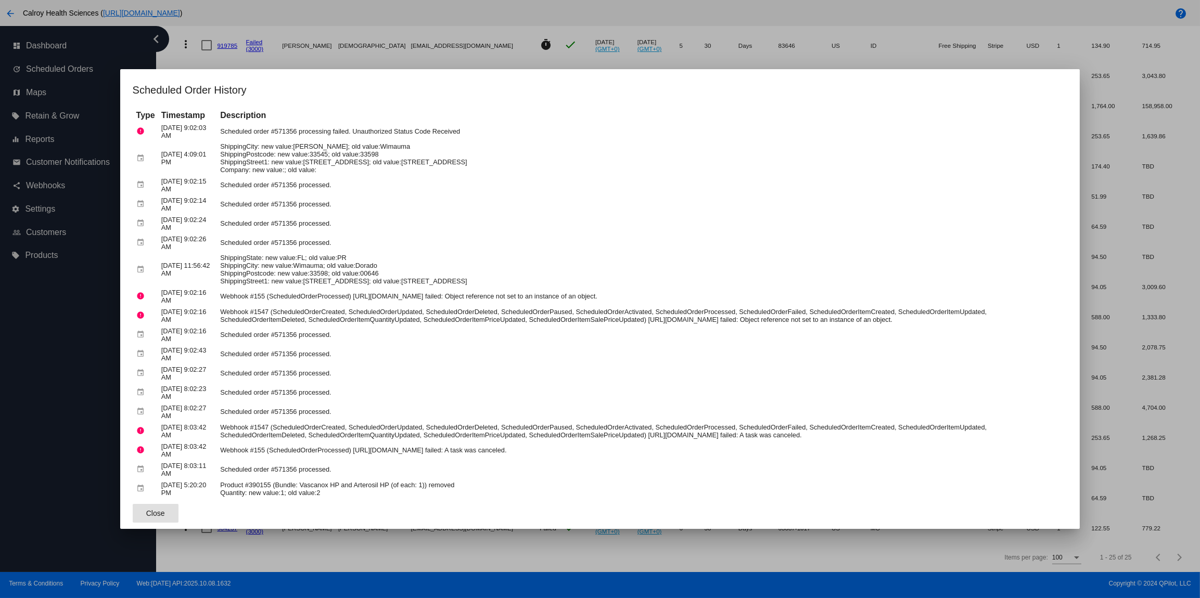
click at [398, 62] on div at bounding box center [600, 299] width 1200 height 598
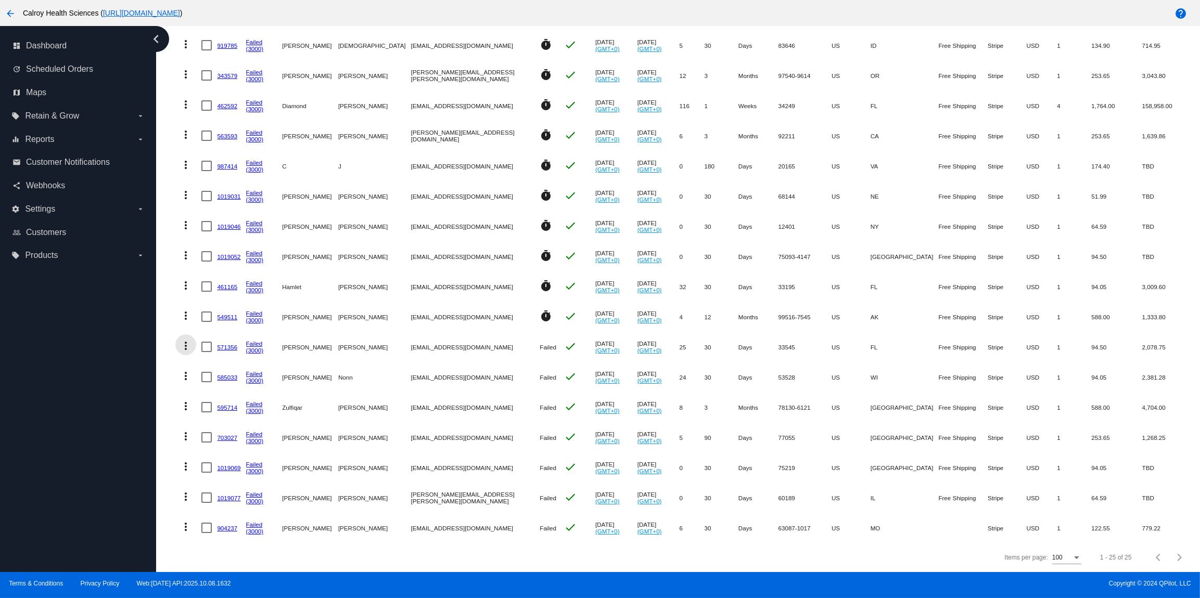
click at [186, 347] on mat-icon "more_vert" at bounding box center [186, 346] width 12 height 12
click at [246, 446] on span "Restart Processing" at bounding box center [237, 446] width 61 height 8
click at [186, 377] on mat-icon "more_vert" at bounding box center [186, 376] width 12 height 12
click at [230, 405] on span "View Event Logs" at bounding box center [234, 402] width 54 height 8
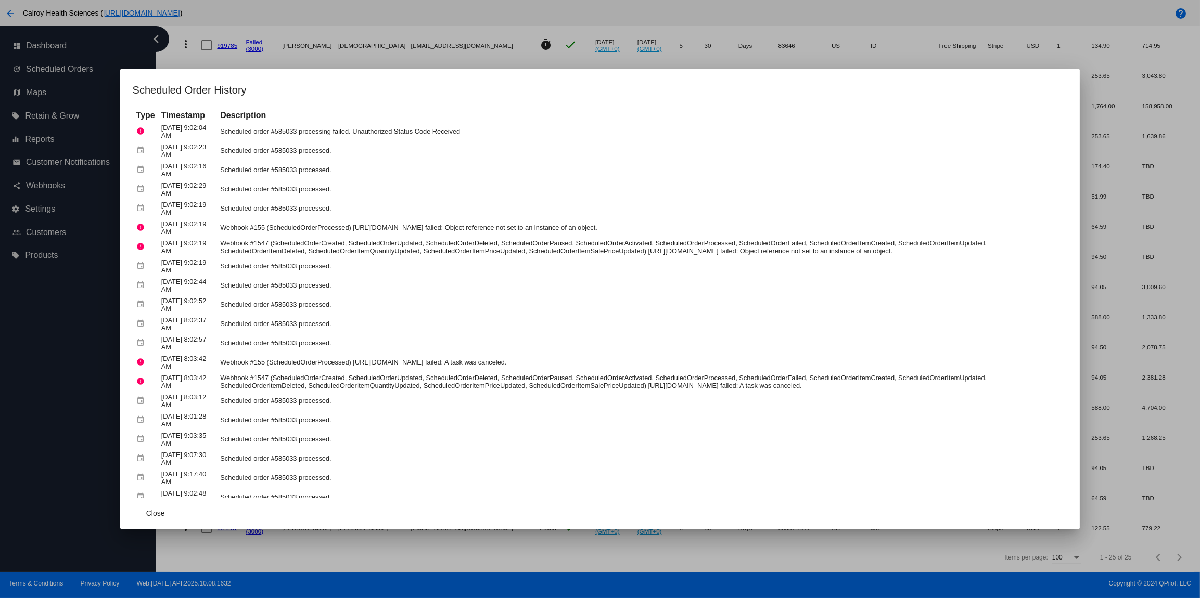
click at [356, 59] on div at bounding box center [600, 299] width 1200 height 598
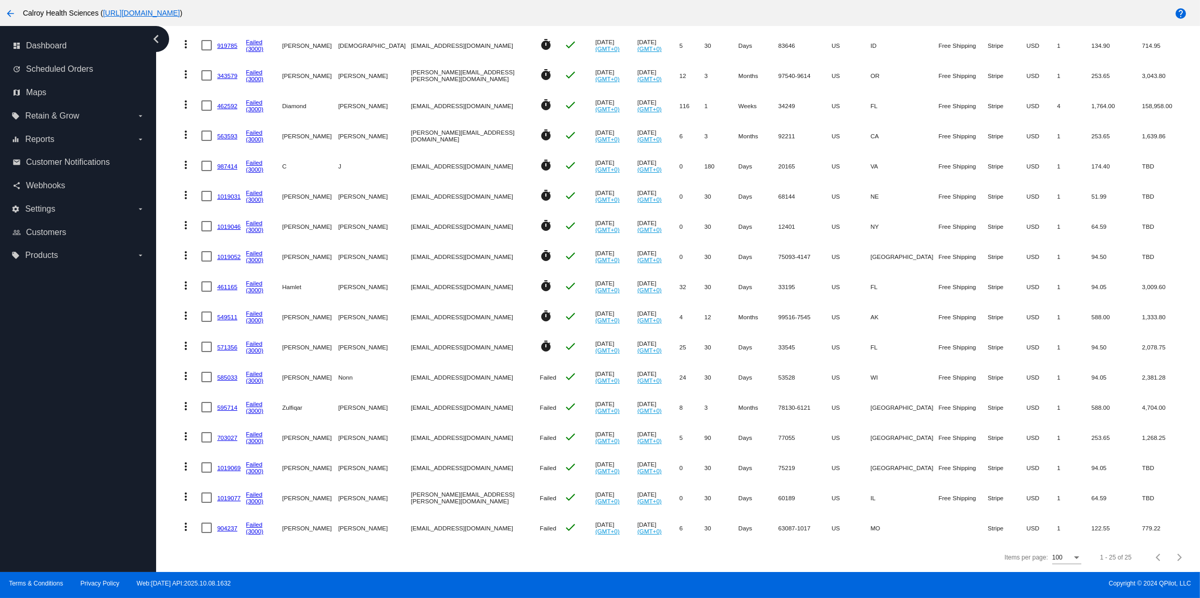
click at [182, 377] on mat-icon "more_vert" at bounding box center [186, 376] width 12 height 12
click at [227, 474] on span "Restart Processing" at bounding box center [237, 476] width 61 height 8
click at [187, 407] on mat-icon "more_vert" at bounding box center [186, 406] width 12 height 12
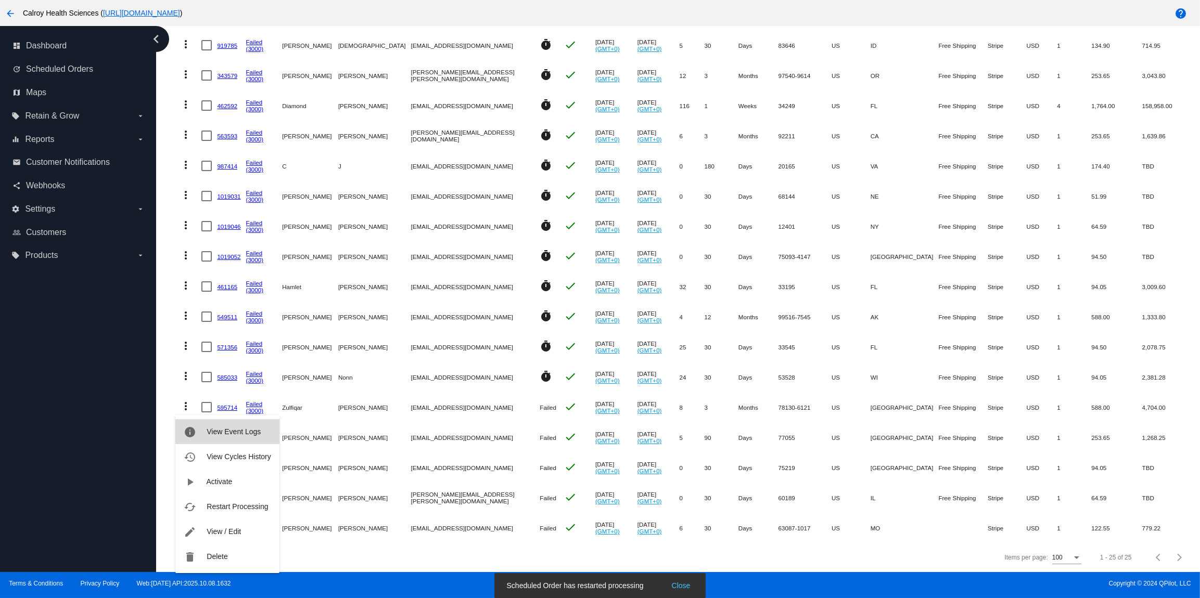
click at [242, 436] on span "View Event Logs" at bounding box center [234, 432] width 54 height 8
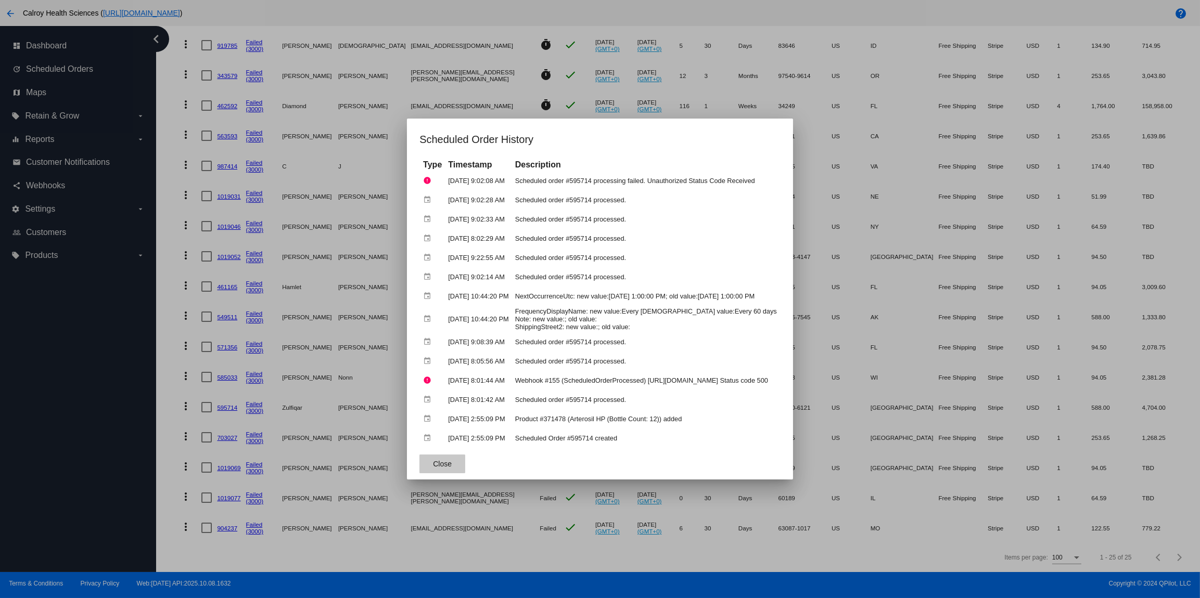
click at [433, 464] on span "Close" at bounding box center [442, 464] width 19 height 8
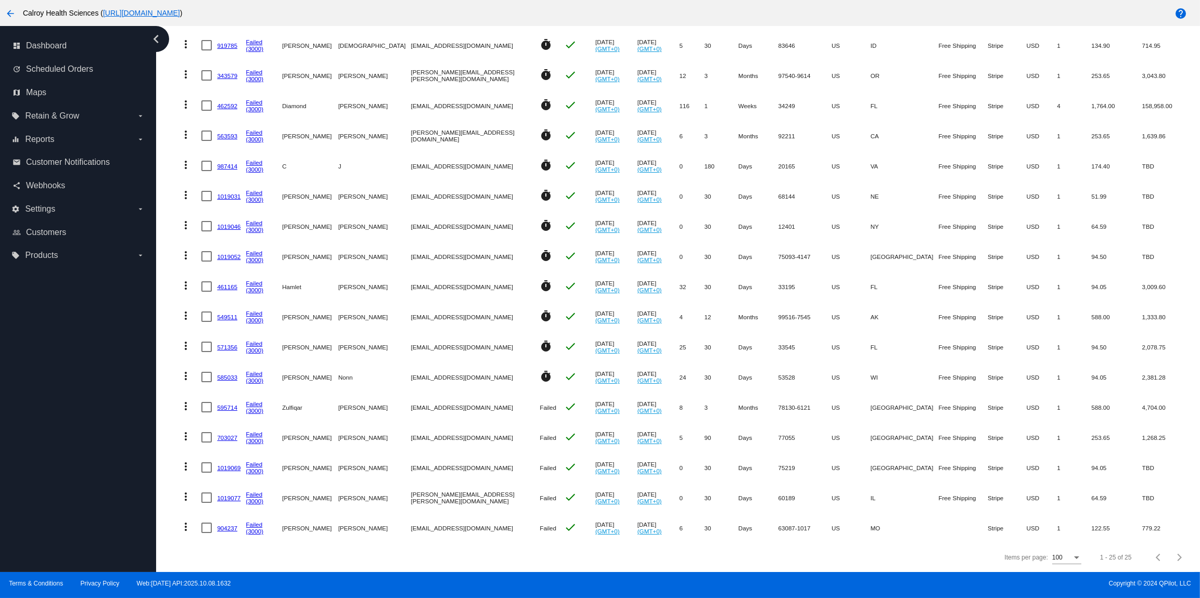
click at [187, 406] on mat-icon "more_vert" at bounding box center [186, 406] width 12 height 12
click at [229, 506] on span "Restart Processing" at bounding box center [237, 507] width 61 height 8
click at [186, 438] on mat-icon "more_vert" at bounding box center [186, 436] width 12 height 12
click at [237, 303] on span "View Event Logs" at bounding box center [234, 305] width 54 height 8
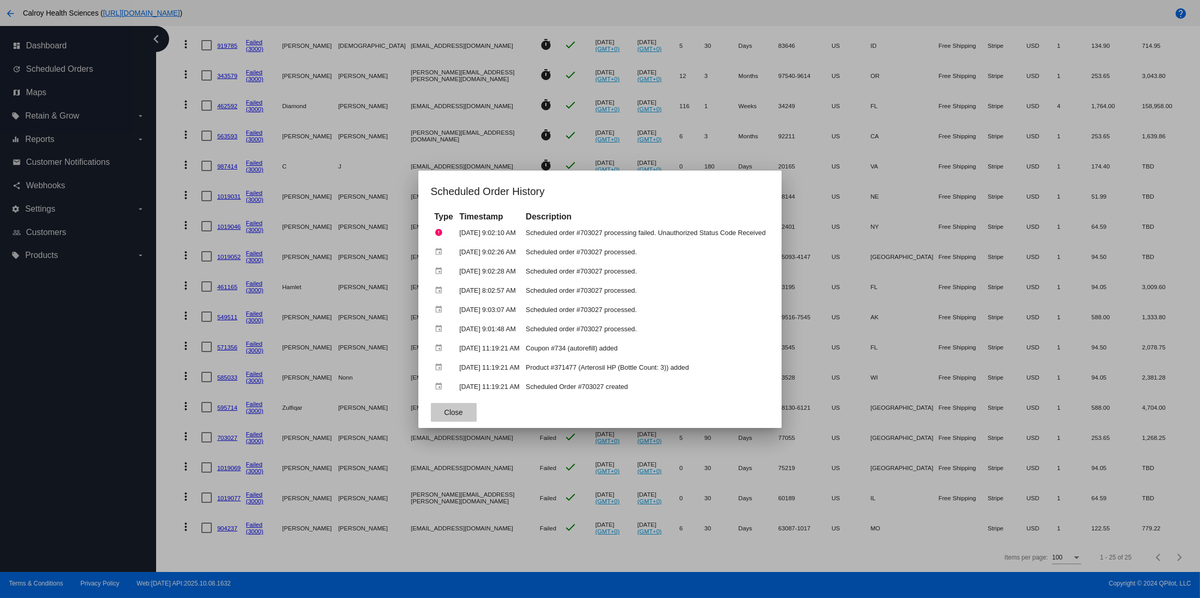
click at [446, 415] on span "Close" at bounding box center [453, 412] width 19 height 8
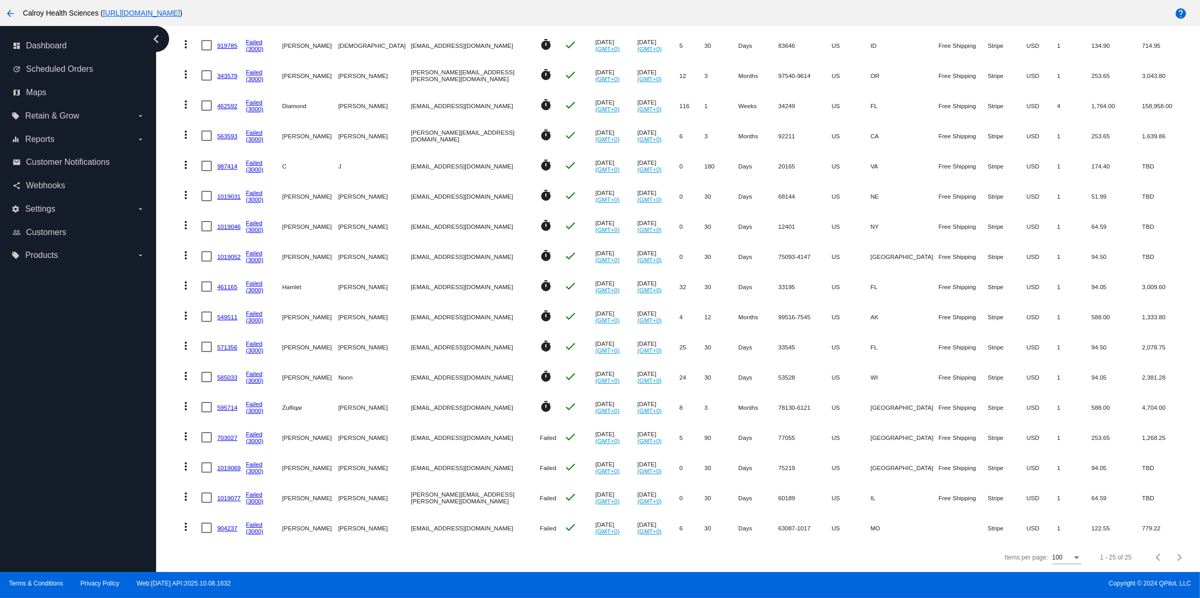
click at [187, 436] on mat-icon "more_vert" at bounding box center [186, 436] width 12 height 12
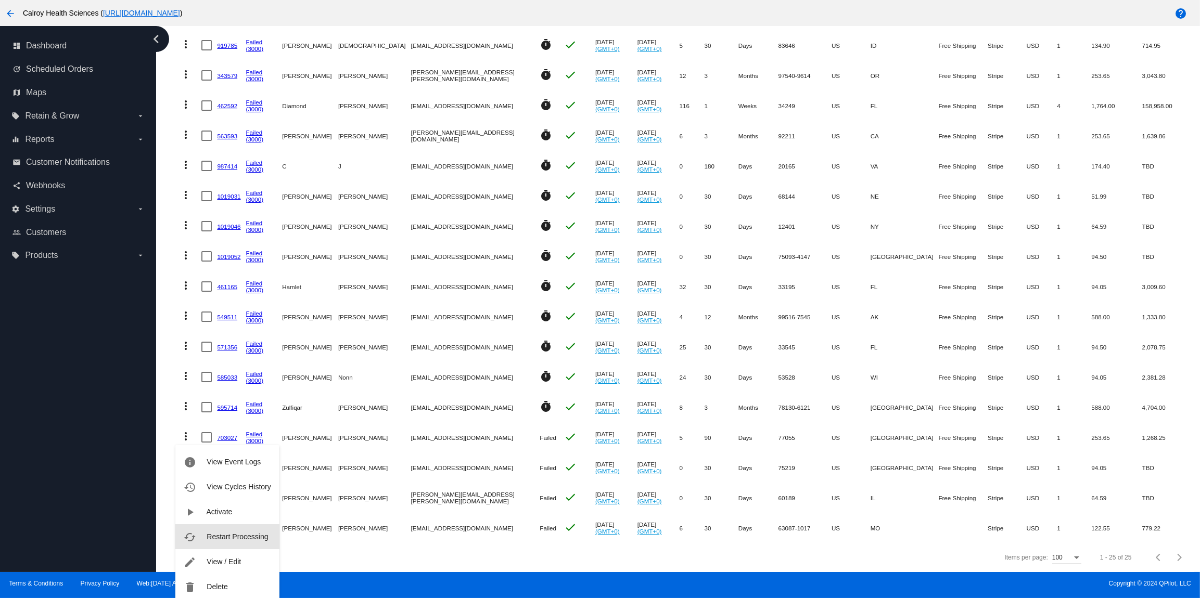
click at [238, 539] on span "Restart Processing" at bounding box center [237, 537] width 61 height 8
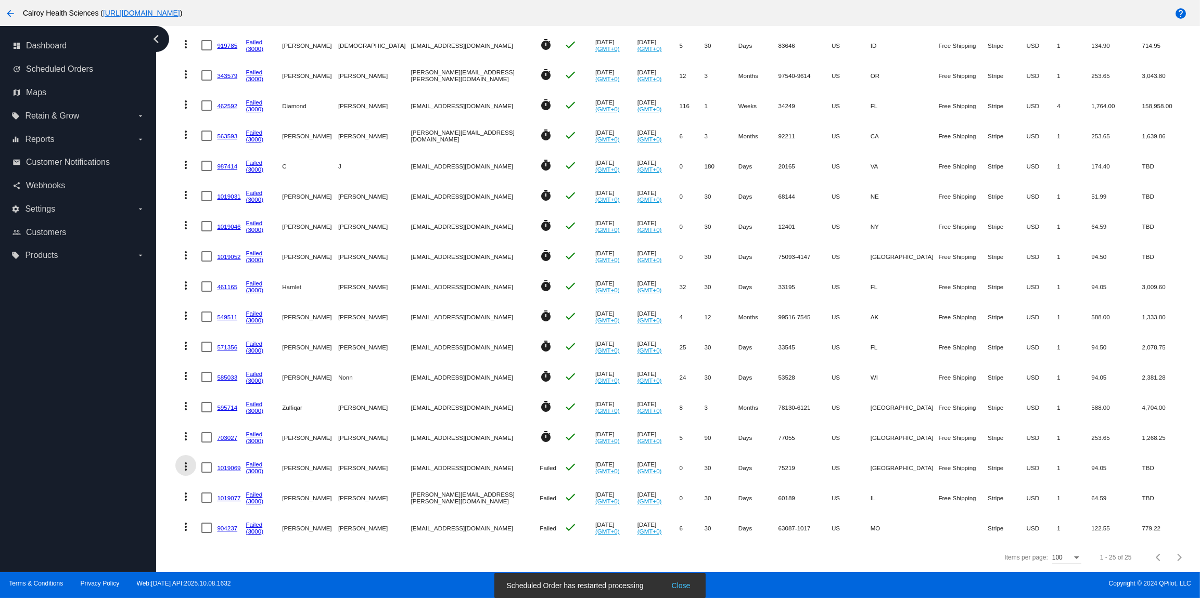
click at [187, 468] on mat-icon "more_vert" at bounding box center [186, 467] width 12 height 12
click at [236, 413] on span "Restart Processing" at bounding box center [237, 410] width 61 height 8
click at [185, 468] on mat-icon "more_vert" at bounding box center [186, 467] width 12 height 12
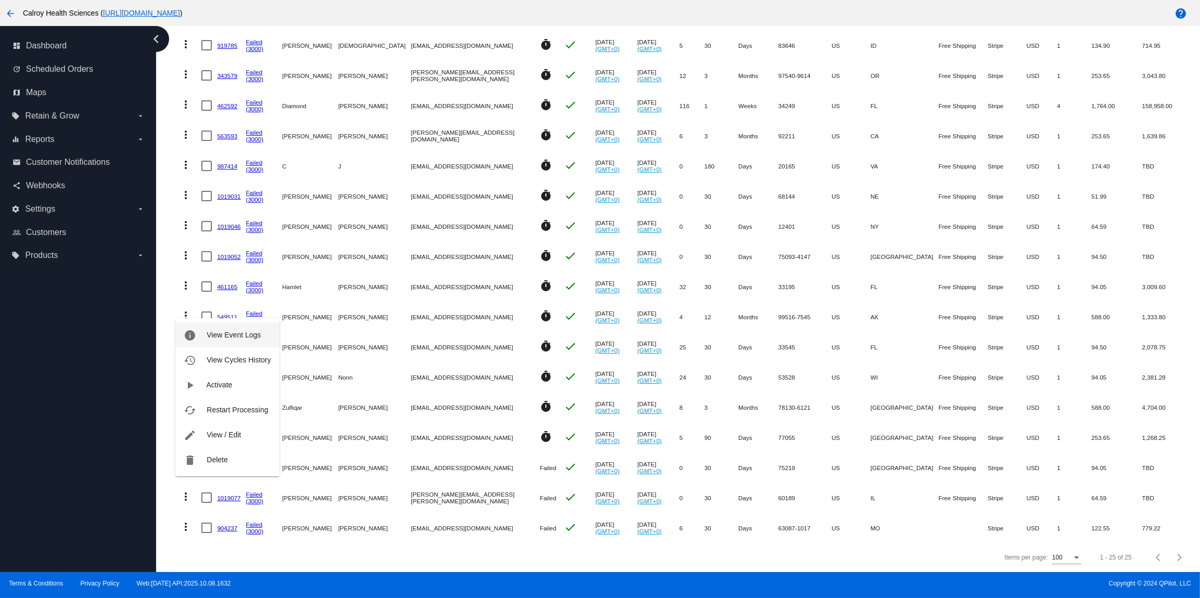
click at [231, 336] on span "View Event Logs" at bounding box center [234, 335] width 54 height 8
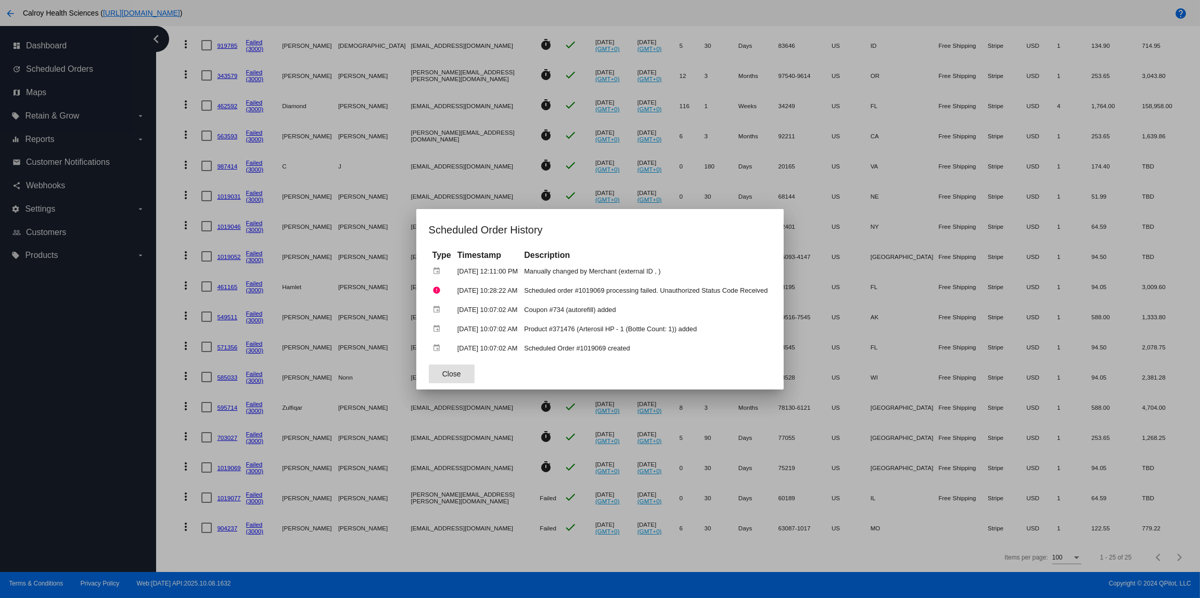
click at [447, 375] on span "Close" at bounding box center [451, 374] width 19 height 8
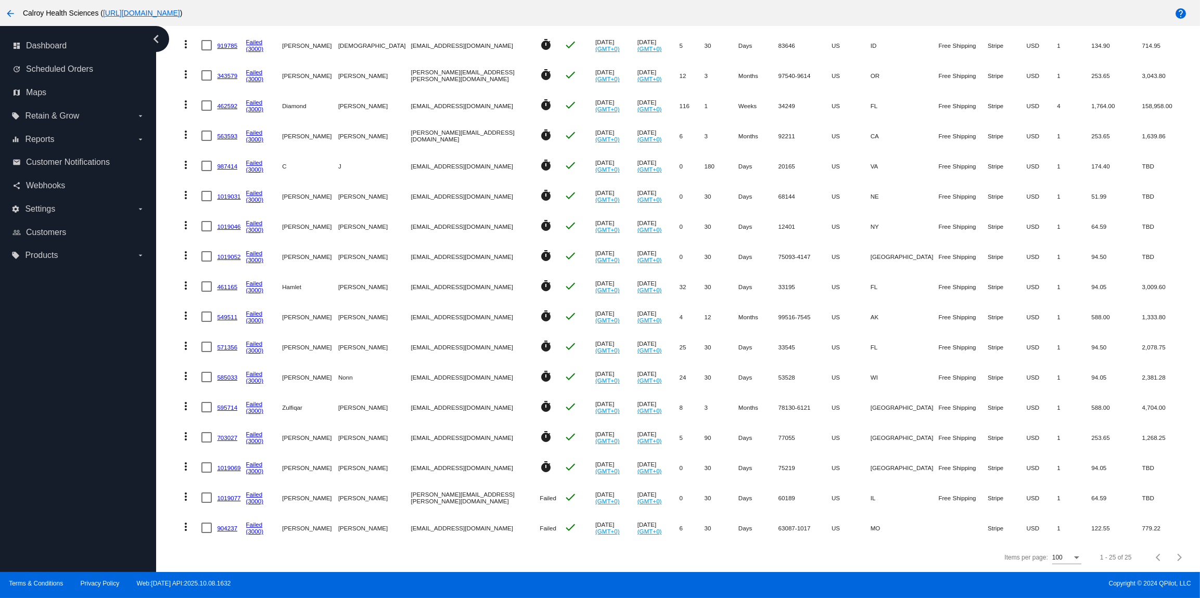
click at [187, 436] on mat-icon "more_vert" at bounding box center [186, 436] width 12 height 12
click at [220, 458] on span "View Event Logs" at bounding box center [234, 462] width 54 height 8
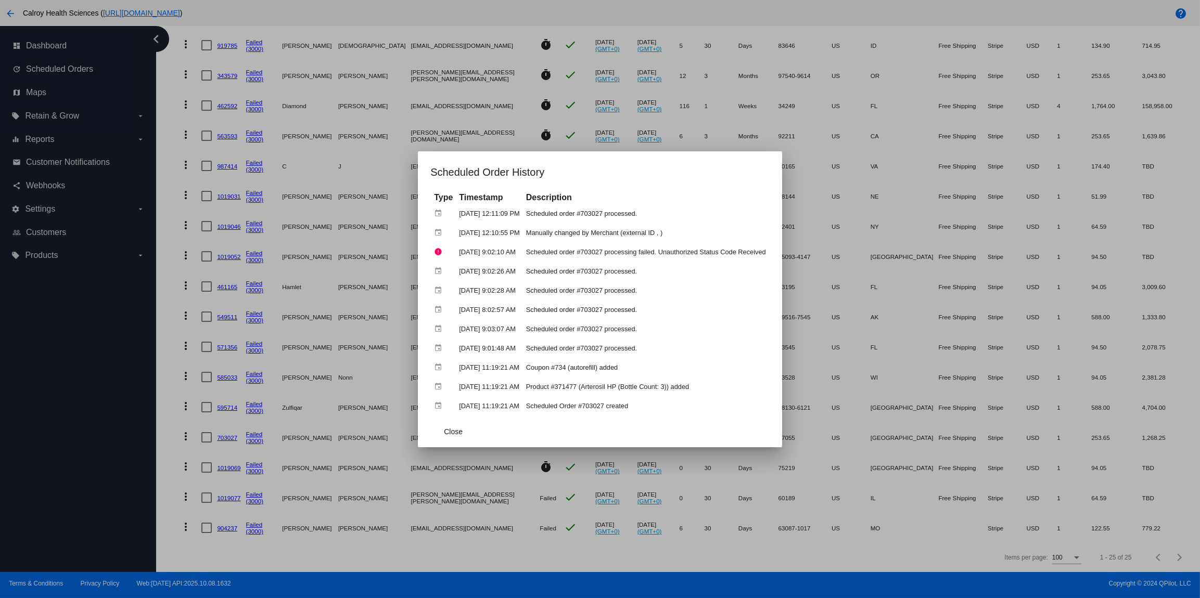
click at [175, 445] on div at bounding box center [600, 299] width 1200 height 598
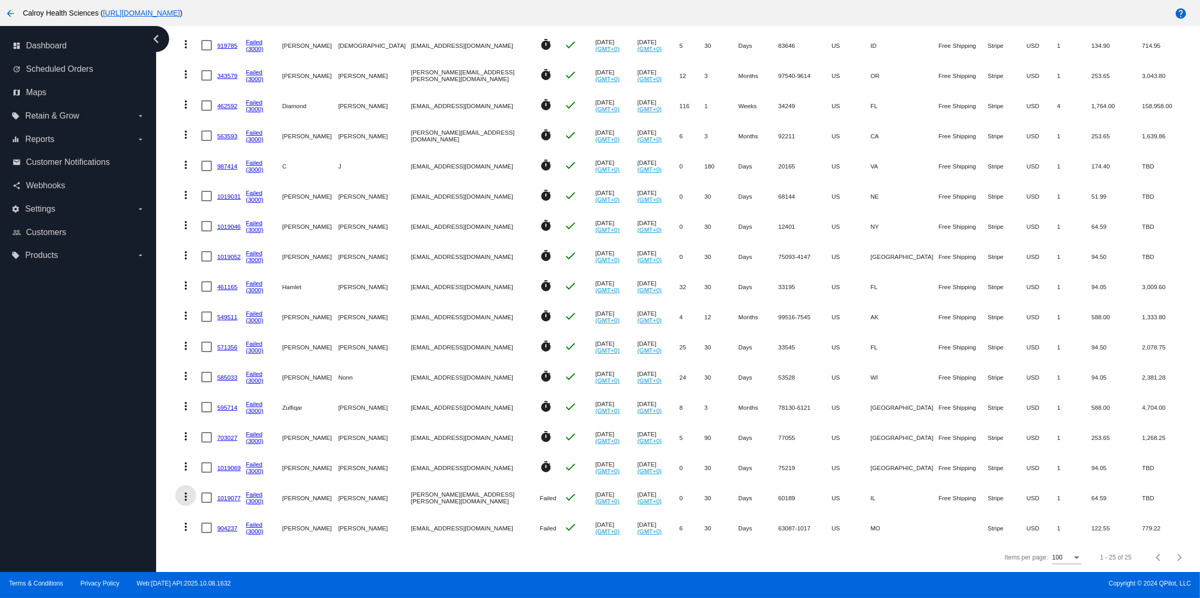
click at [189, 495] on mat-icon "more_vert" at bounding box center [186, 497] width 12 height 12
click at [229, 365] on span "View Event Logs" at bounding box center [234, 365] width 54 height 8
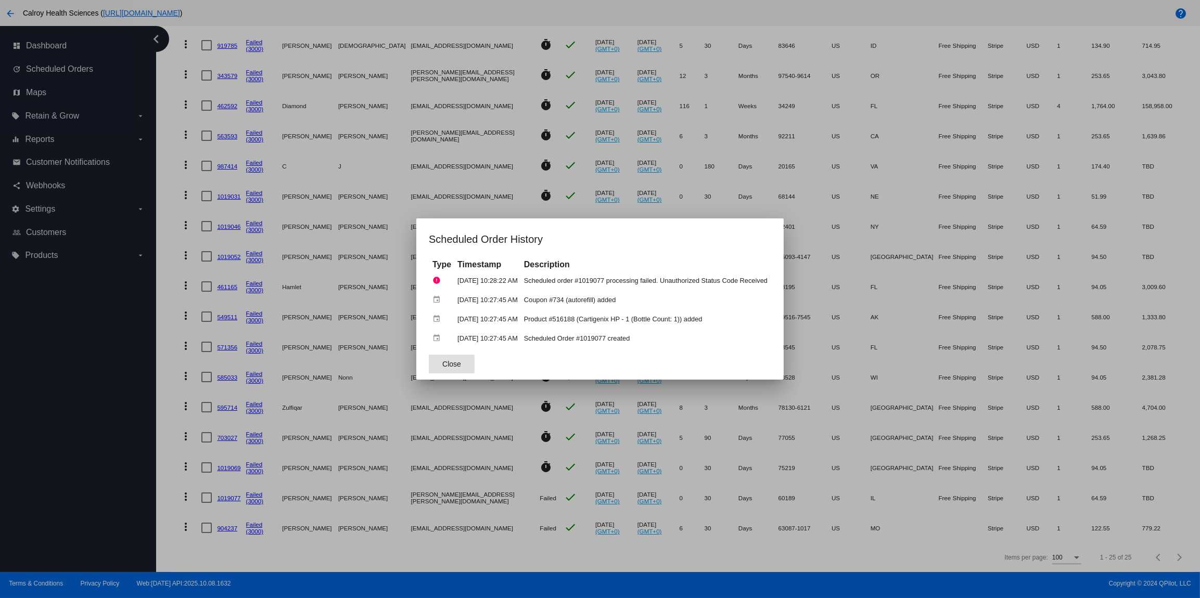
click at [445, 361] on span "Close" at bounding box center [451, 364] width 19 height 8
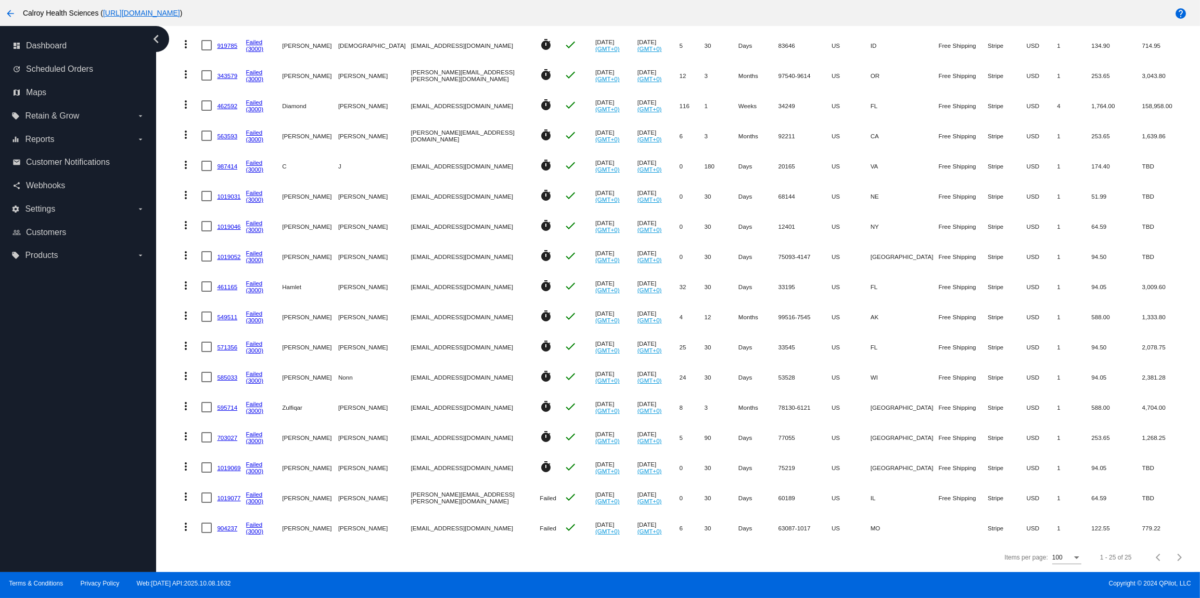
click at [189, 496] on mat-icon "more_vert" at bounding box center [186, 497] width 12 height 12
click at [237, 367] on span "View Event Logs" at bounding box center [234, 365] width 54 height 8
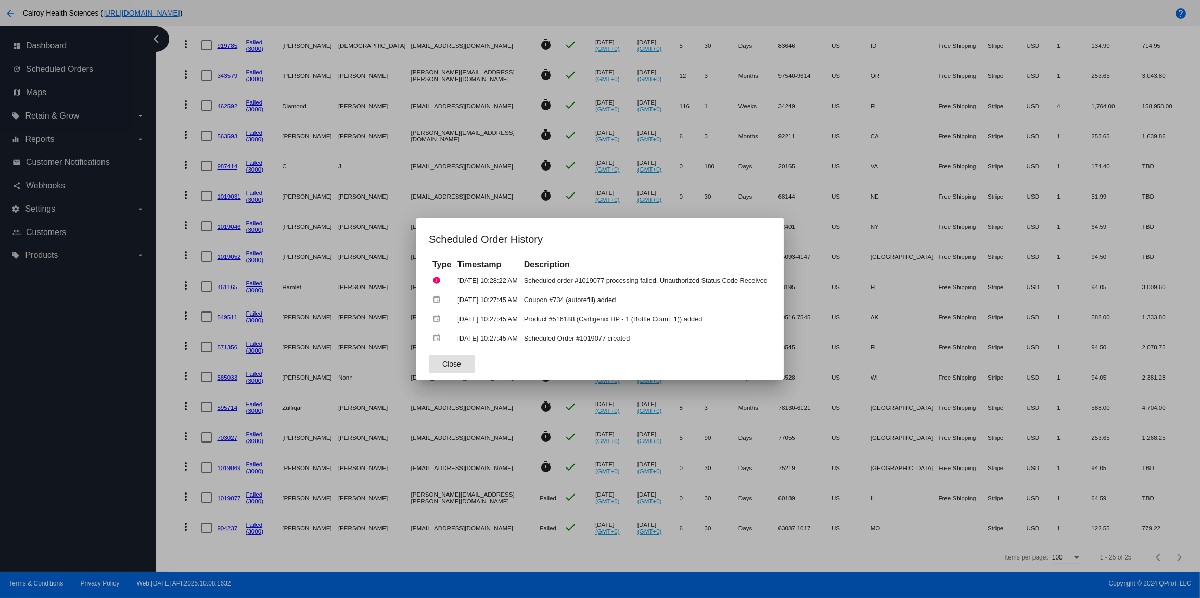
click at [442, 363] on span "Close" at bounding box center [451, 364] width 19 height 8
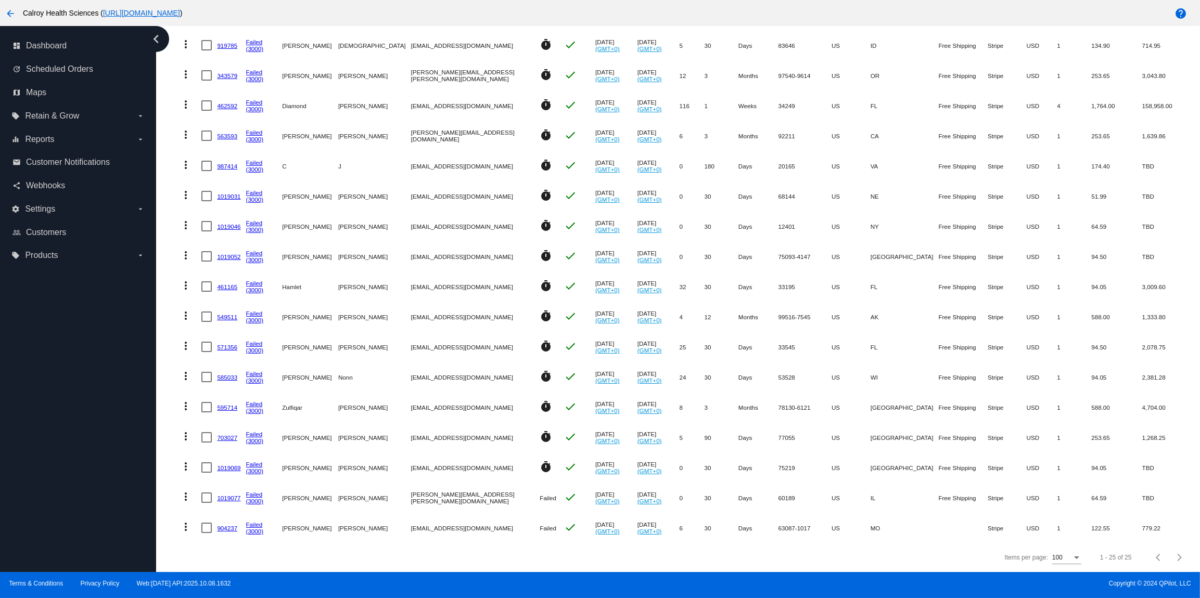
click at [187, 498] on mat-icon "more_vert" at bounding box center [186, 497] width 12 height 12
click at [244, 444] on span "Restart Processing" at bounding box center [237, 440] width 61 height 8
click at [186, 527] on mat-icon "more_vert" at bounding box center [186, 527] width 12 height 12
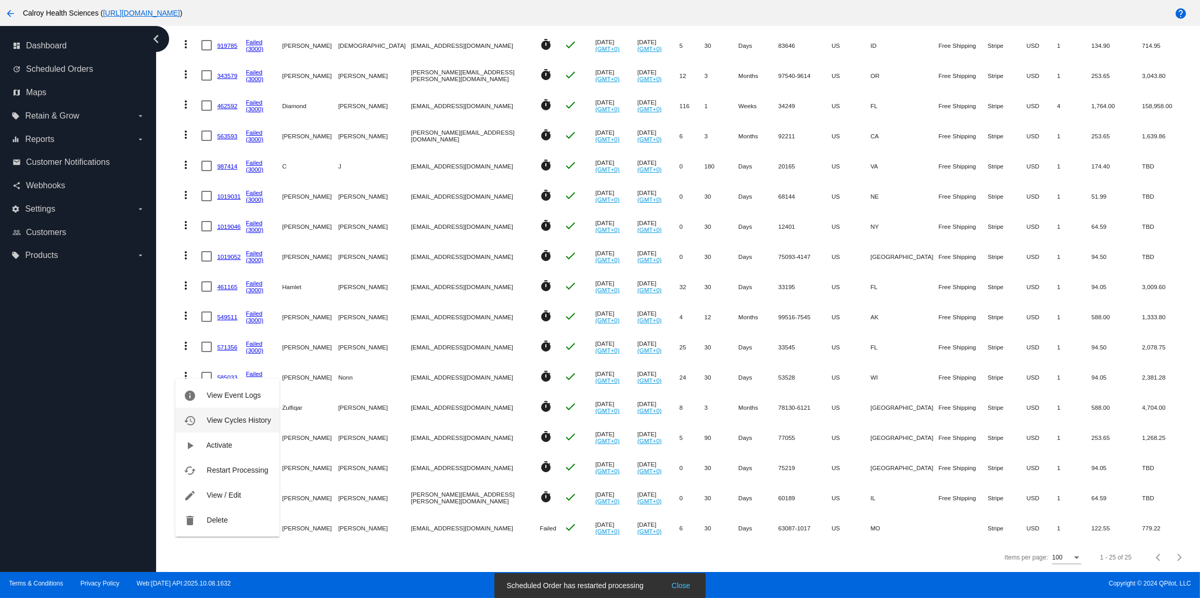
click at [247, 421] on span "View Cycles History" at bounding box center [239, 420] width 64 height 8
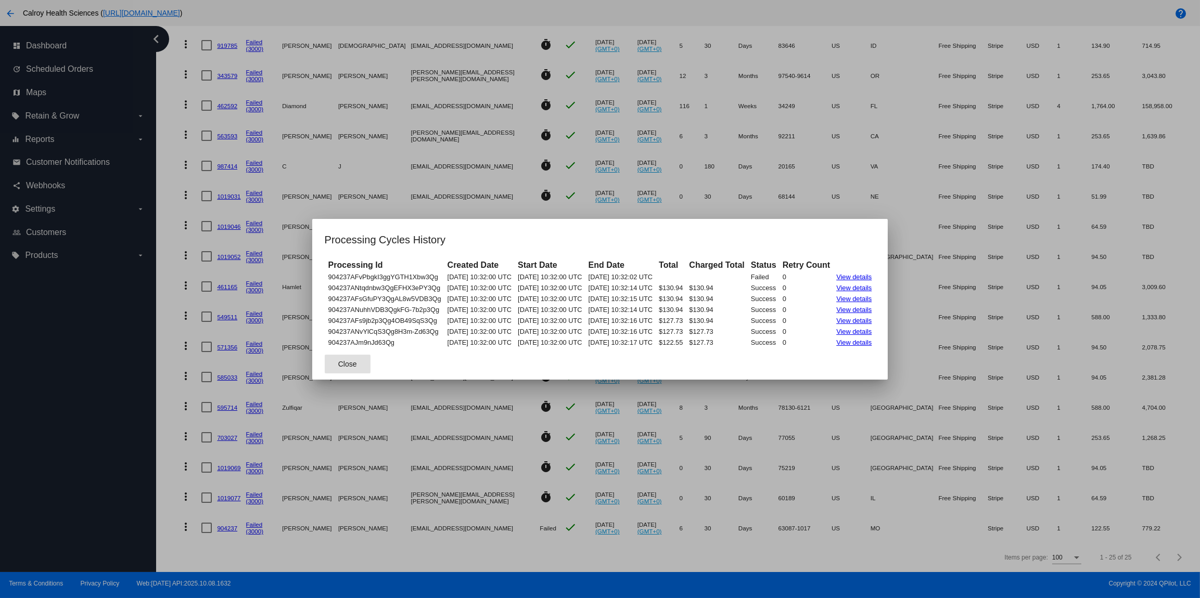
click at [338, 363] on span "Close" at bounding box center [347, 364] width 19 height 8
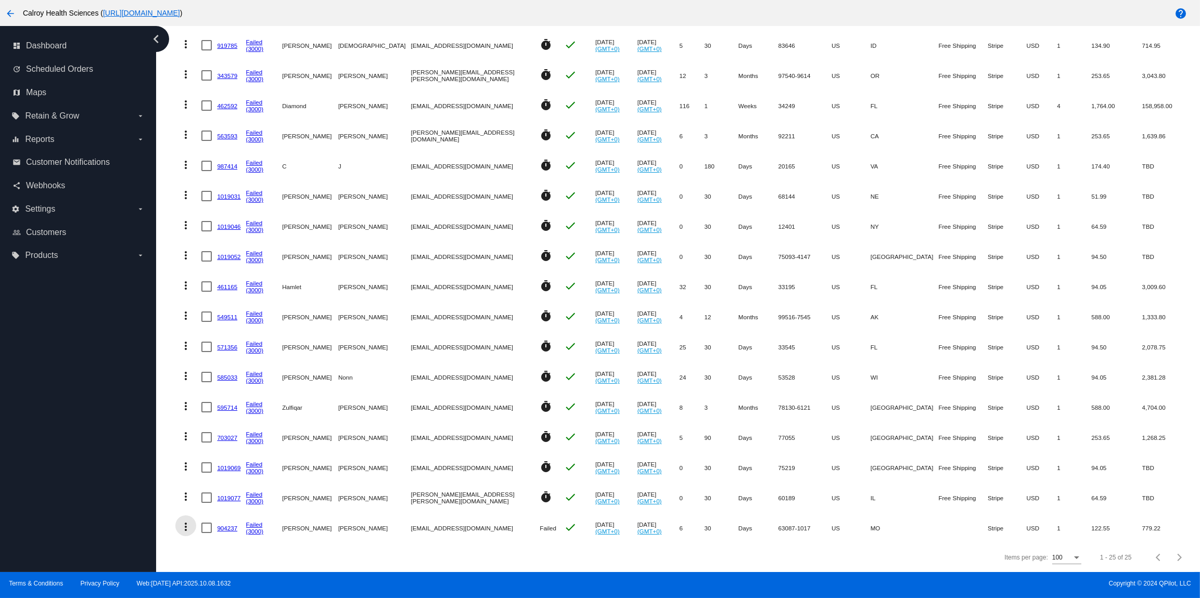
click at [188, 526] on mat-icon "more_vert" at bounding box center [186, 527] width 12 height 12
click at [249, 397] on span "View Event Logs" at bounding box center [234, 395] width 54 height 8
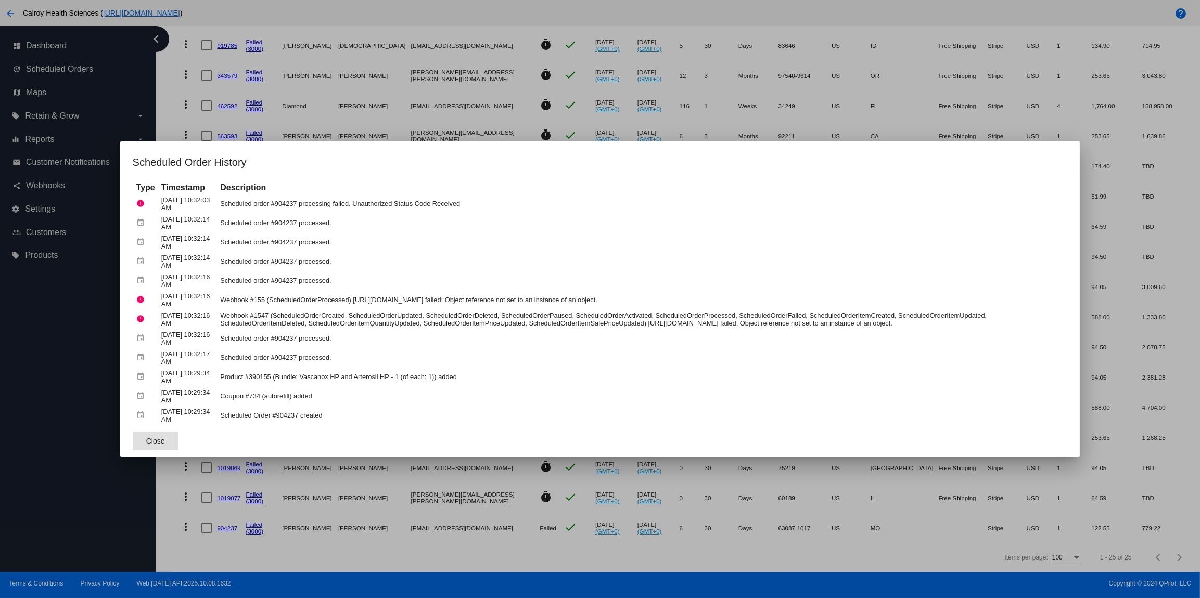
click at [156, 445] on span "Close" at bounding box center [155, 441] width 19 height 8
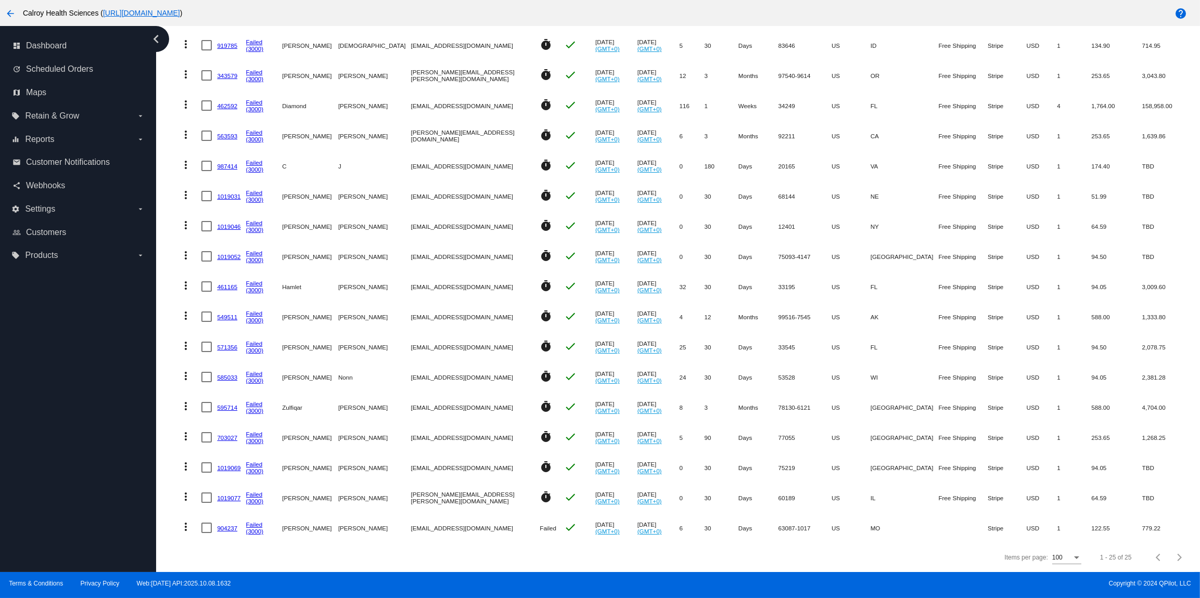
click at [188, 526] on mat-icon "more_vert" at bounding box center [186, 527] width 12 height 12
click at [256, 420] on span "View Cycles History" at bounding box center [239, 420] width 64 height 8
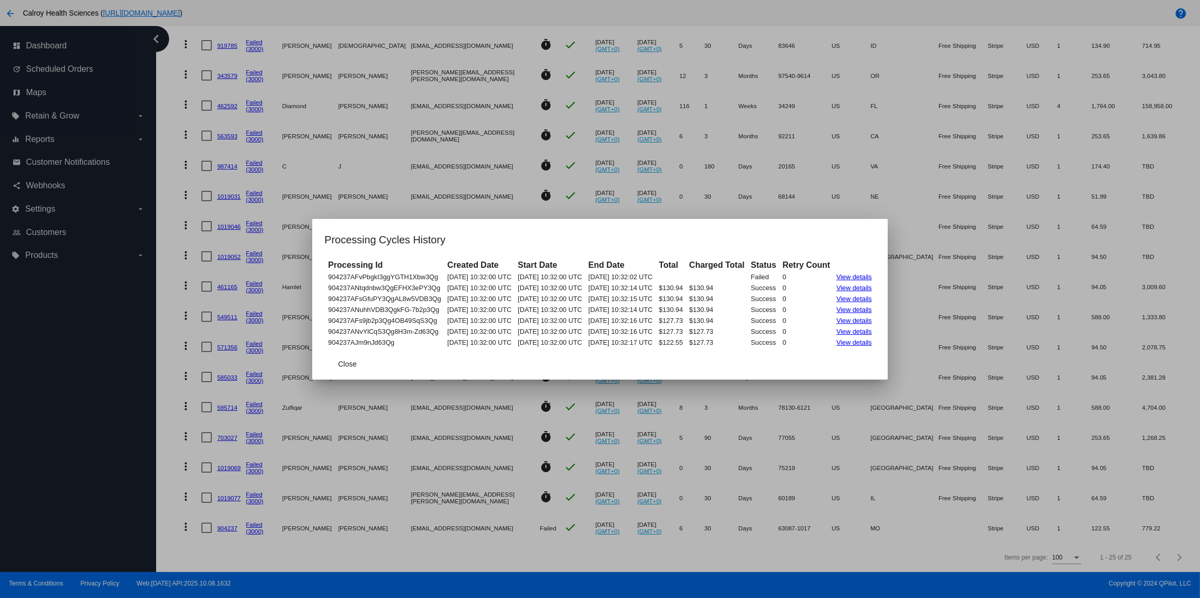
click at [865, 274] on link "View details" at bounding box center [853, 277] width 35 height 8
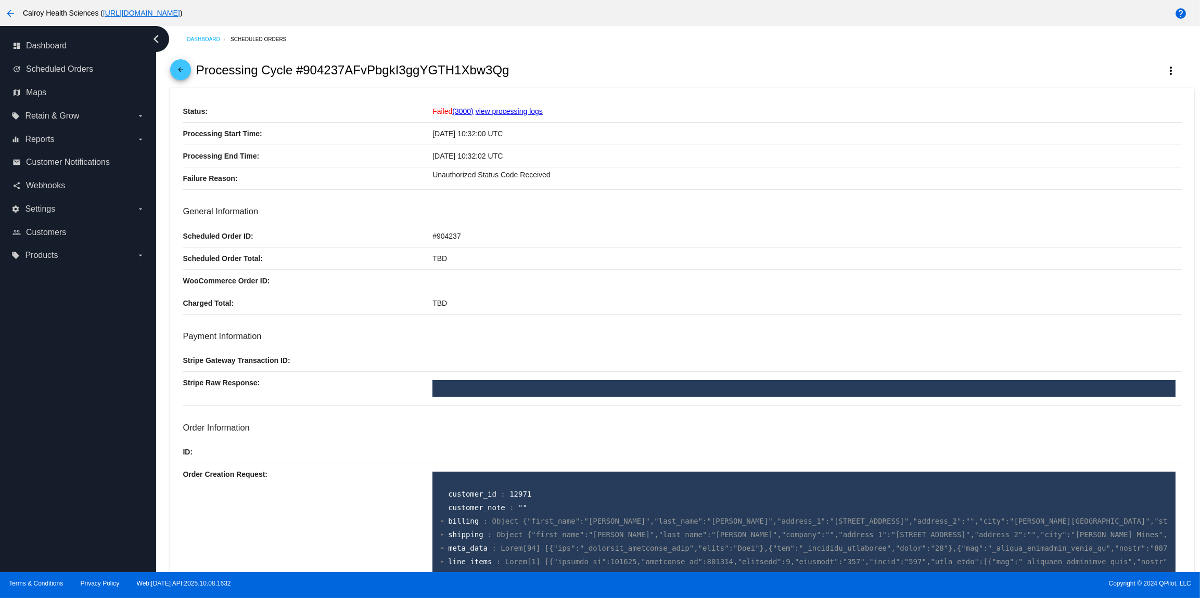
scroll to position [16, 0]
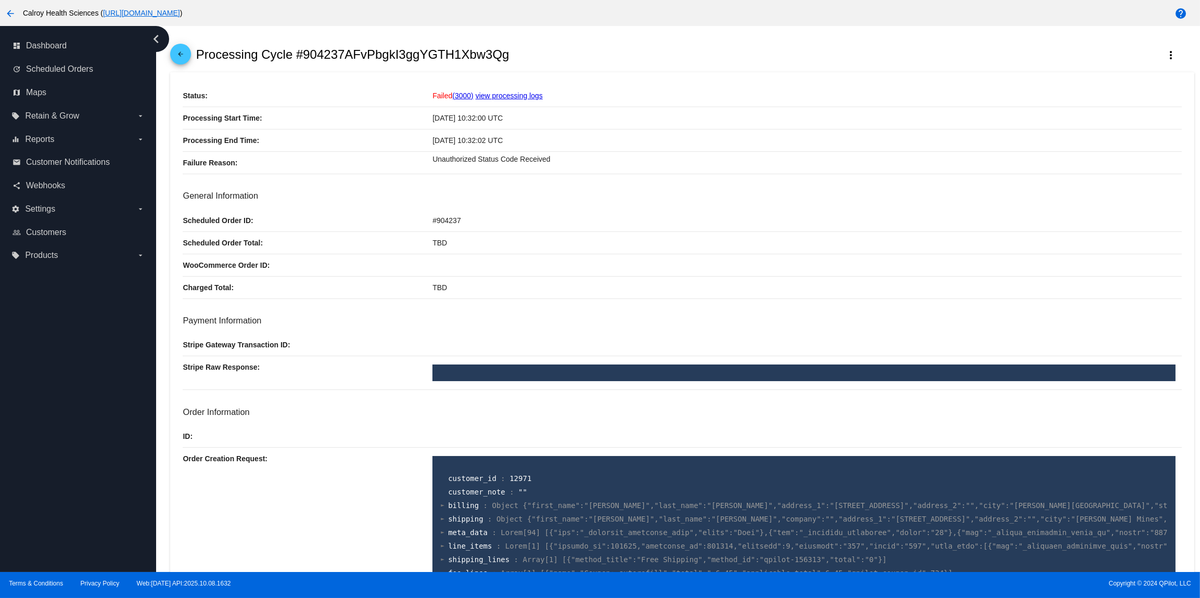
click at [183, 54] on mat-icon "arrow_back" at bounding box center [180, 56] width 12 height 12
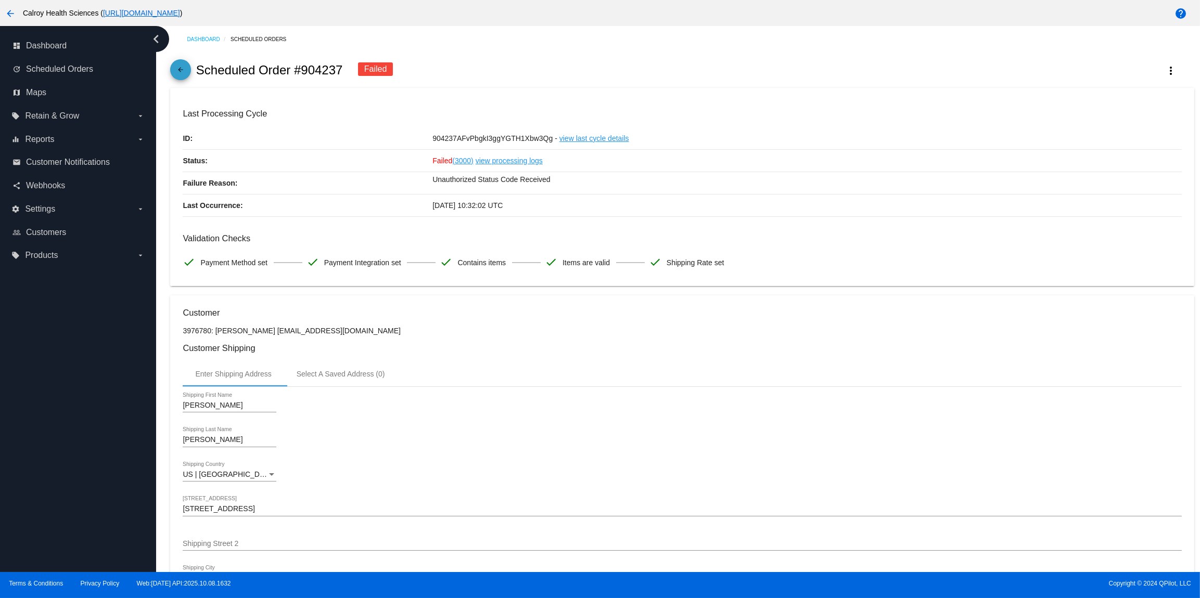
click at [186, 67] on span "arrow_back" at bounding box center [180, 71] width 12 height 25
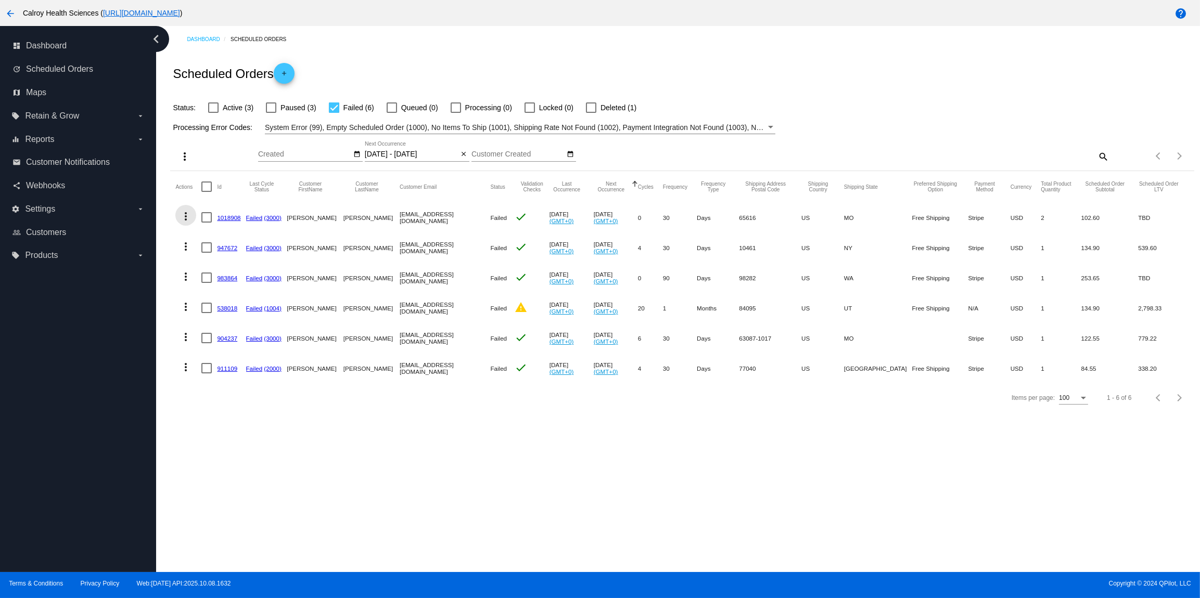
click at [187, 219] on mat-icon "more_vert" at bounding box center [186, 216] width 12 height 12
click at [216, 243] on span "View Event Logs" at bounding box center [234, 242] width 54 height 8
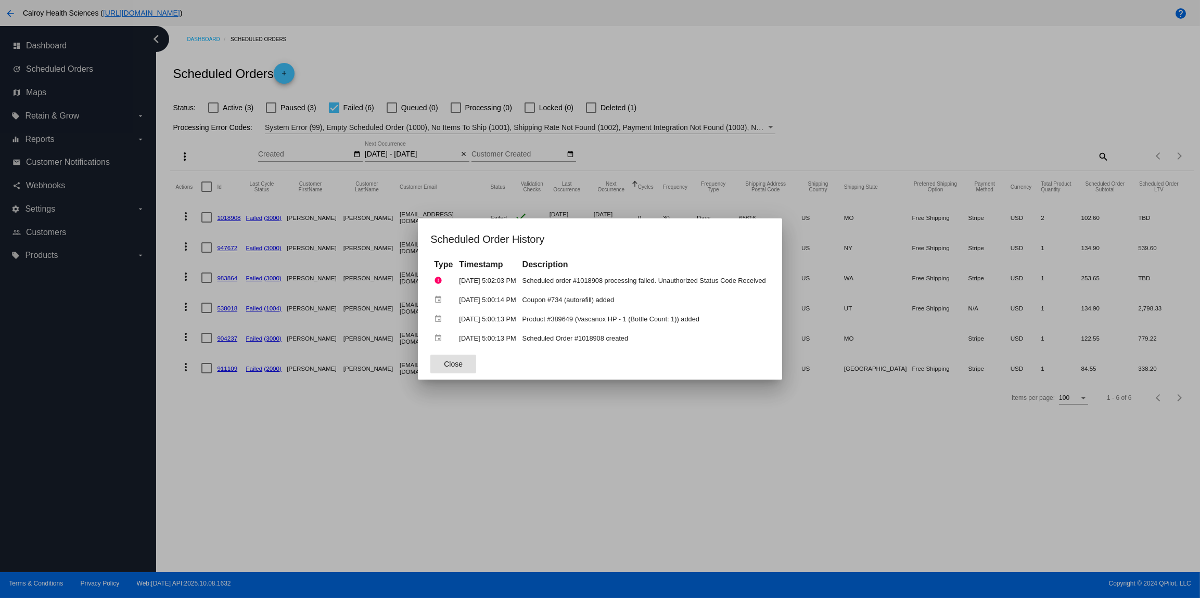
click at [454, 364] on span "Close" at bounding box center [453, 364] width 19 height 8
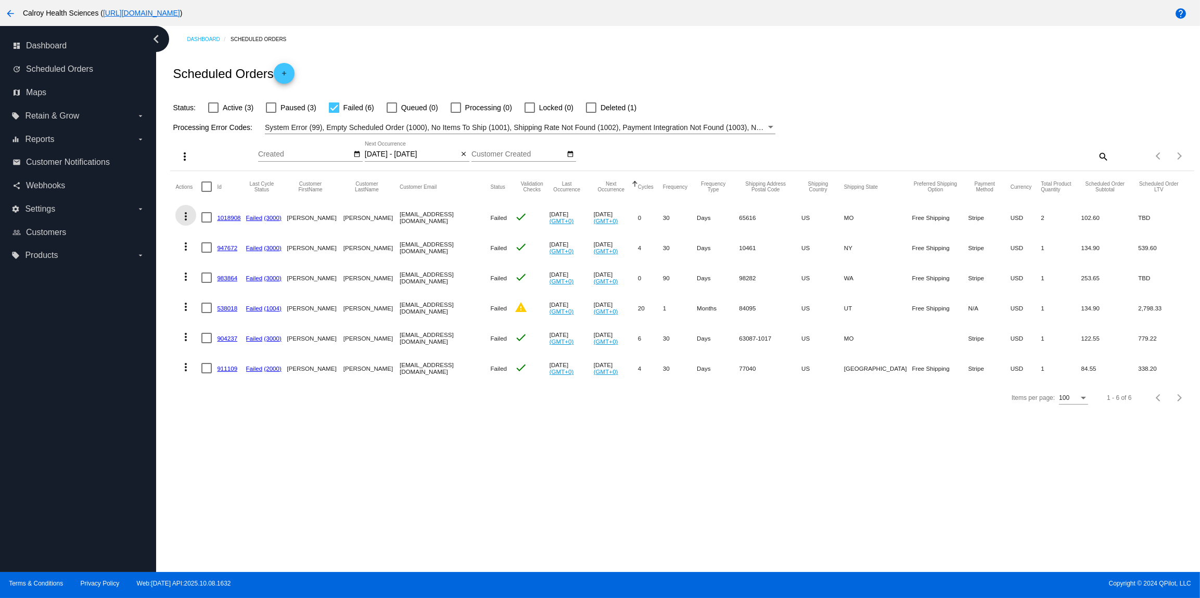
click at [186, 218] on mat-icon "more_vert" at bounding box center [186, 216] width 12 height 12
click at [245, 320] on span "Restart Processing" at bounding box center [237, 317] width 61 height 8
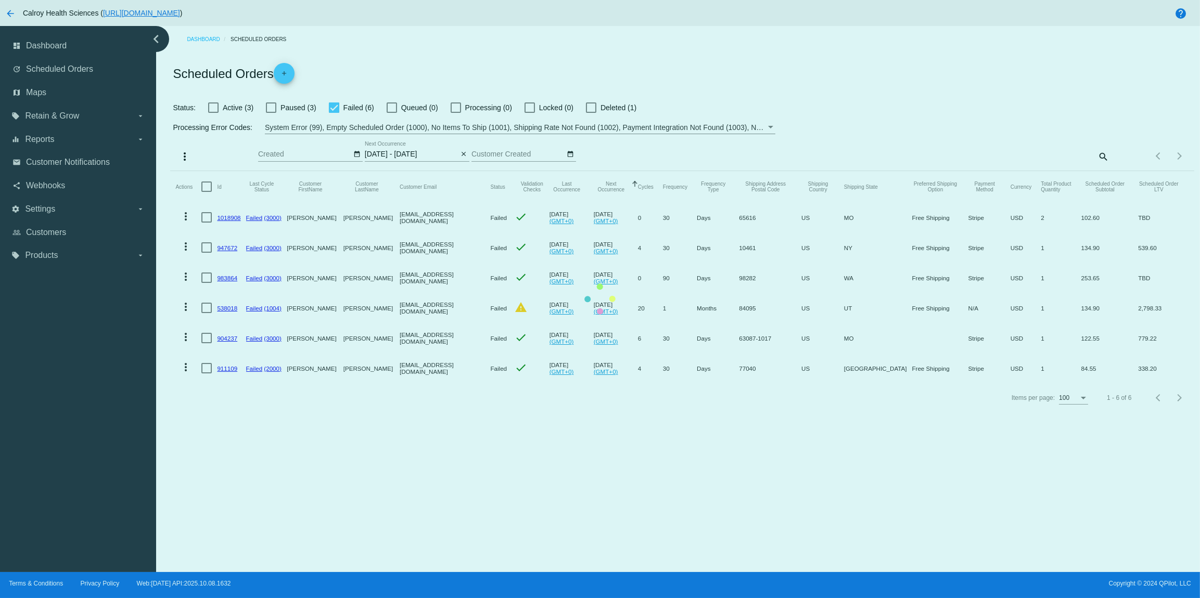
click at [190, 249] on mat-table "Actions Id Last Cycle Status Customer FirstName Customer LastName Customer Emai…" at bounding box center [682, 277] width 1024 height 212
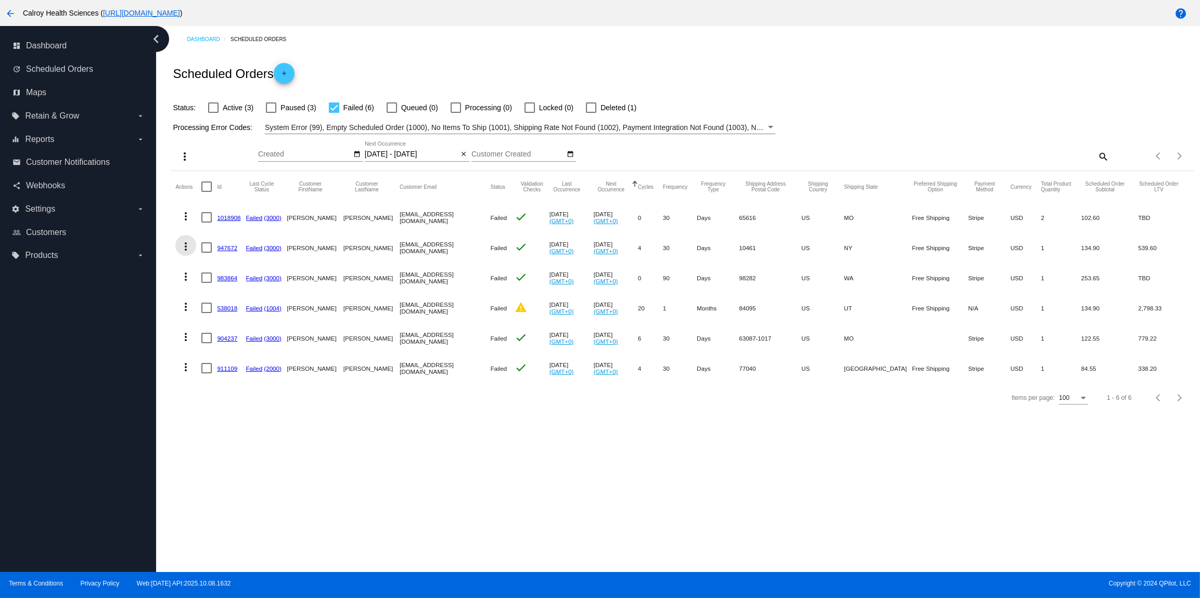
click at [185, 250] on mat-icon "more_vert" at bounding box center [186, 246] width 12 height 12
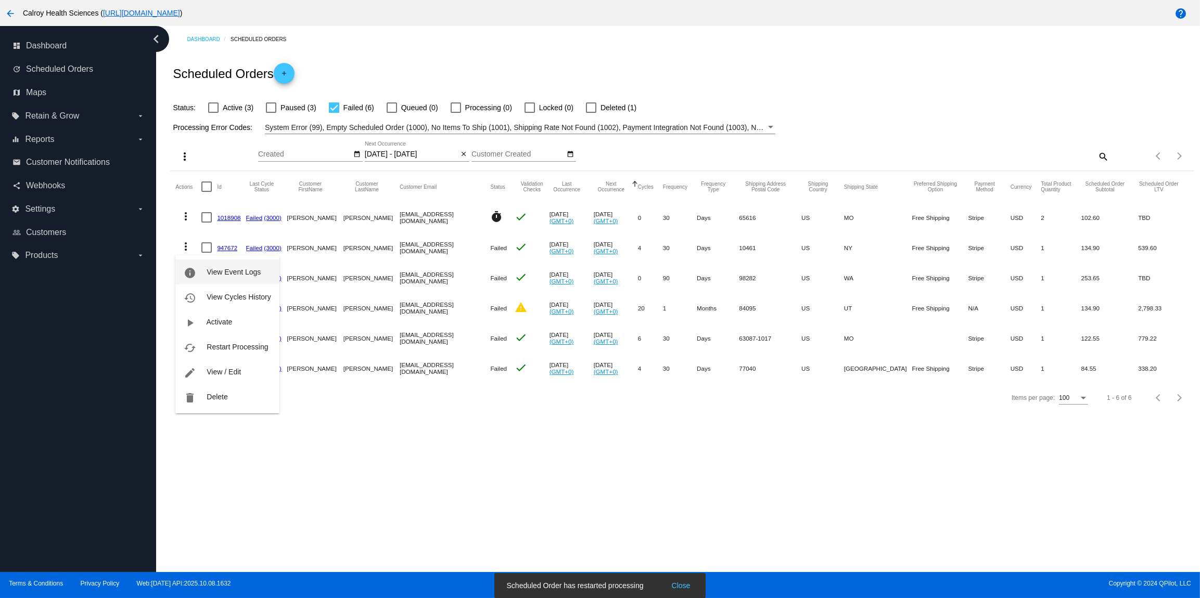
click at [214, 273] on span "View Event Logs" at bounding box center [234, 272] width 54 height 8
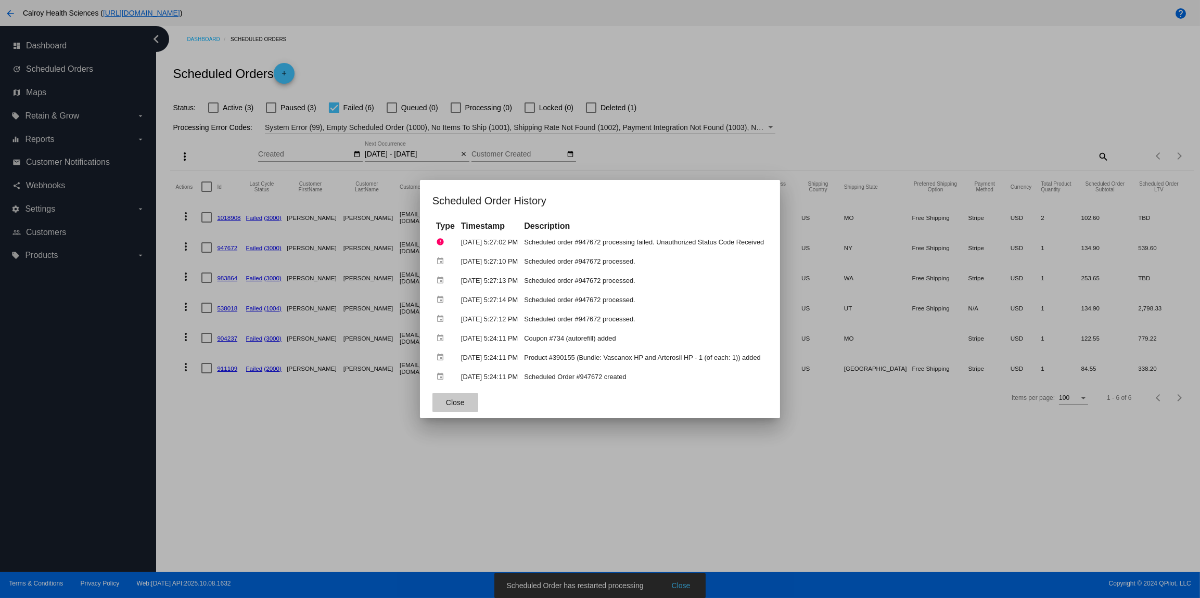
click at [452, 401] on span "Close" at bounding box center [455, 403] width 19 height 8
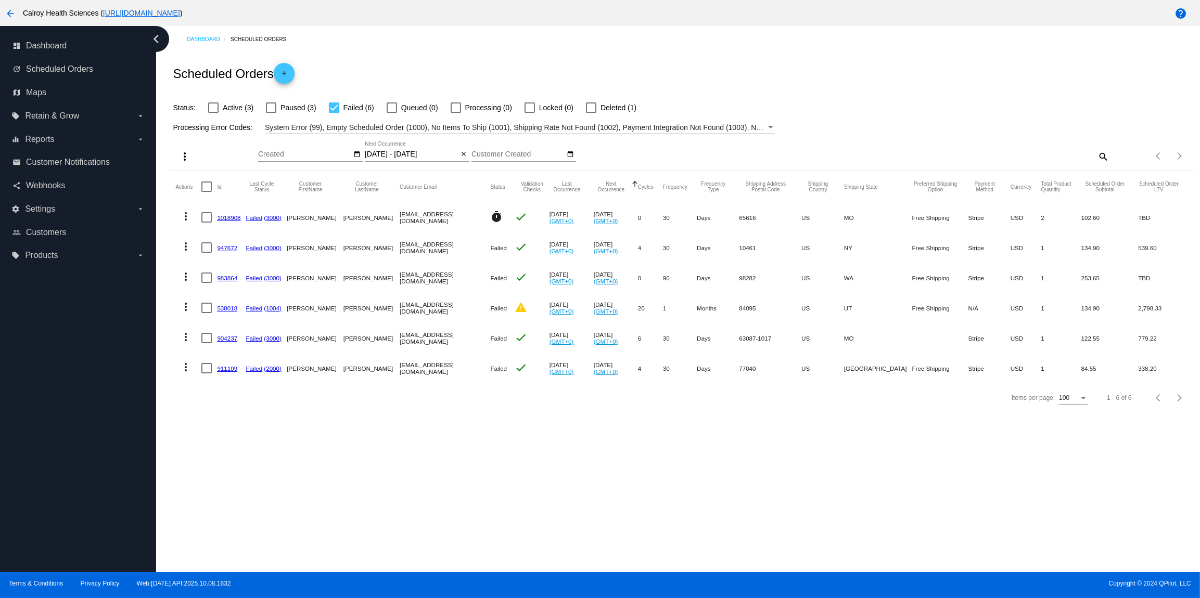
click at [191, 247] on mat-icon "more_vert" at bounding box center [186, 246] width 12 height 12
click at [228, 349] on span "Restart Processing" at bounding box center [237, 347] width 61 height 8
click at [186, 278] on mat-icon "more_vert" at bounding box center [186, 277] width 12 height 12
click at [228, 378] on span "Restart Processing" at bounding box center [237, 377] width 61 height 8
click at [186, 277] on mat-icon "more_vert" at bounding box center [186, 277] width 12 height 12
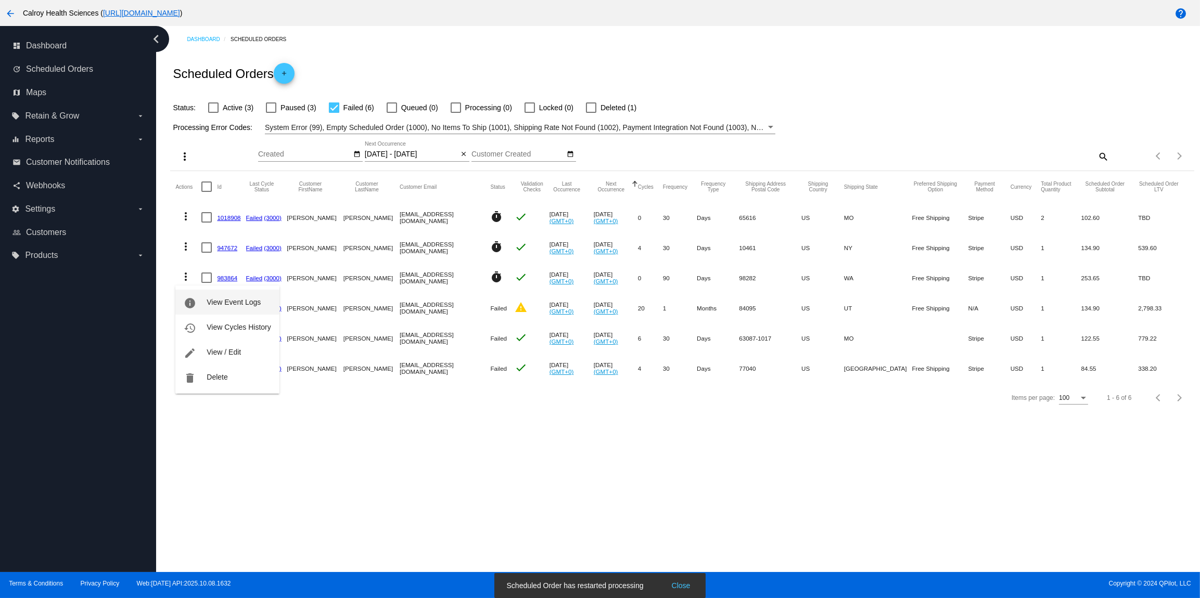
click at [220, 299] on span "View Event Logs" at bounding box center [234, 302] width 54 height 8
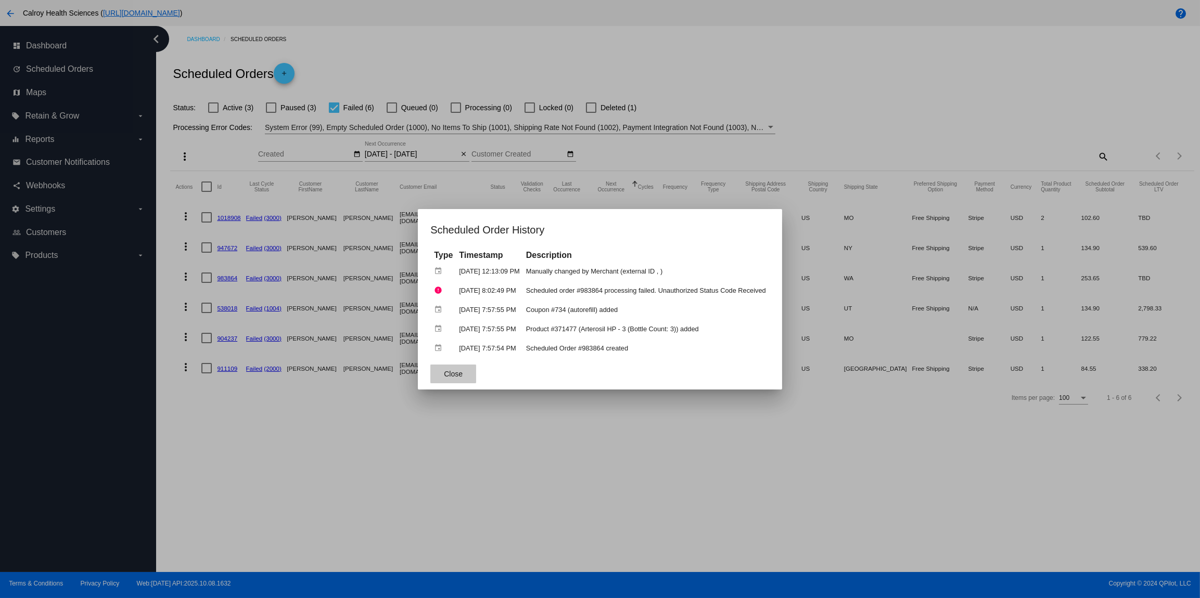
drag, startPoint x: 439, startPoint y: 372, endPoint x: 431, endPoint y: 369, distance: 8.2
click at [444, 372] on span "Close" at bounding box center [453, 374] width 19 height 8
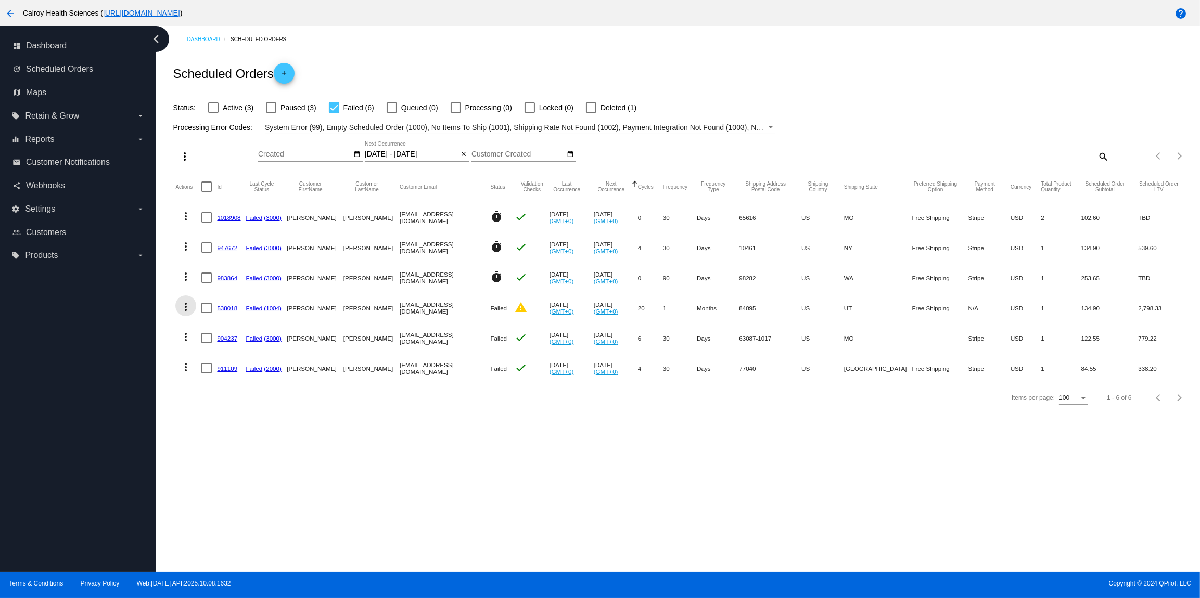
click at [185, 310] on mat-icon "more_vert" at bounding box center [186, 307] width 12 height 12
click at [245, 358] on span "View Cycles History" at bounding box center [239, 357] width 64 height 8
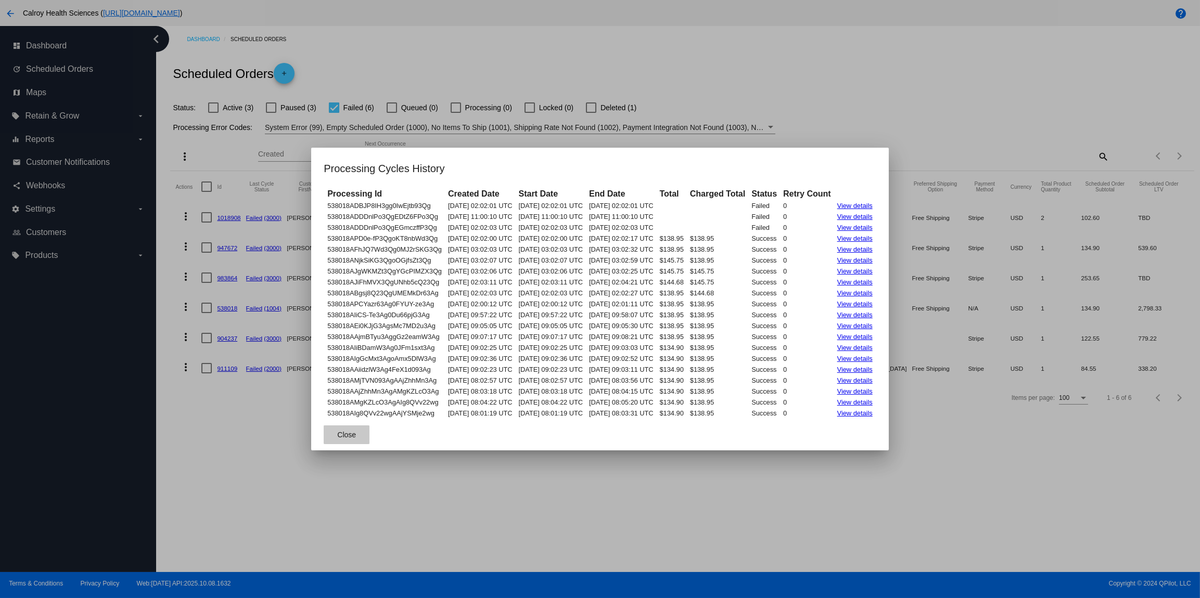
drag, startPoint x: 342, startPoint y: 438, endPoint x: 350, endPoint y: 433, distance: 9.6
click at [342, 438] on button "Close" at bounding box center [347, 435] width 46 height 19
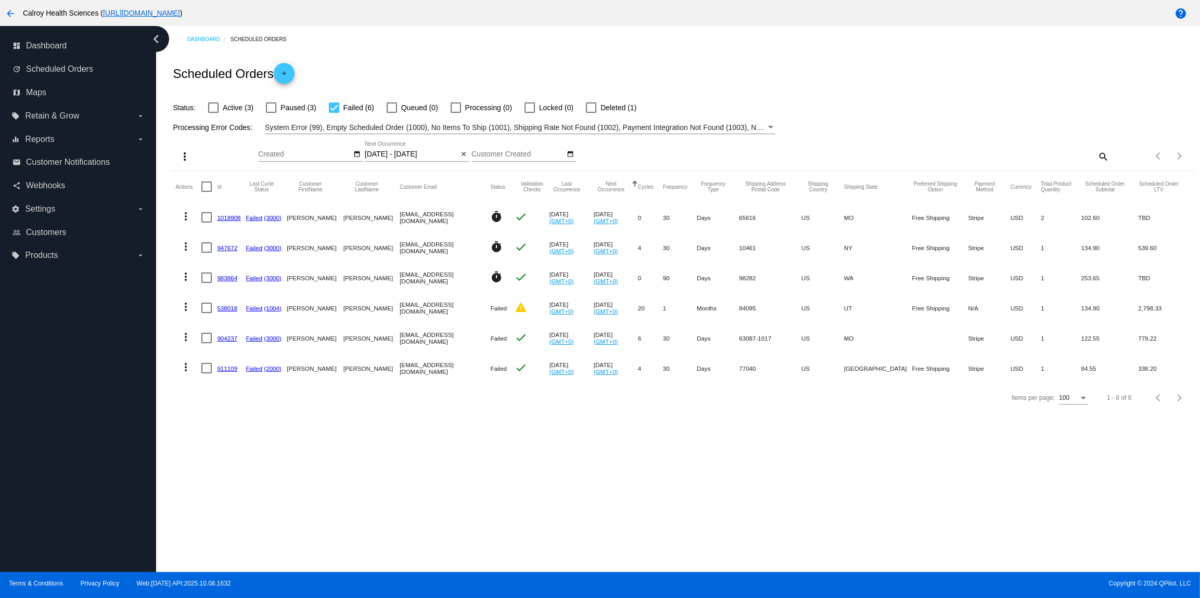
click at [188, 309] on mat-icon "more_vert" at bounding box center [186, 307] width 12 height 12
click at [238, 333] on span "View Event Logs" at bounding box center [234, 332] width 54 height 8
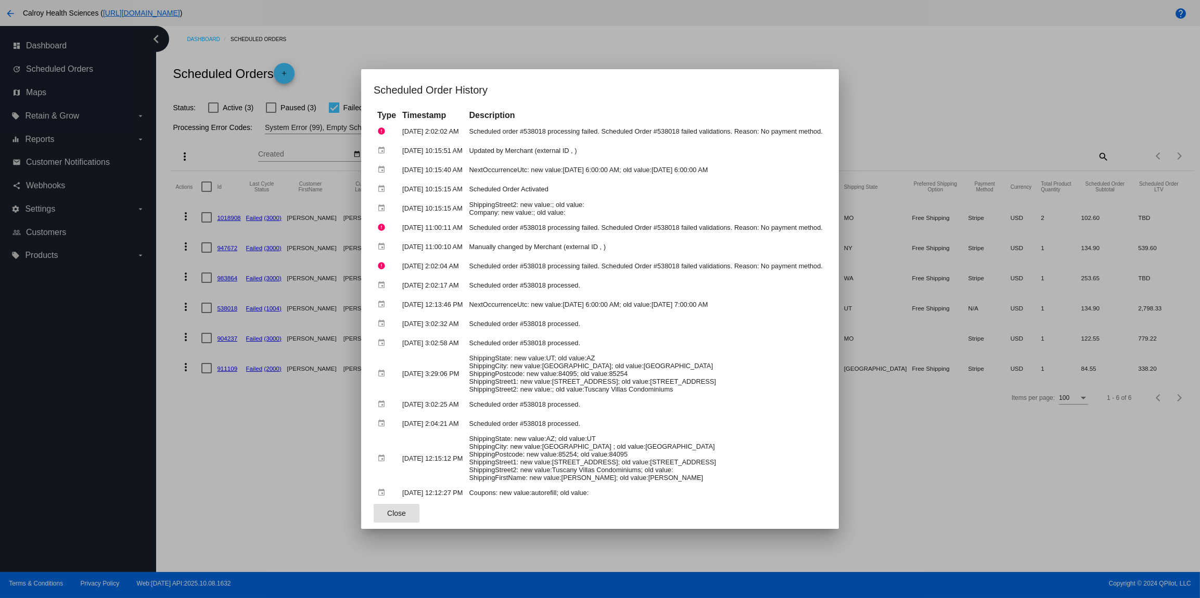
click at [441, 47] on div at bounding box center [600, 299] width 1200 height 598
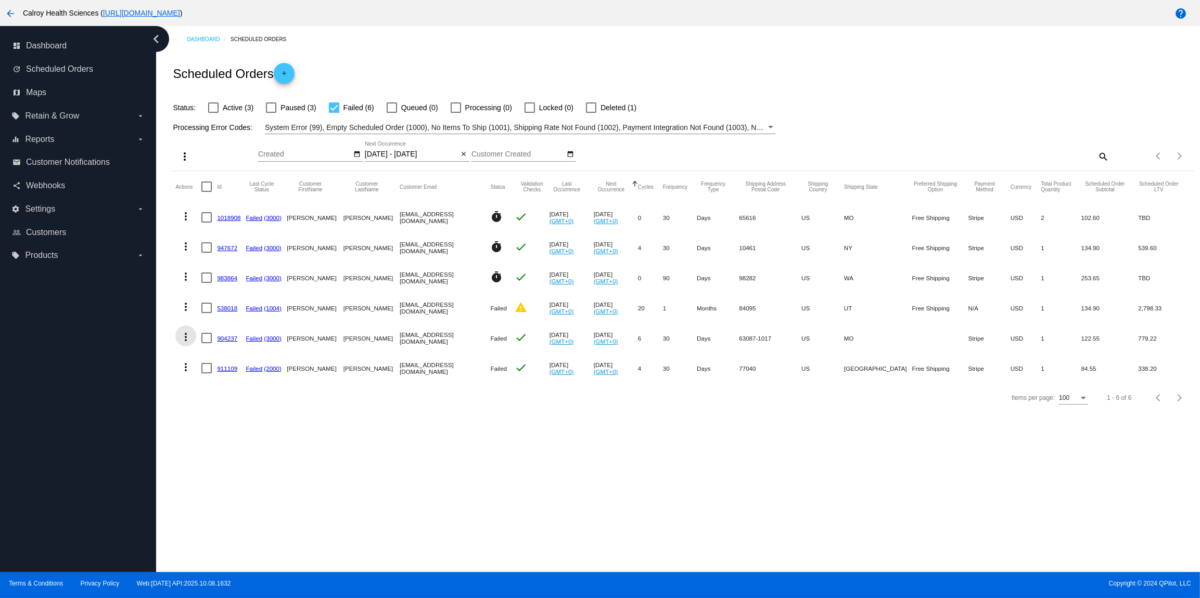
click at [187, 338] on mat-icon "more_vert" at bounding box center [186, 337] width 12 height 12
click at [224, 439] on span "Restart Processing" at bounding box center [237, 437] width 61 height 8
click at [186, 340] on mat-icon "more_vert" at bounding box center [186, 337] width 12 height 12
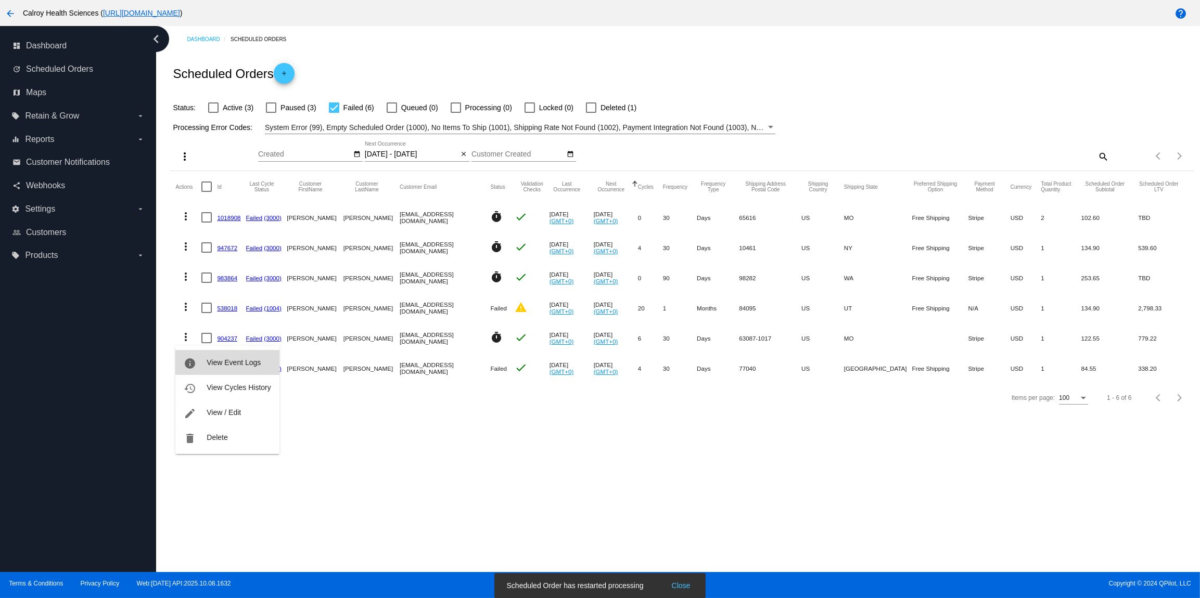
click at [223, 361] on span "View Event Logs" at bounding box center [234, 363] width 54 height 8
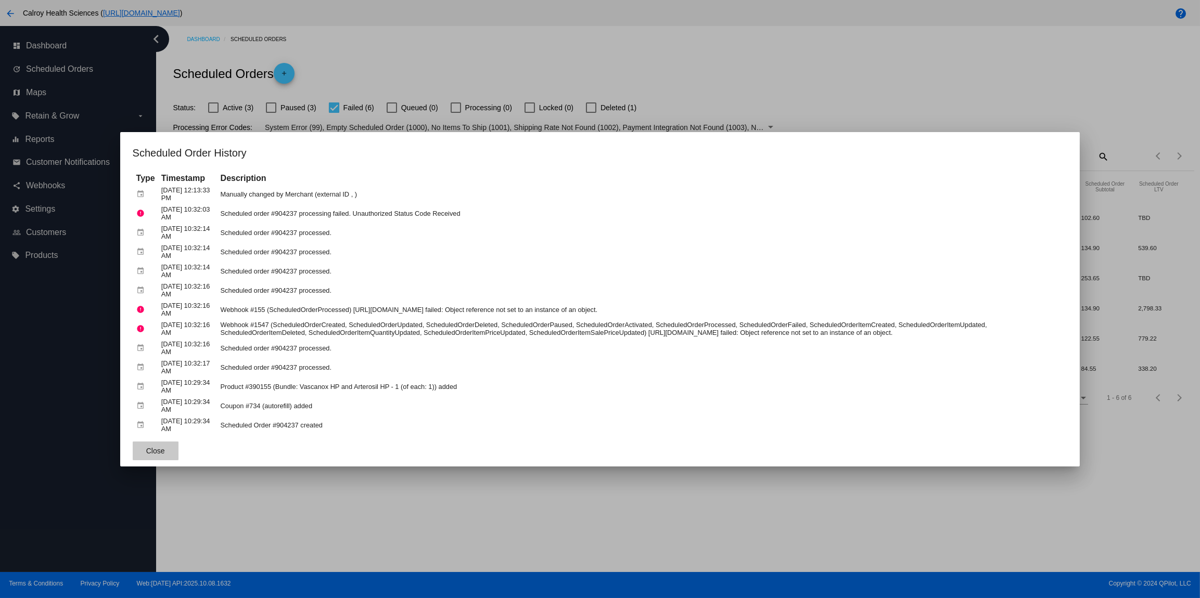
click at [157, 455] on span "Close" at bounding box center [155, 451] width 19 height 8
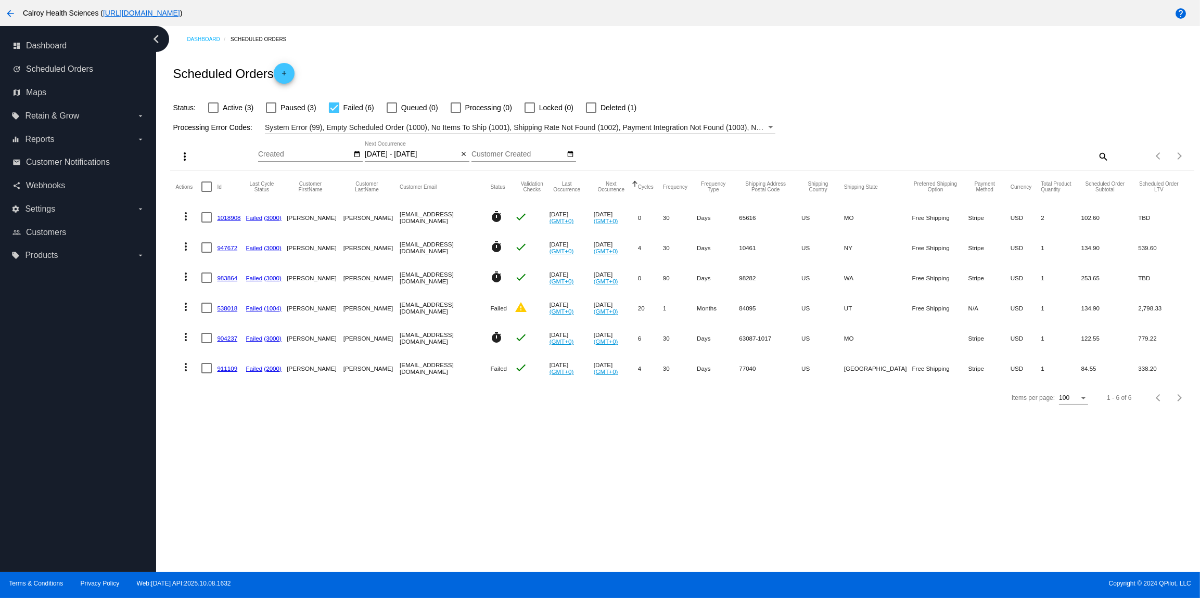
click at [185, 367] on mat-icon "more_vert" at bounding box center [186, 367] width 12 height 12
click at [216, 393] on span "View Event Logs" at bounding box center [234, 393] width 54 height 8
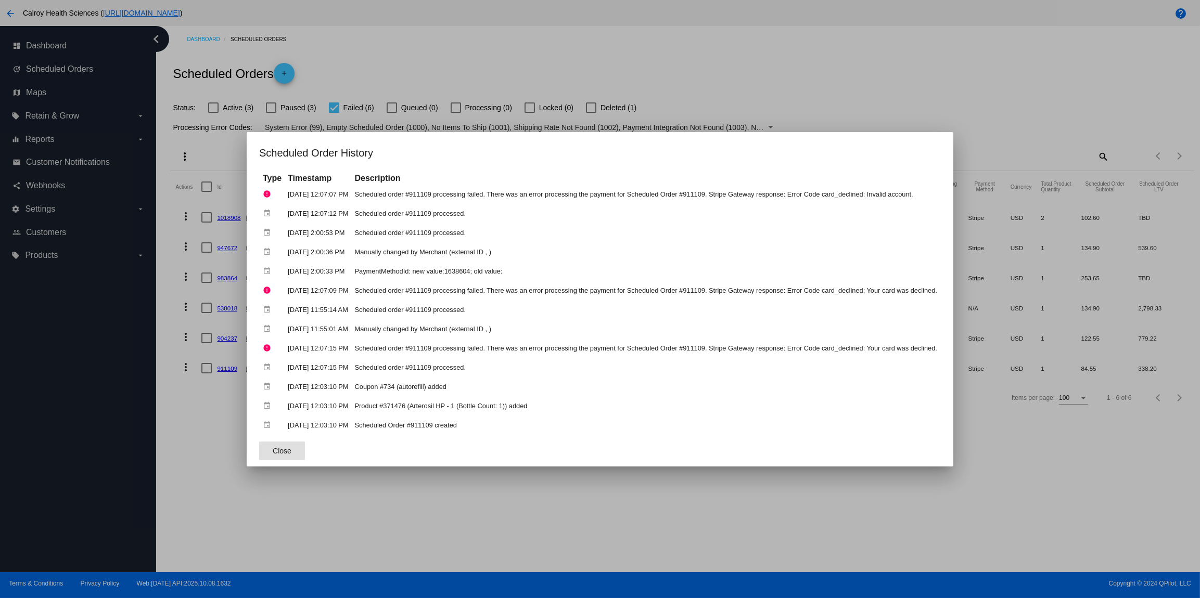
click at [286, 447] on button "Close" at bounding box center [282, 451] width 46 height 19
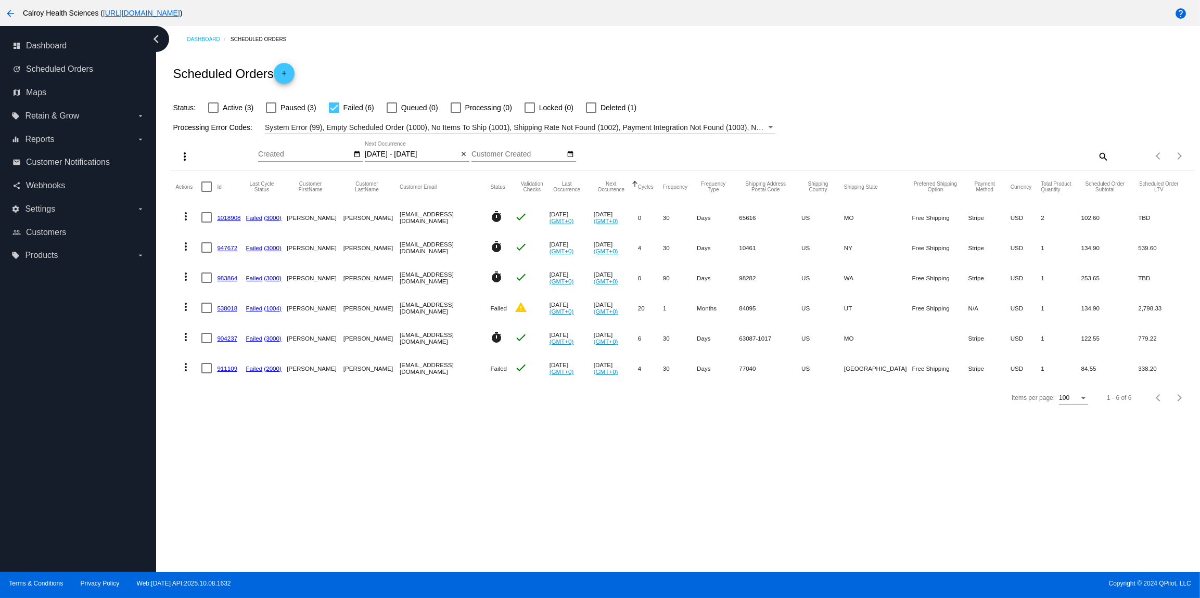
click at [183, 370] on mat-icon "more_vert" at bounding box center [186, 367] width 12 height 12
click at [226, 462] on button "cached Restart Processing" at bounding box center [227, 467] width 104 height 25
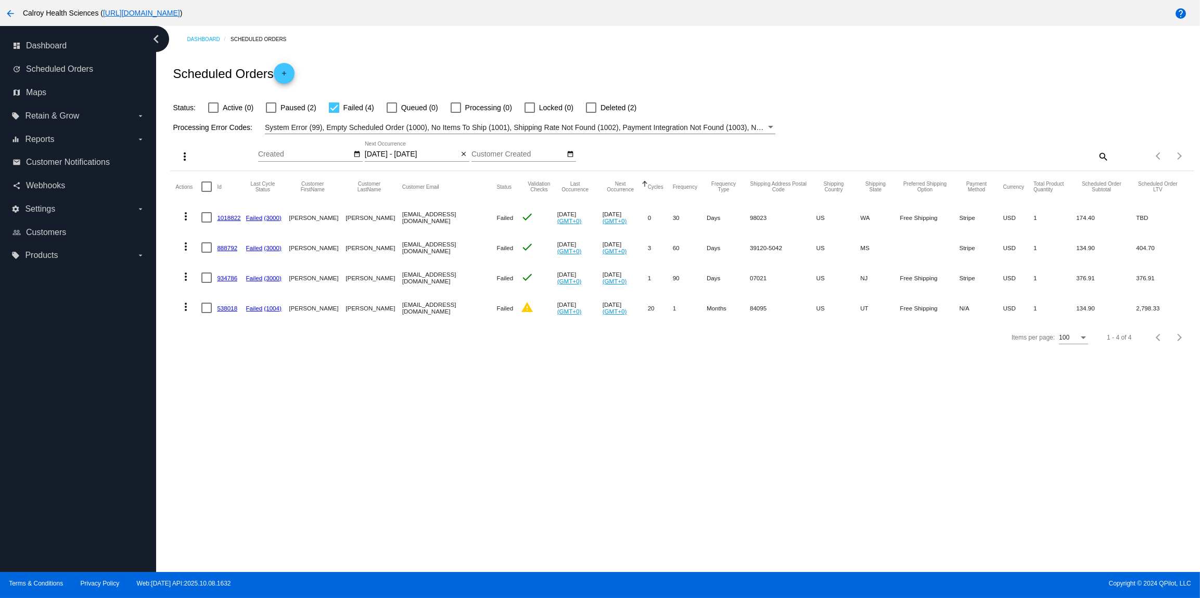
click at [186, 215] on mat-icon "more_vert" at bounding box center [186, 216] width 12 height 12
click at [231, 241] on span "View Event Logs" at bounding box center [234, 242] width 54 height 8
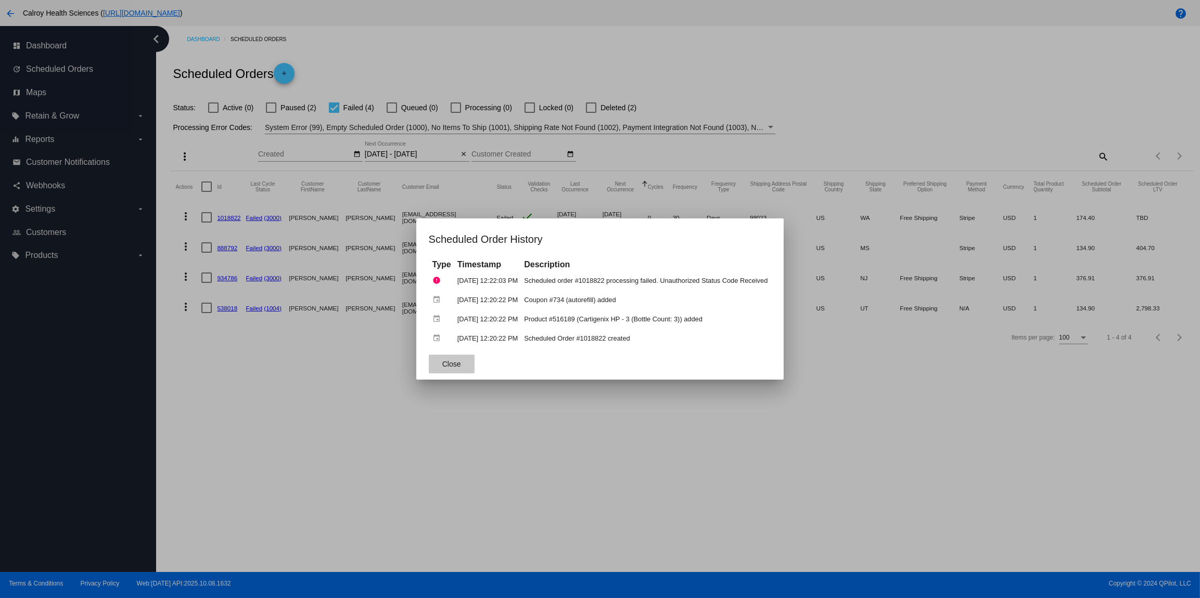
click at [442, 363] on span "Close" at bounding box center [451, 364] width 19 height 8
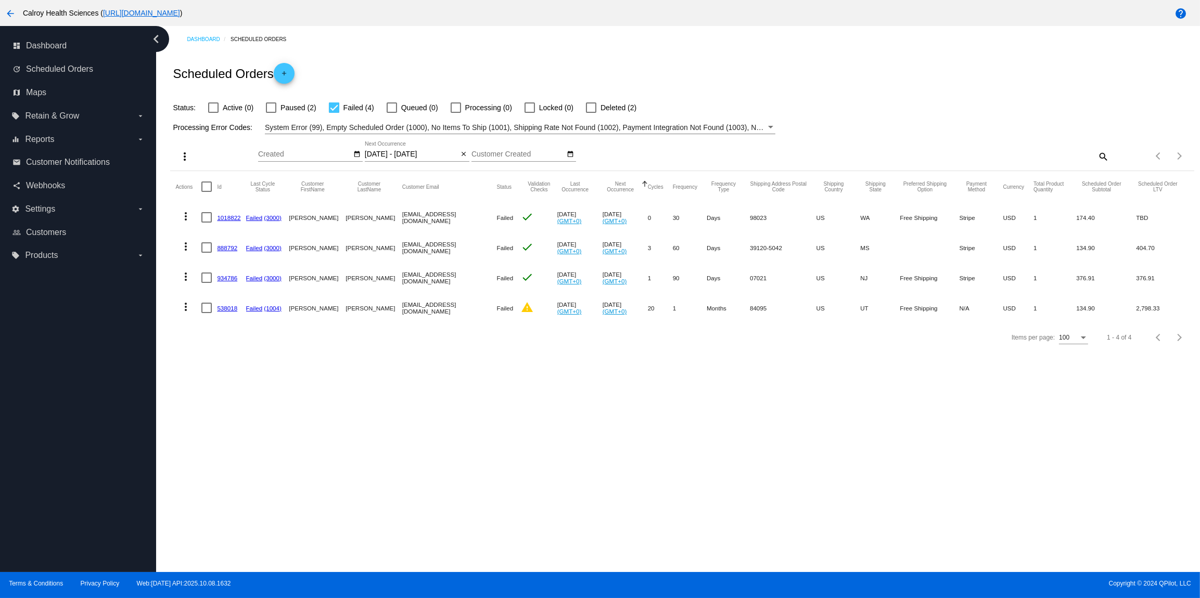
click at [186, 248] on mat-icon "more_vert" at bounding box center [186, 246] width 12 height 12
click at [245, 273] on span "View Event Logs" at bounding box center [234, 272] width 54 height 8
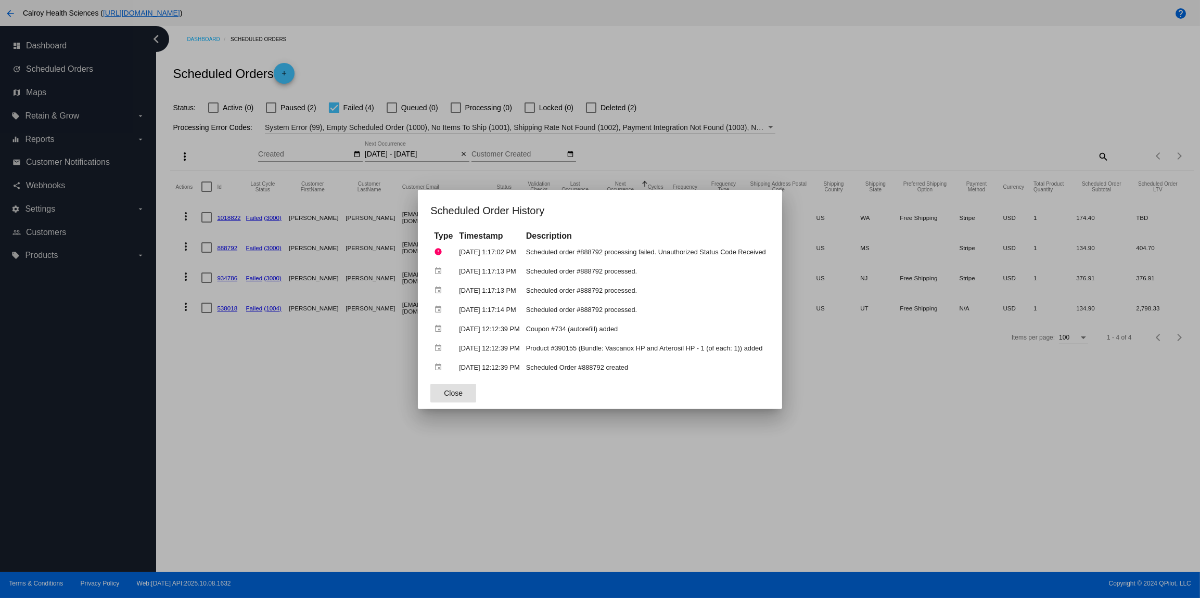
click at [444, 396] on span "Close" at bounding box center [453, 393] width 19 height 8
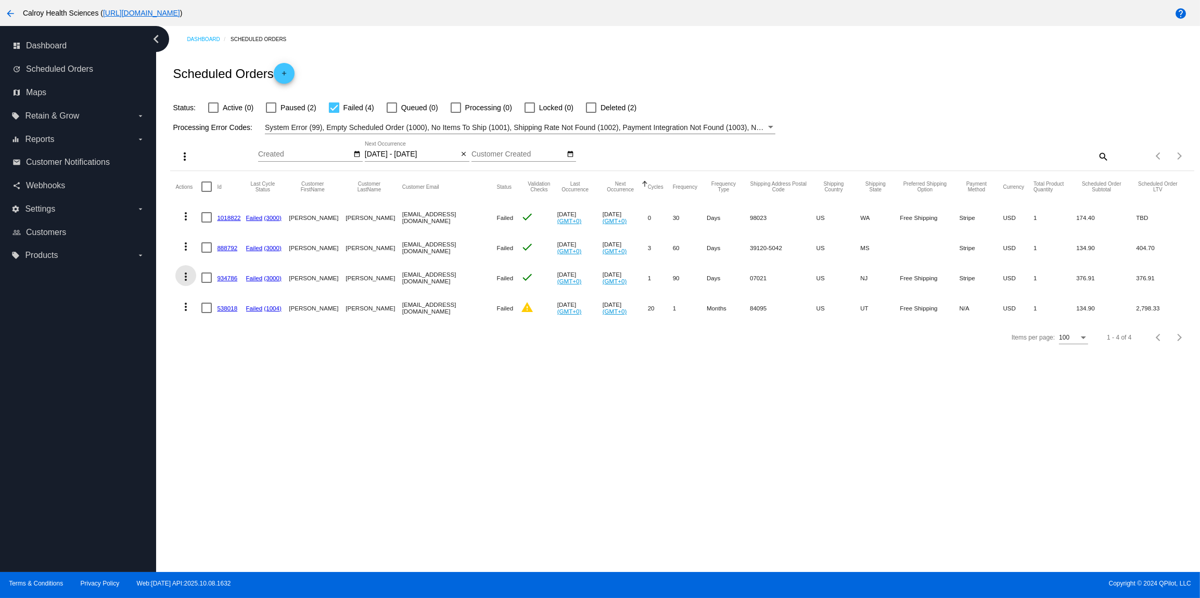
click at [188, 274] on mat-icon "more_vert" at bounding box center [186, 277] width 12 height 12
click at [228, 375] on span "Restart Processing" at bounding box center [237, 377] width 61 height 8
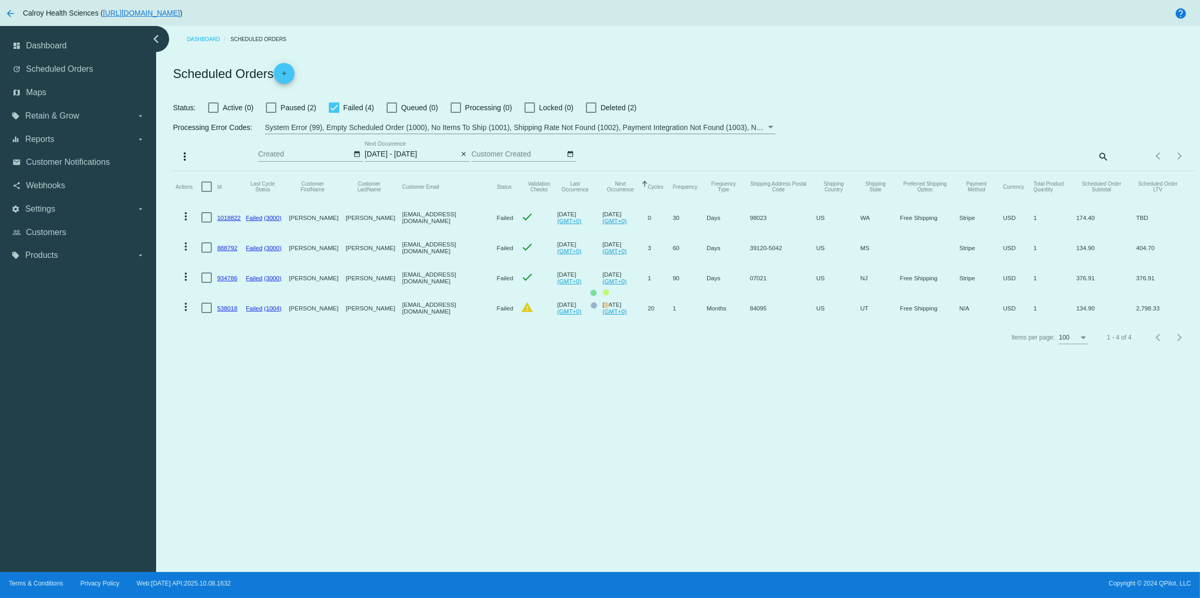
click at [186, 248] on mat-table "Actions Id Last Cycle Status Customer FirstName Customer LastName Customer Emai…" at bounding box center [682, 247] width 1024 height 152
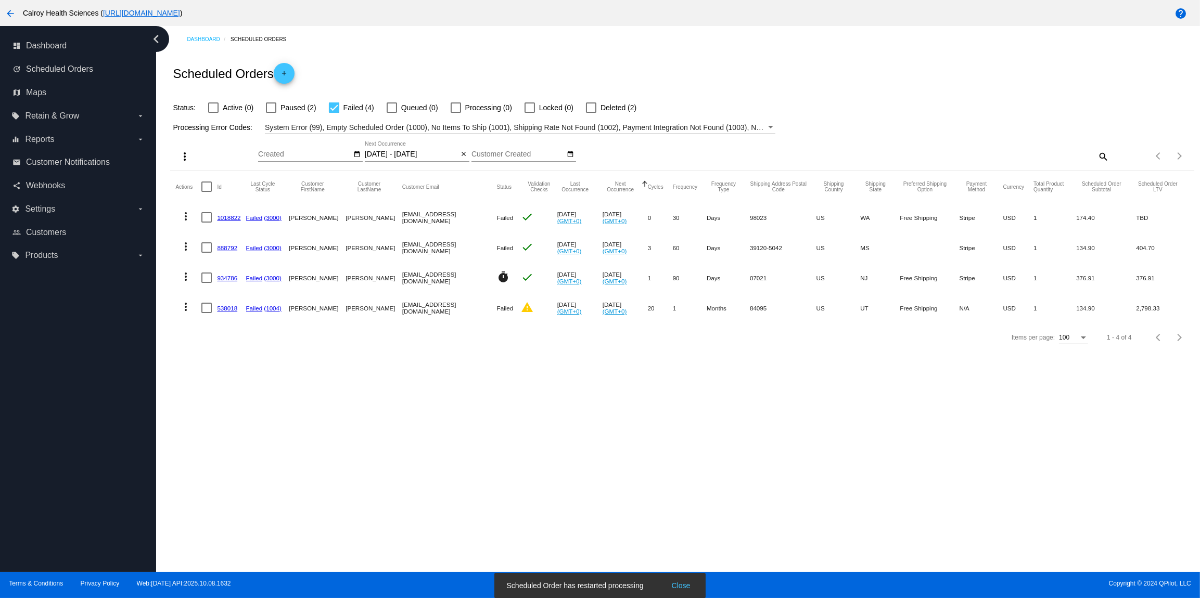
click at [186, 249] on mat-icon "more_vert" at bounding box center [186, 246] width 12 height 12
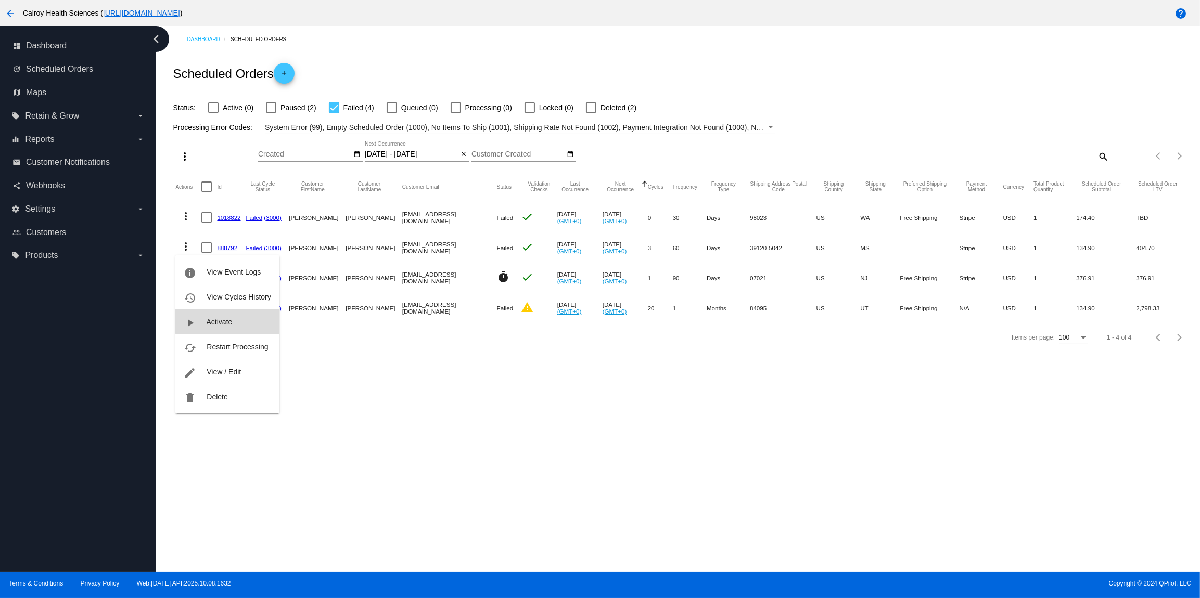
click at [230, 321] on span "Activate" at bounding box center [220, 322] width 26 height 8
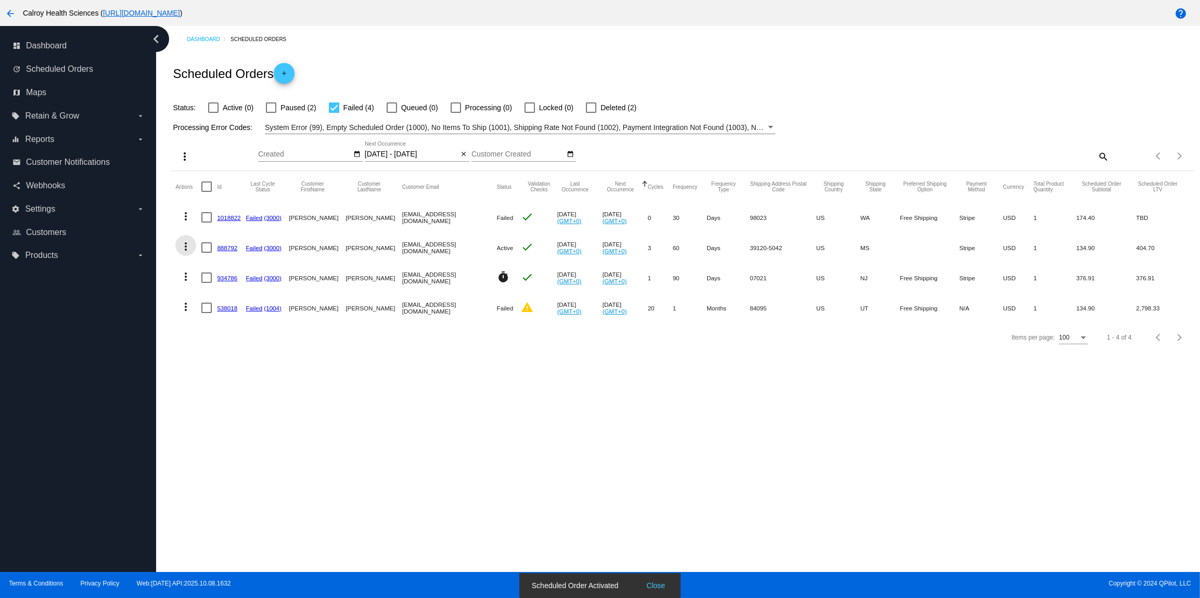
click at [187, 247] on mat-icon "more_vert" at bounding box center [186, 246] width 12 height 12
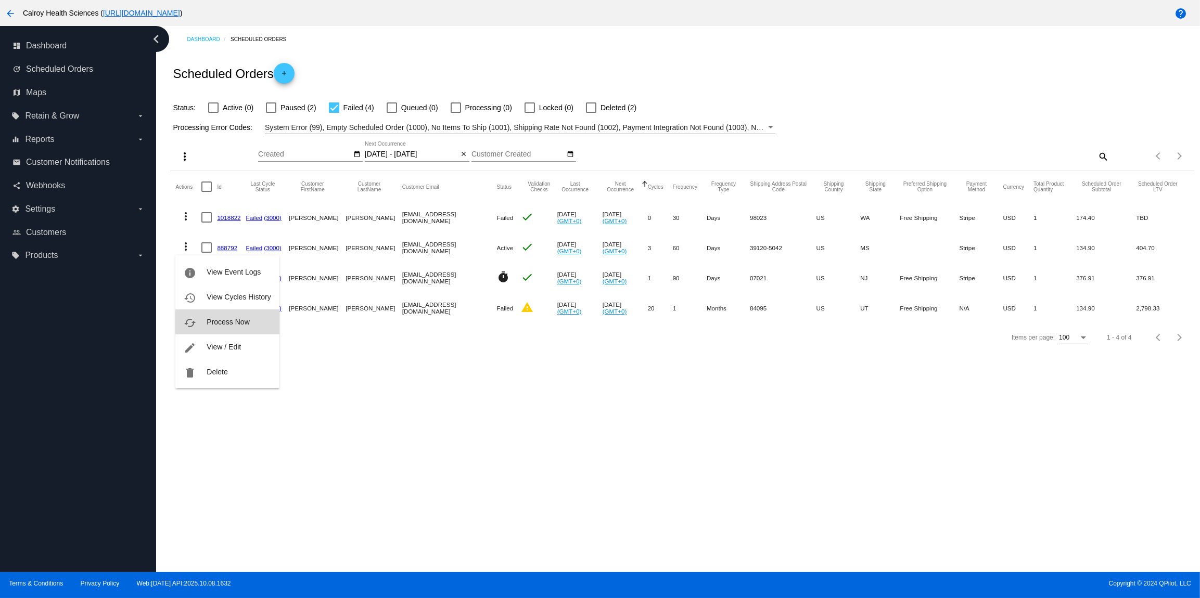
click at [219, 324] on span "Process Now" at bounding box center [228, 322] width 43 height 8
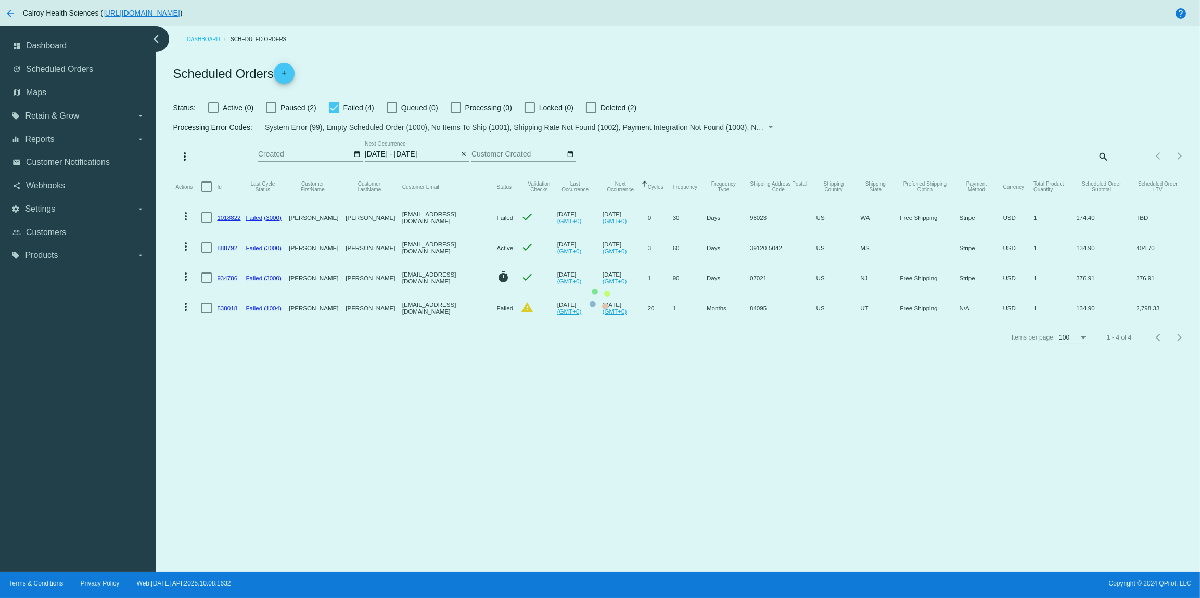
click at [184, 215] on mat-table "Actions Id Last Cycle Status Customer FirstName Customer LastName Customer Emai…" at bounding box center [682, 247] width 1024 height 152
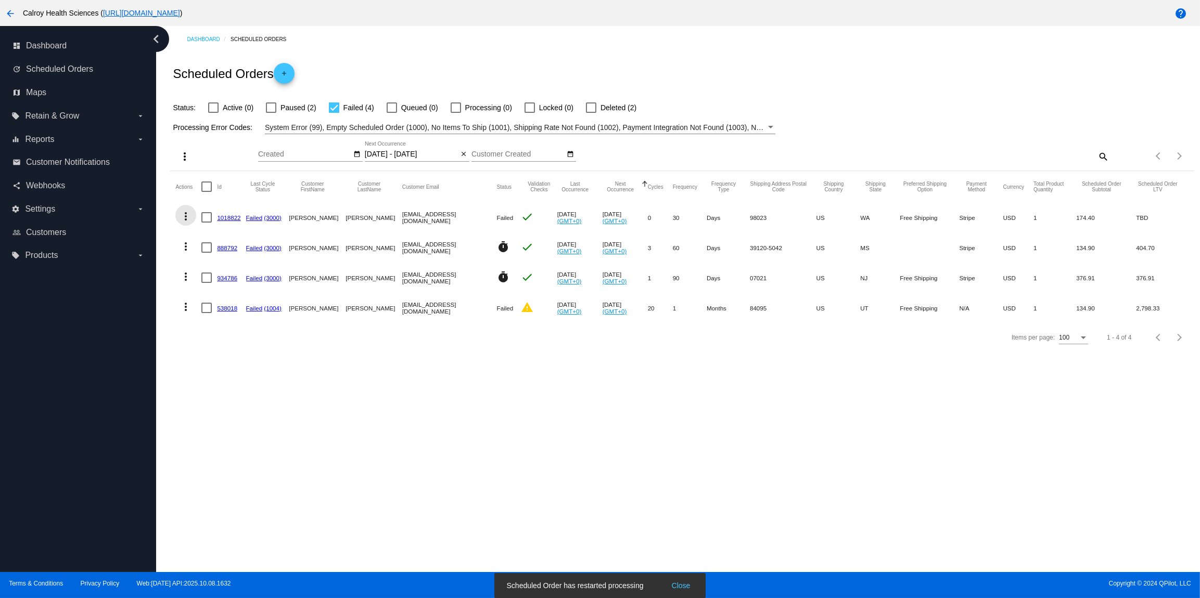
click at [186, 217] on mat-icon "more_vert" at bounding box center [186, 216] width 12 height 12
click at [236, 314] on span "Restart Processing" at bounding box center [237, 317] width 61 height 8
